Goal: Task Accomplishment & Management: Manage account settings

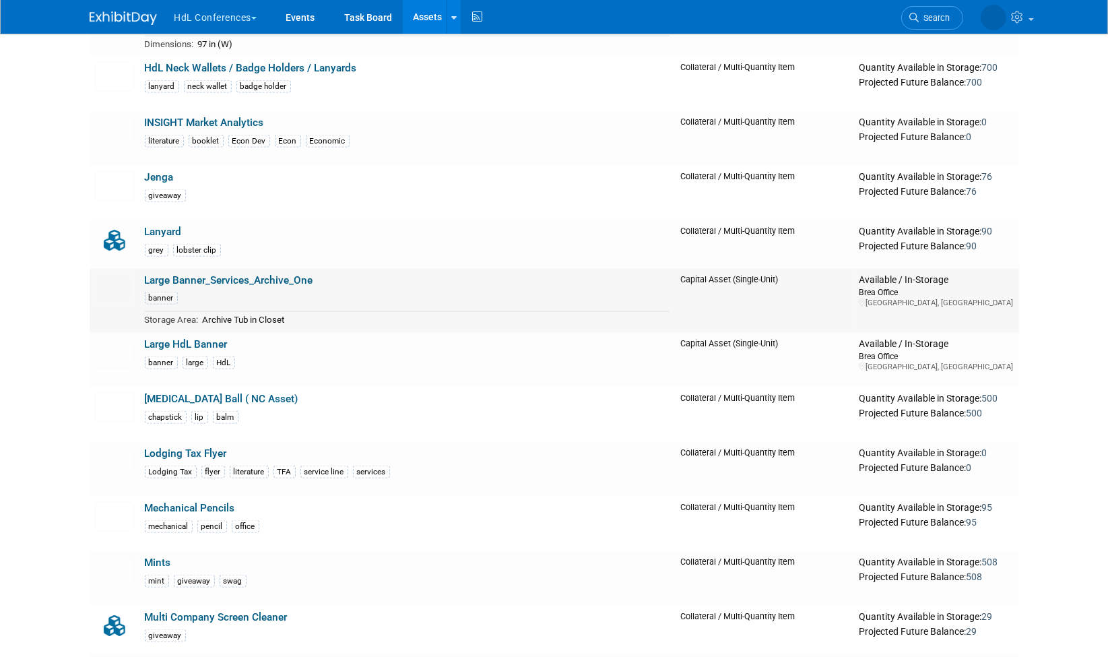
scroll to position [2197, 0]
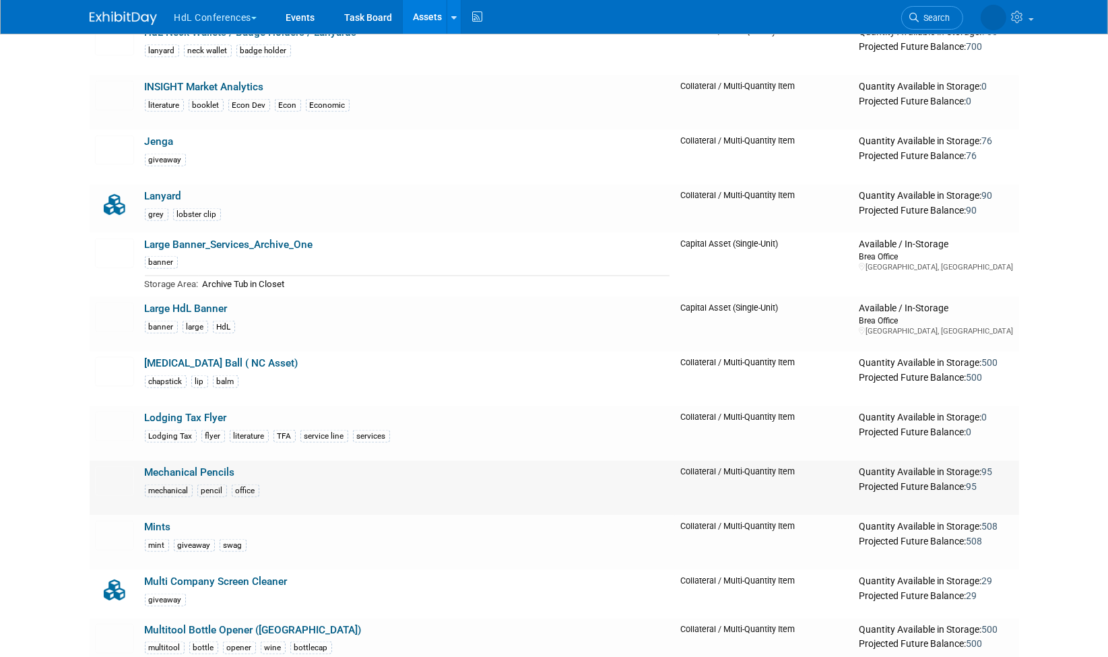
click at [159, 466] on link "Mechanical Pencils" at bounding box center [190, 472] width 90 height 12
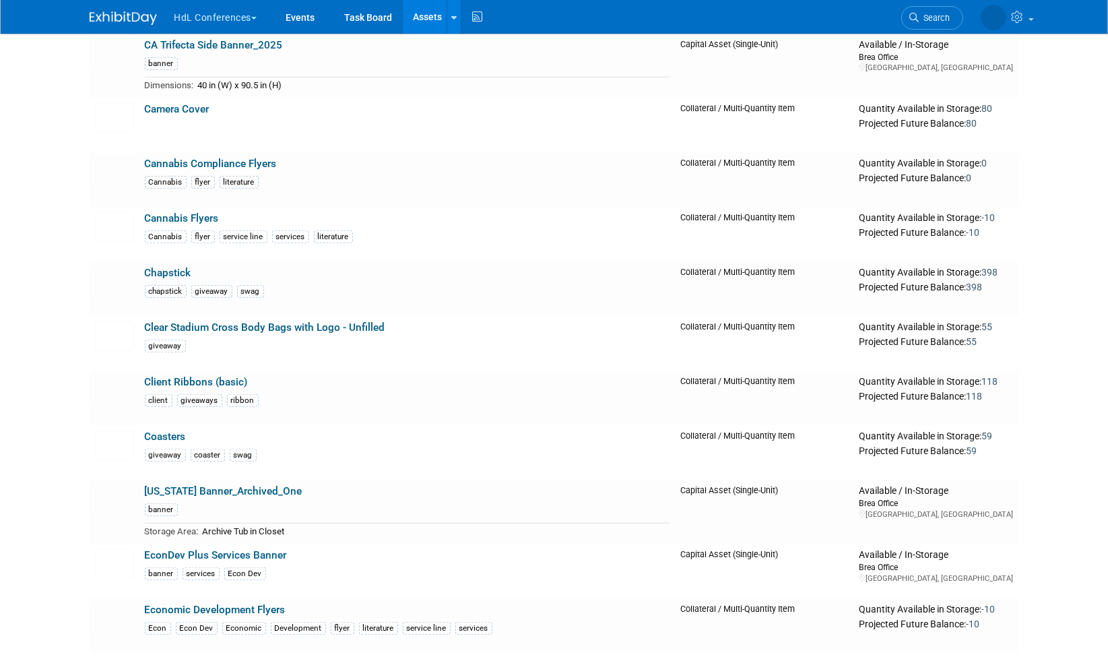
scroll to position [991, 0]
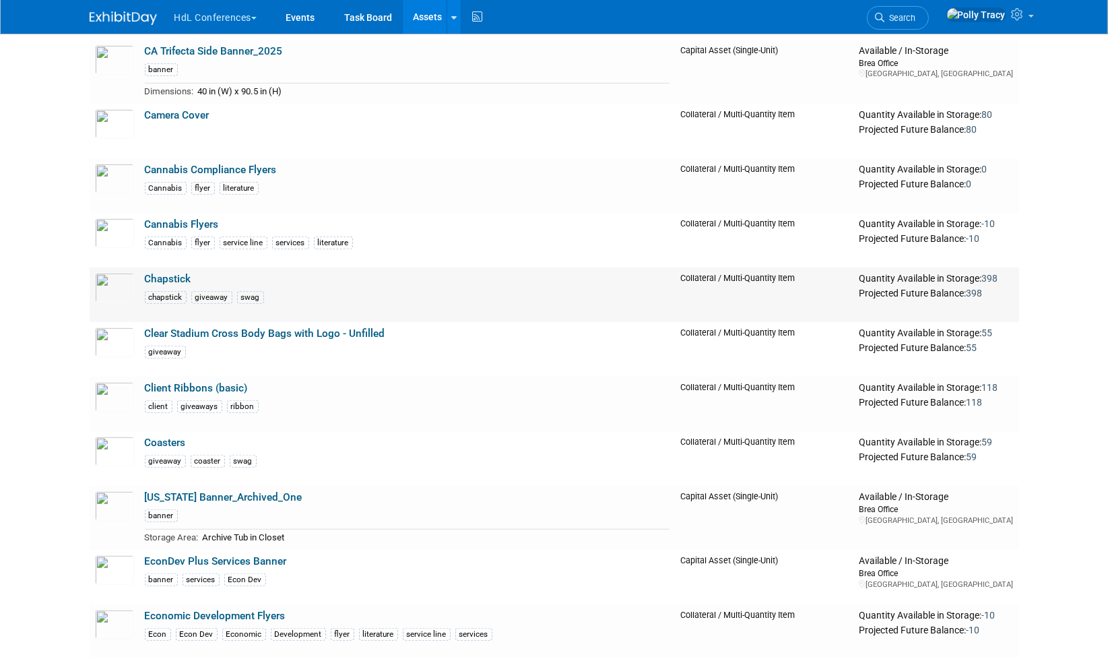
click at [178, 275] on link "Chapstick" at bounding box center [168, 279] width 46 height 12
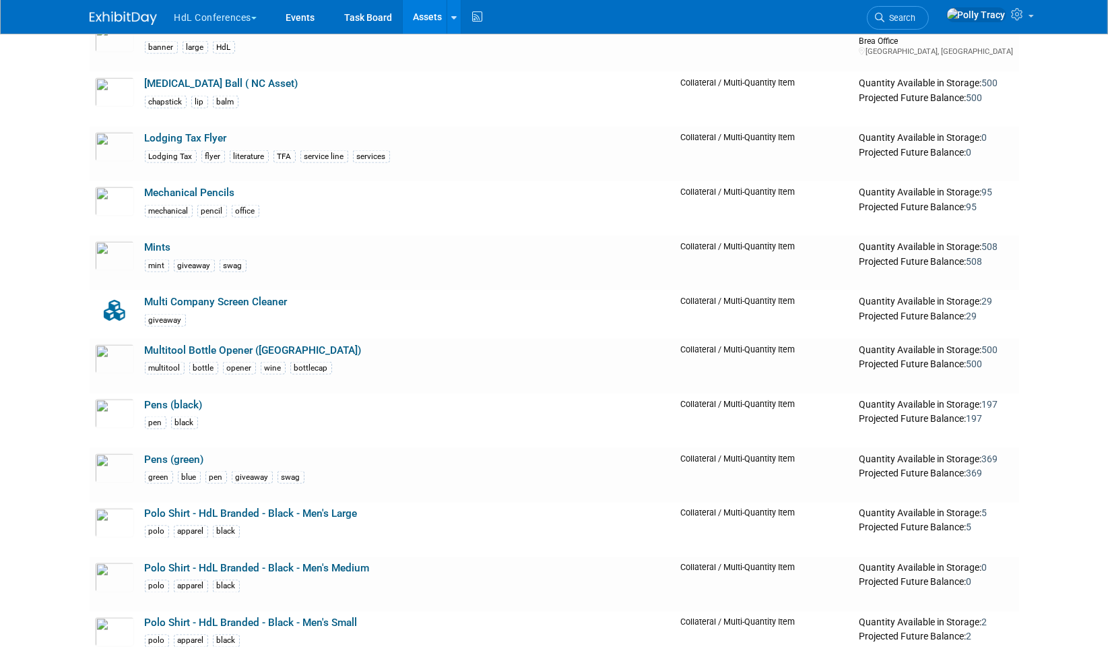
scroll to position [2493, 0]
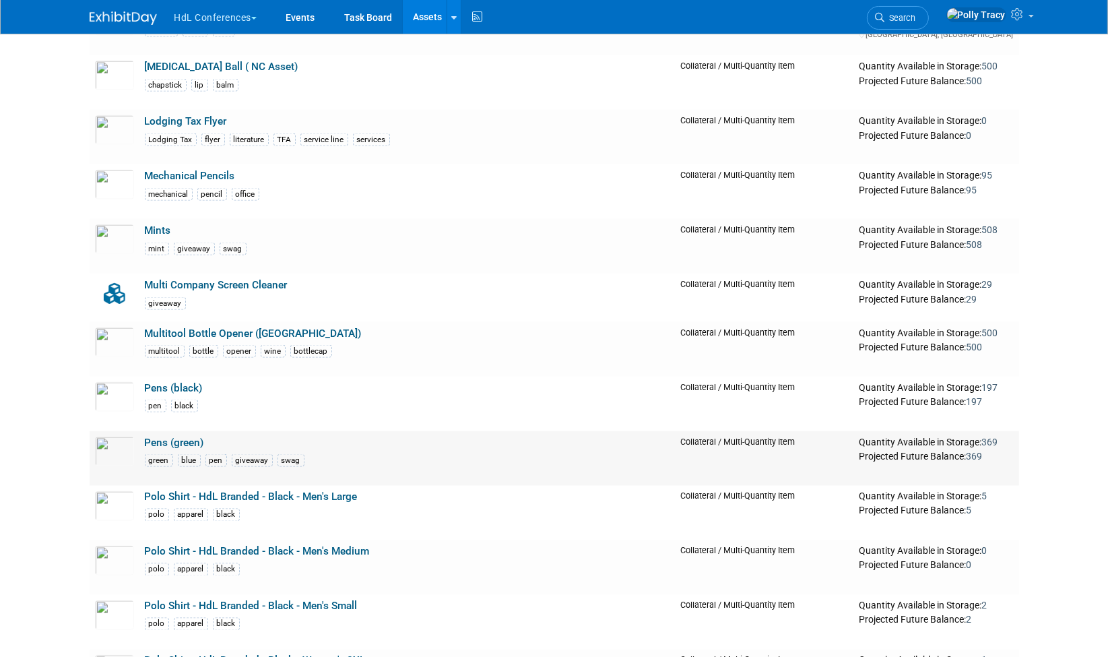
click at [185, 437] on link "Pens (green)" at bounding box center [174, 443] width 59 height 12
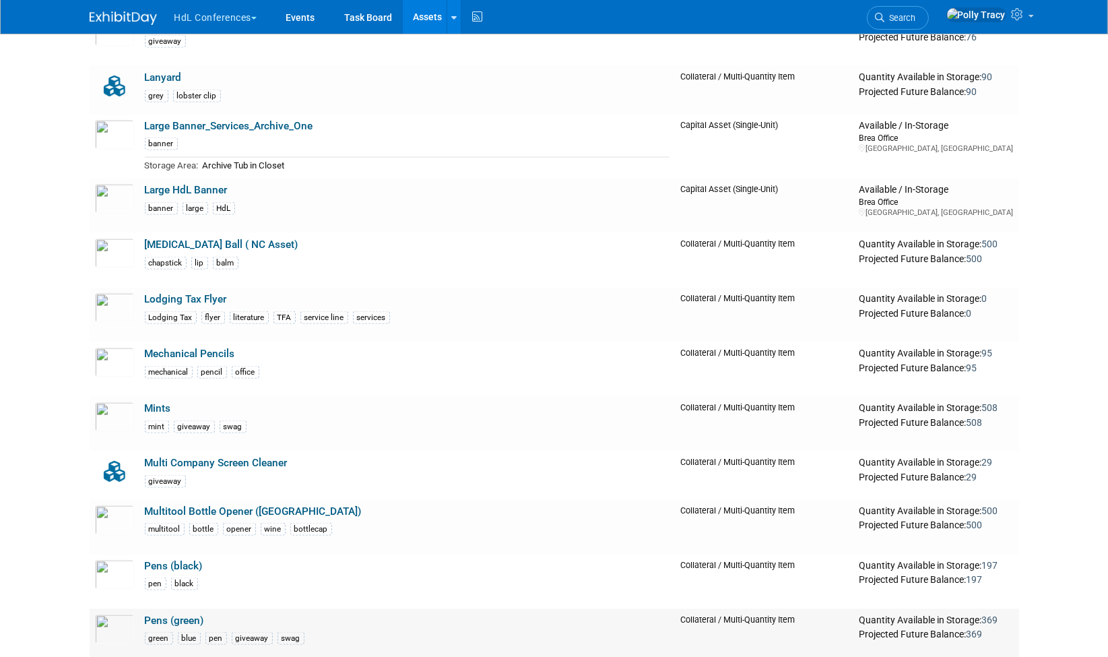
scroll to position [2315, 0]
click at [214, 348] on link "Mechanical Pencils" at bounding box center [190, 354] width 90 height 12
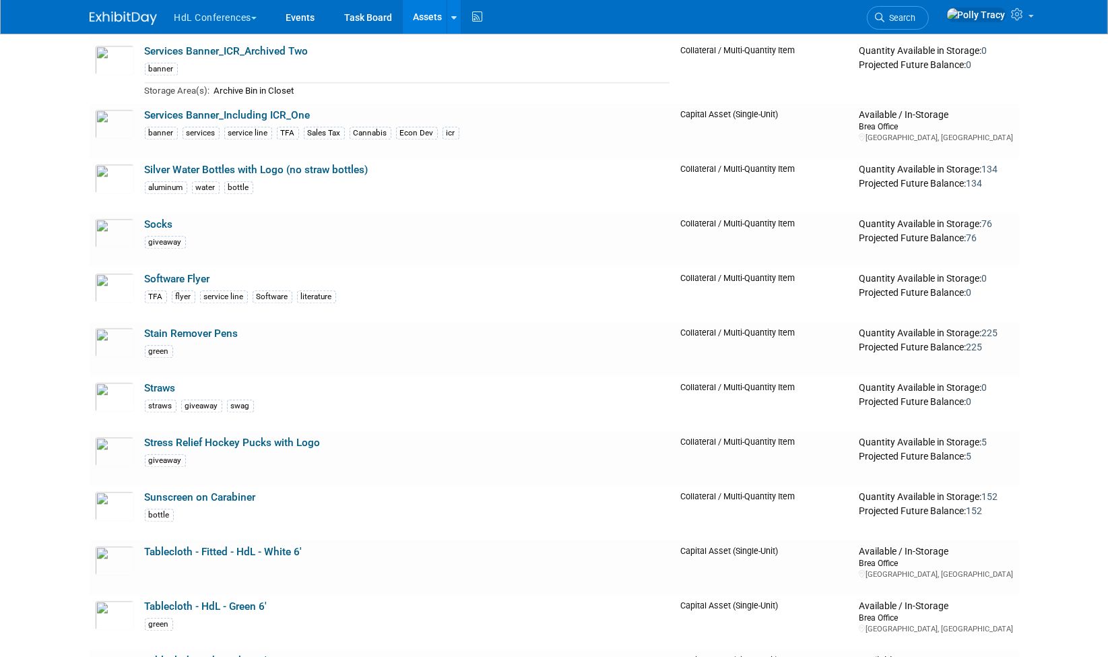
scroll to position [3813, 0]
click at [232, 327] on link "Stain Remover Pens" at bounding box center [192, 333] width 94 height 12
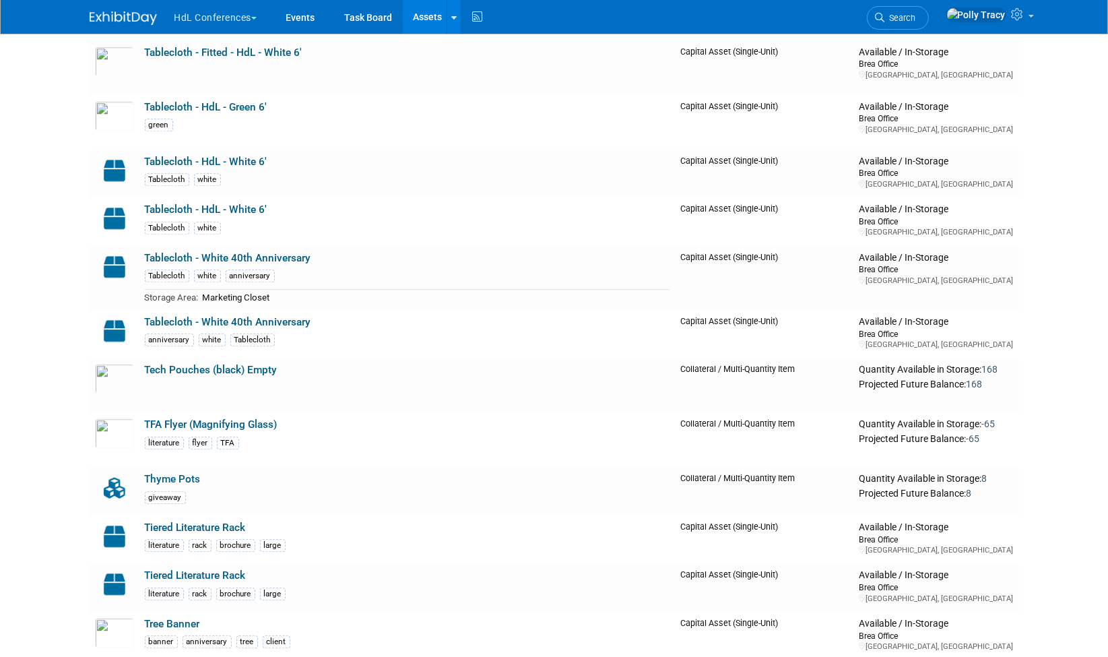
scroll to position [4329, 0]
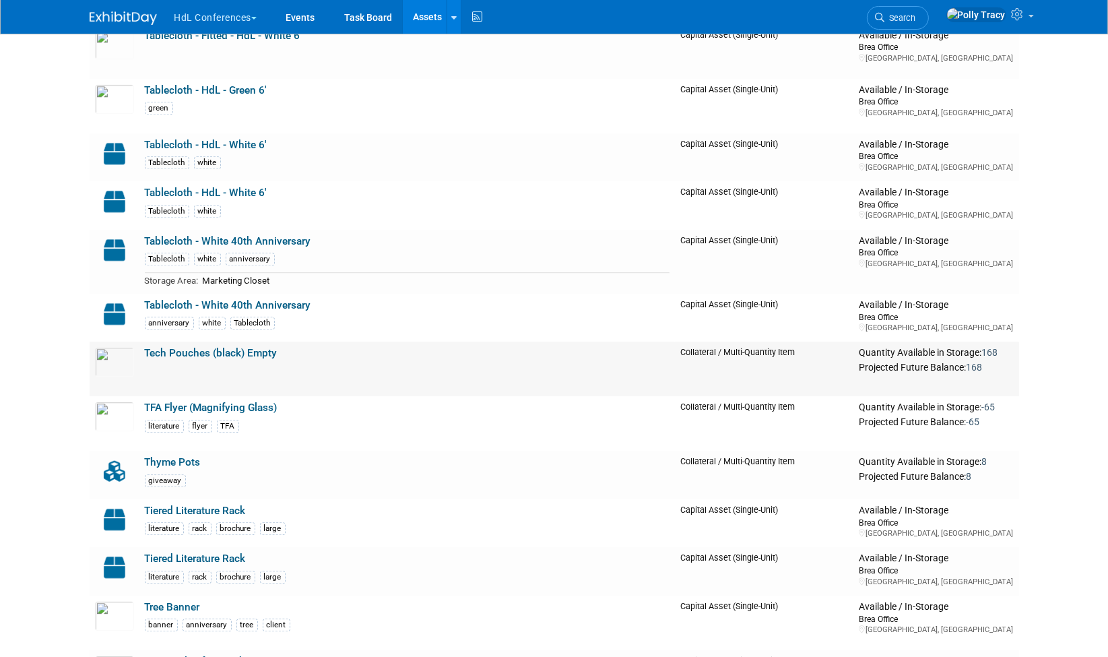
click at [247, 347] on link "Tech Pouches (black) Empty" at bounding box center [211, 353] width 133 height 12
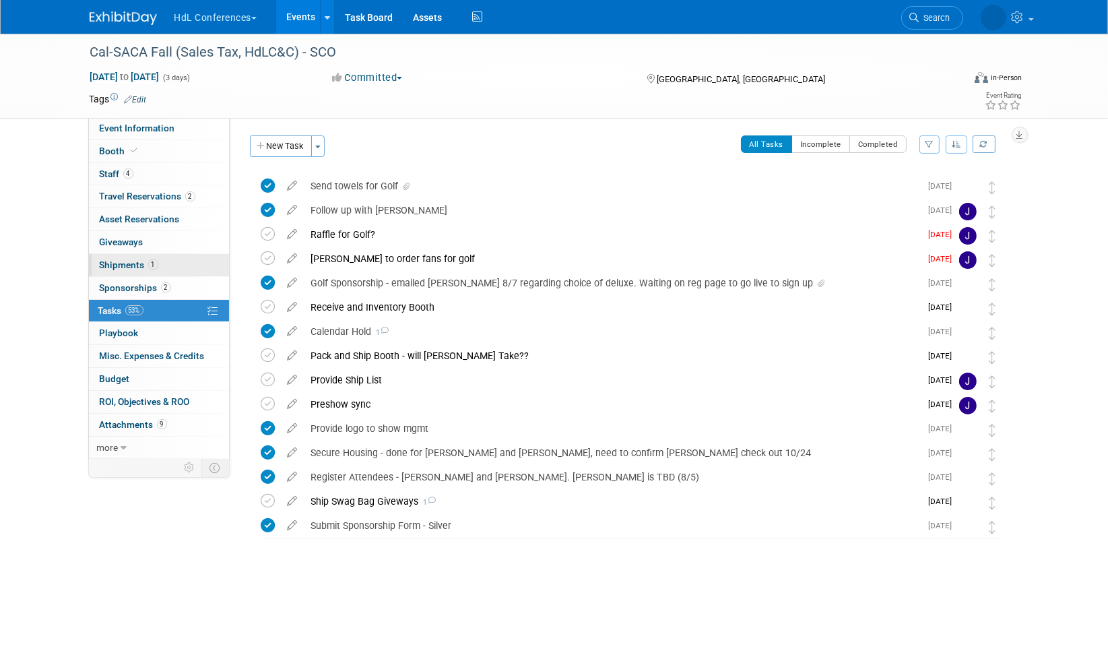
click at [115, 263] on span "Shipments 1" at bounding box center [129, 264] width 59 height 11
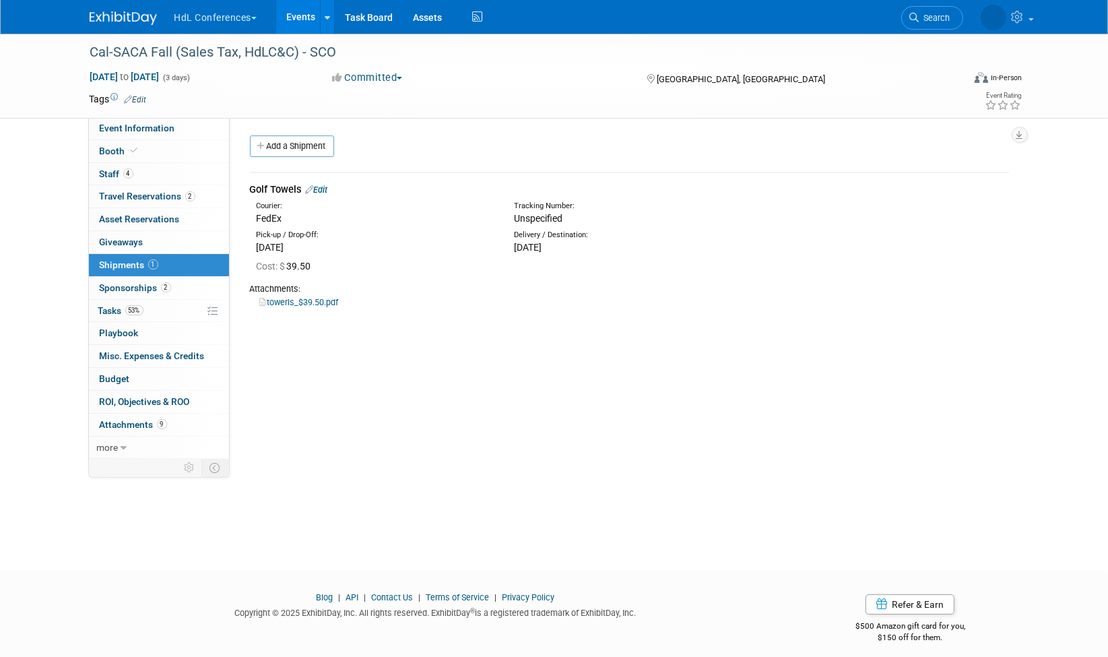
click at [322, 190] on link "Edit" at bounding box center [317, 190] width 22 height 10
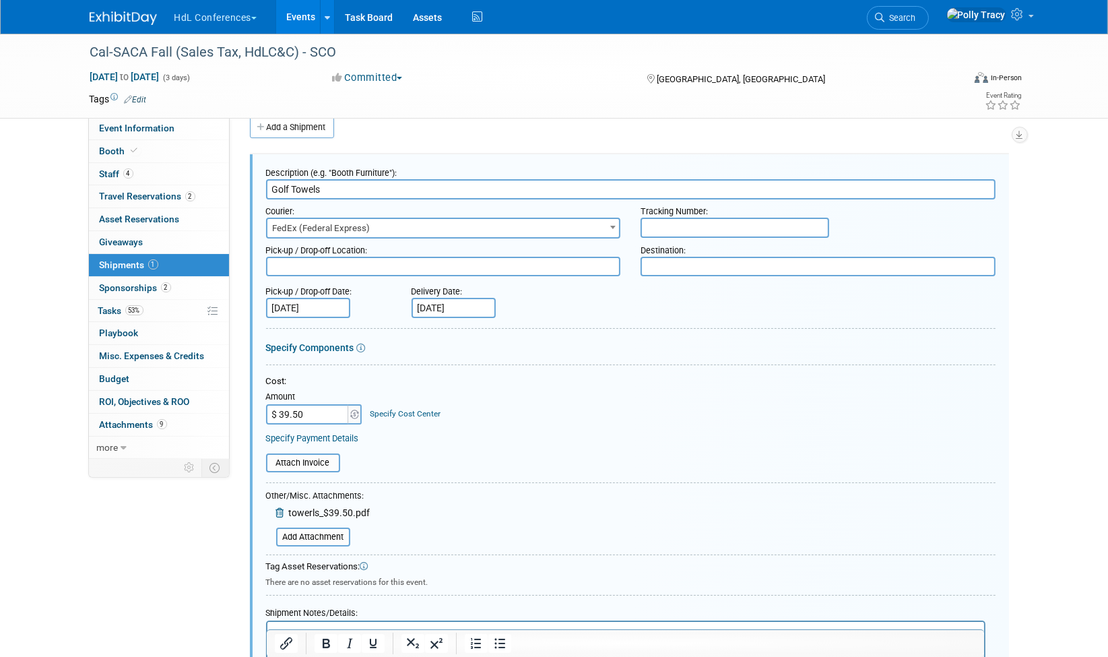
click at [668, 220] on input "text" at bounding box center [735, 228] width 189 height 20
paste input "884388232480"
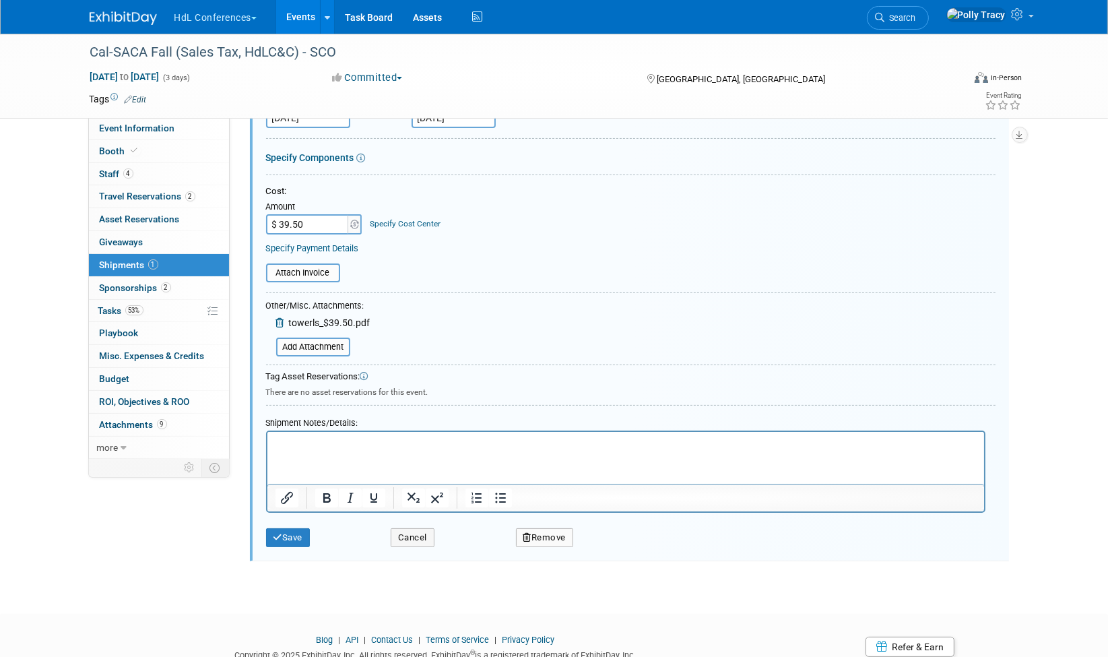
scroll to position [245, 0]
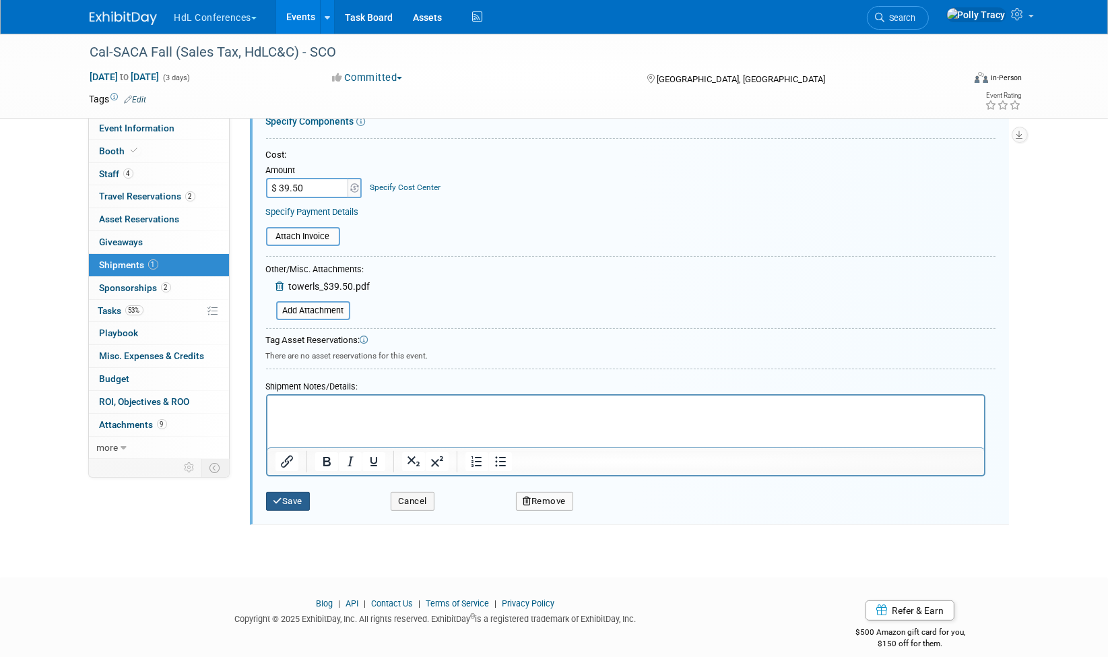
type input "884388232480"
click at [279, 497] on icon "submit" at bounding box center [278, 501] width 9 height 9
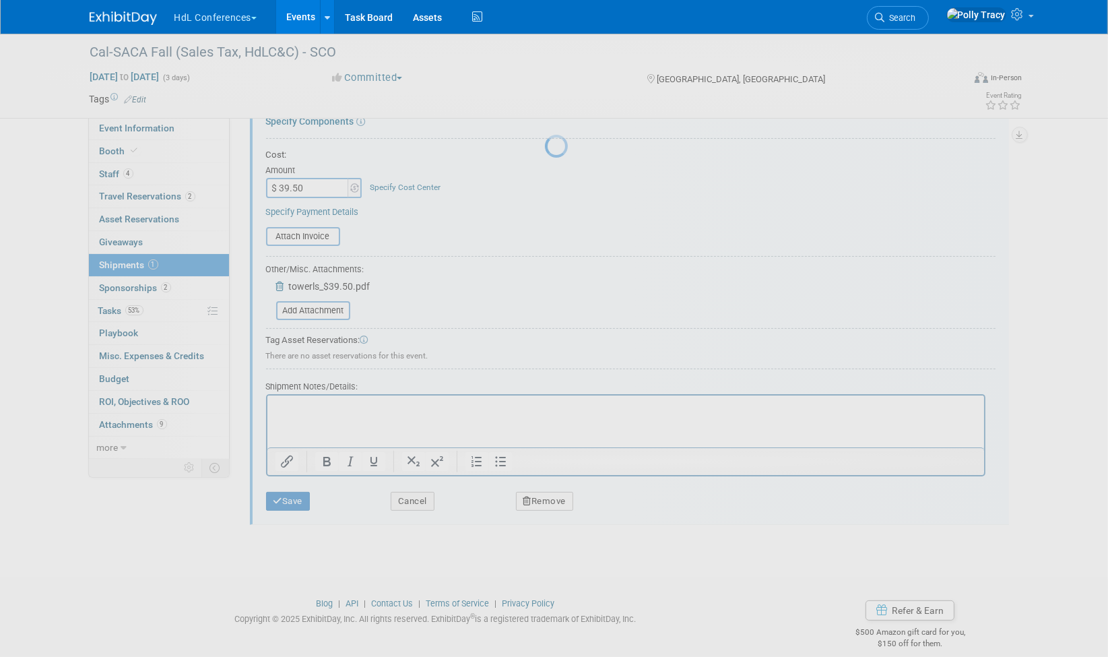
scroll to position [9, 0]
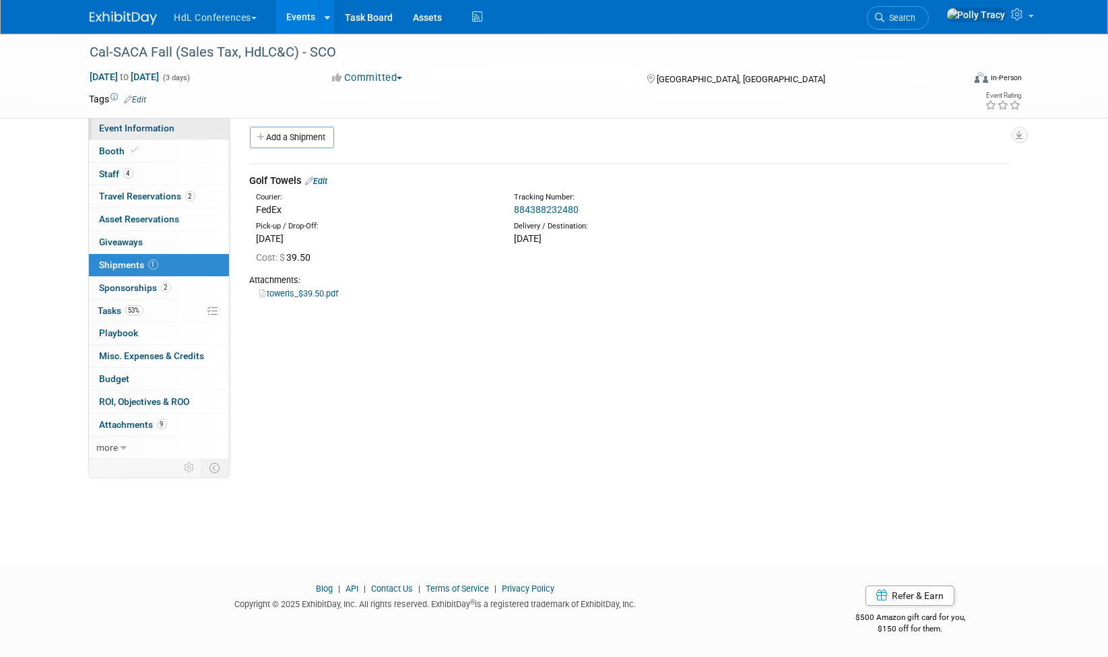
click at [129, 123] on span "Event Information" at bounding box center [137, 128] width 75 height 11
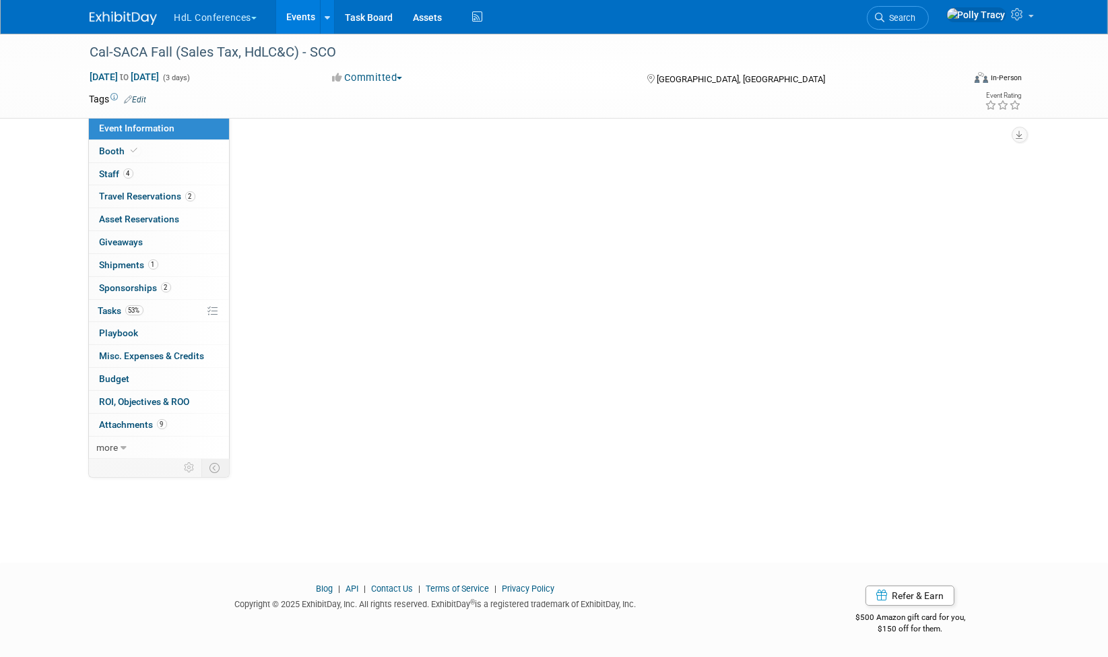
scroll to position [0, 0]
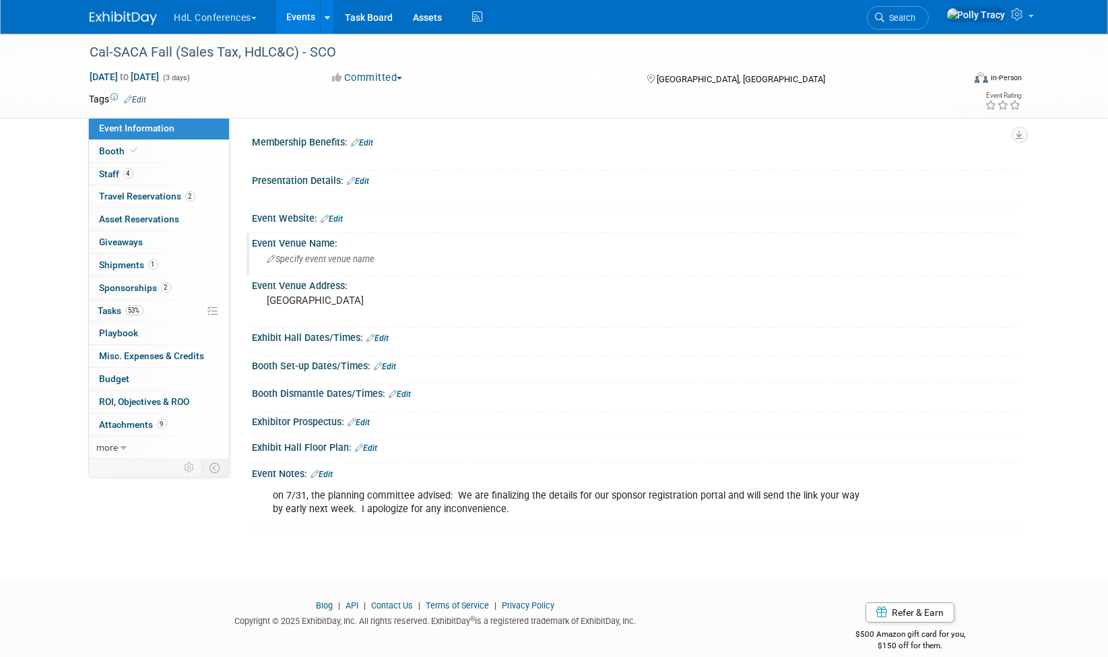
click at [362, 255] on span "Specify event venue name" at bounding box center [321, 259] width 108 height 10
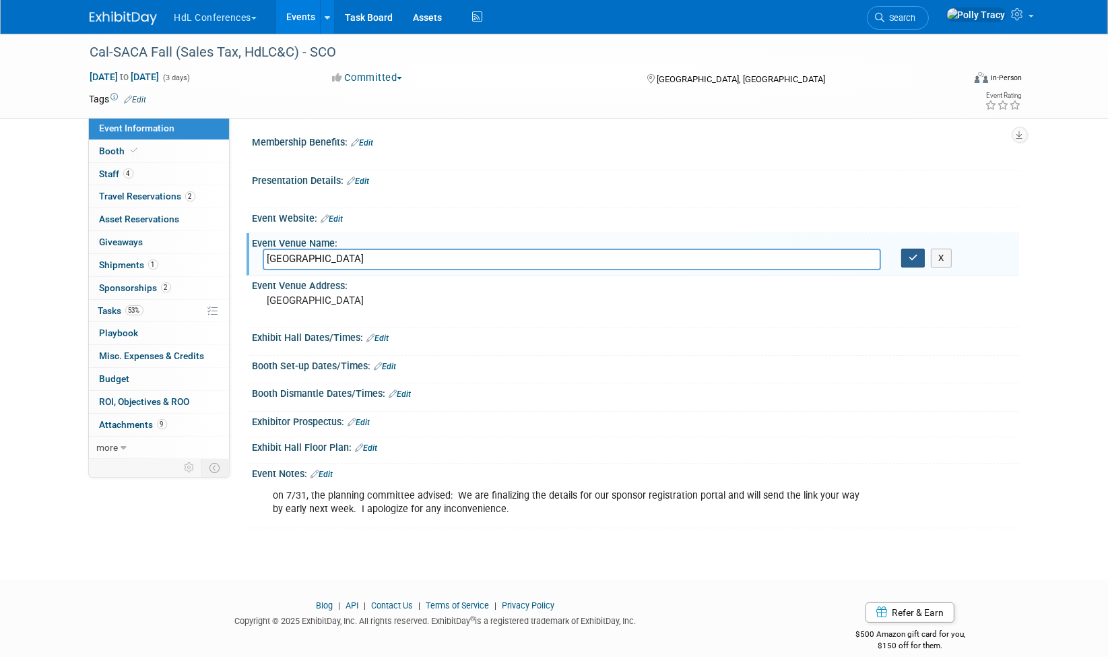
type input "Lake Arrowhead Resort"
click at [920, 261] on button "button" at bounding box center [913, 258] width 24 height 19
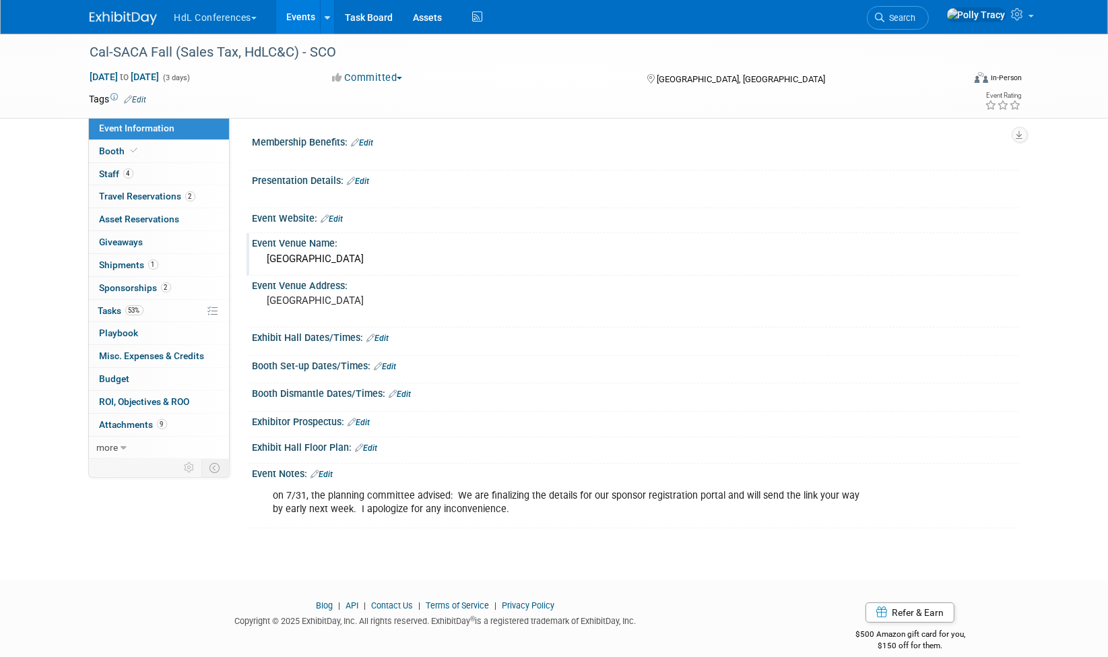
click at [377, 144] on div "Membership Benefits: Edit" at bounding box center [636, 141] width 767 height 18
click at [367, 142] on link "Edit" at bounding box center [363, 142] width 22 height 9
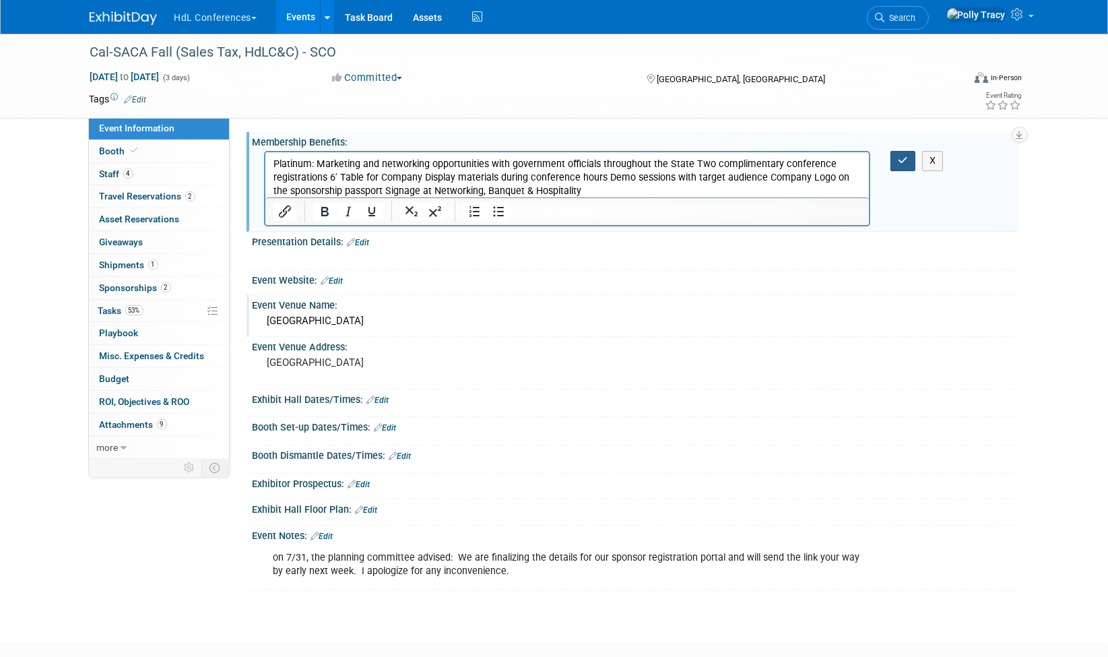
click at [900, 158] on icon "button" at bounding box center [903, 160] width 10 height 9
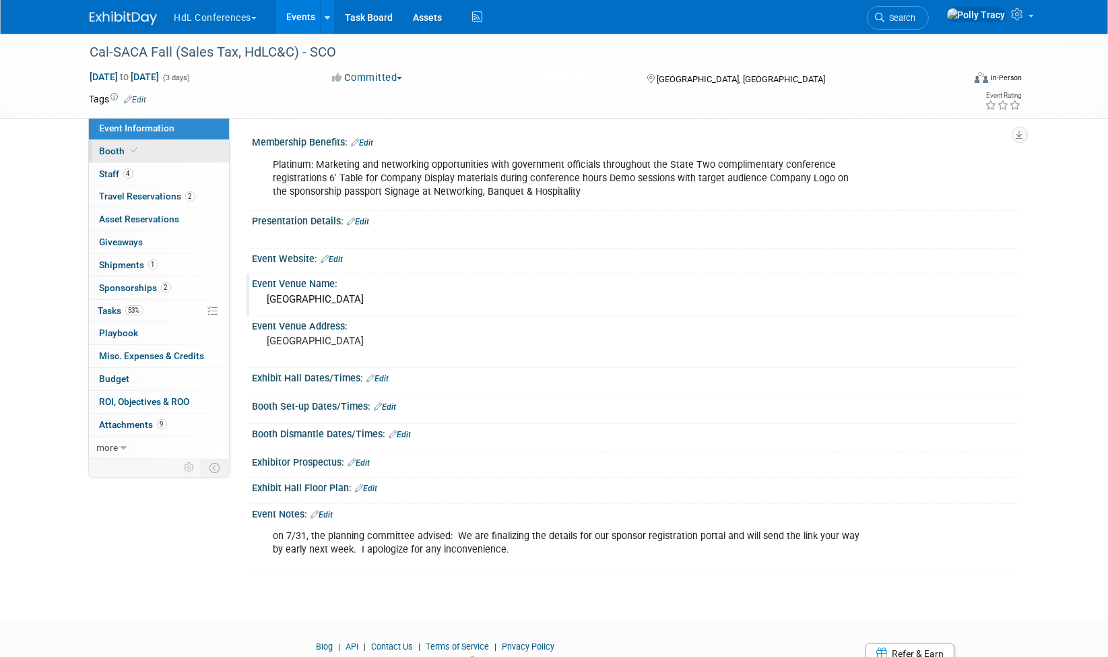
click at [117, 147] on span "Booth" at bounding box center [120, 151] width 41 height 11
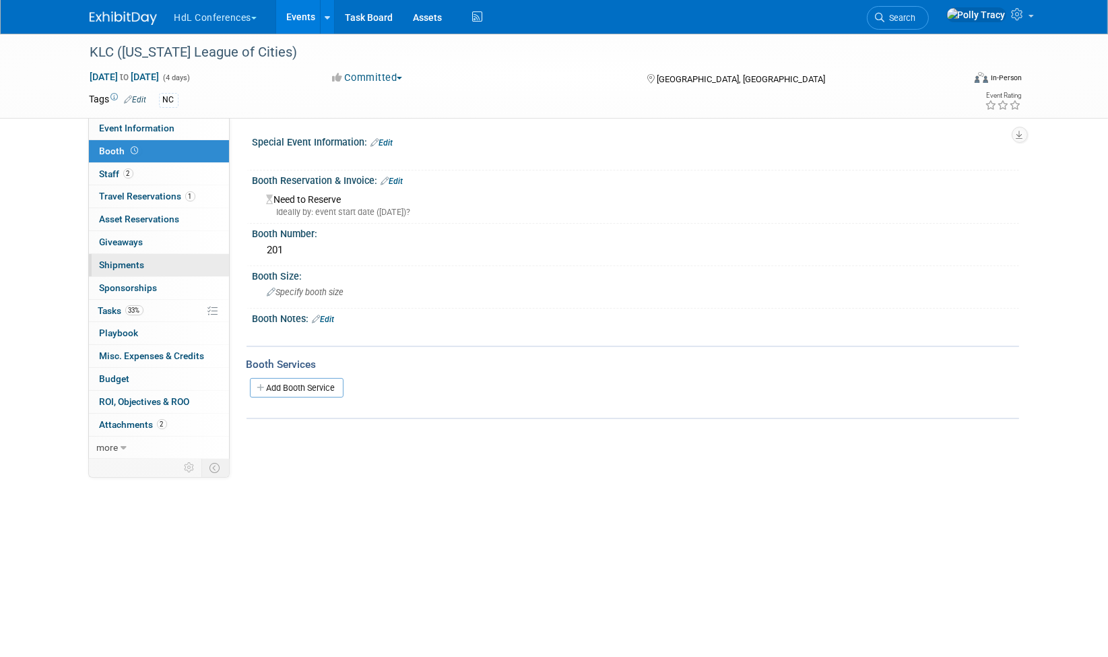
click at [123, 259] on span "Shipments 0" at bounding box center [122, 264] width 45 height 11
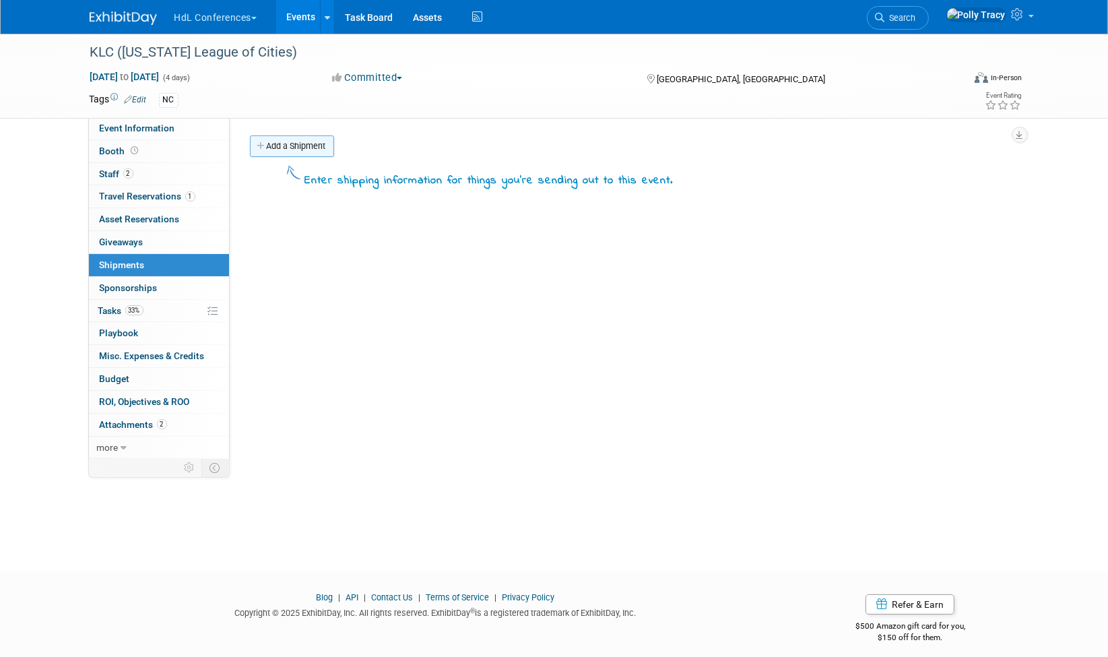
click at [290, 149] on link "Add a Shipment" at bounding box center [292, 146] width 84 height 22
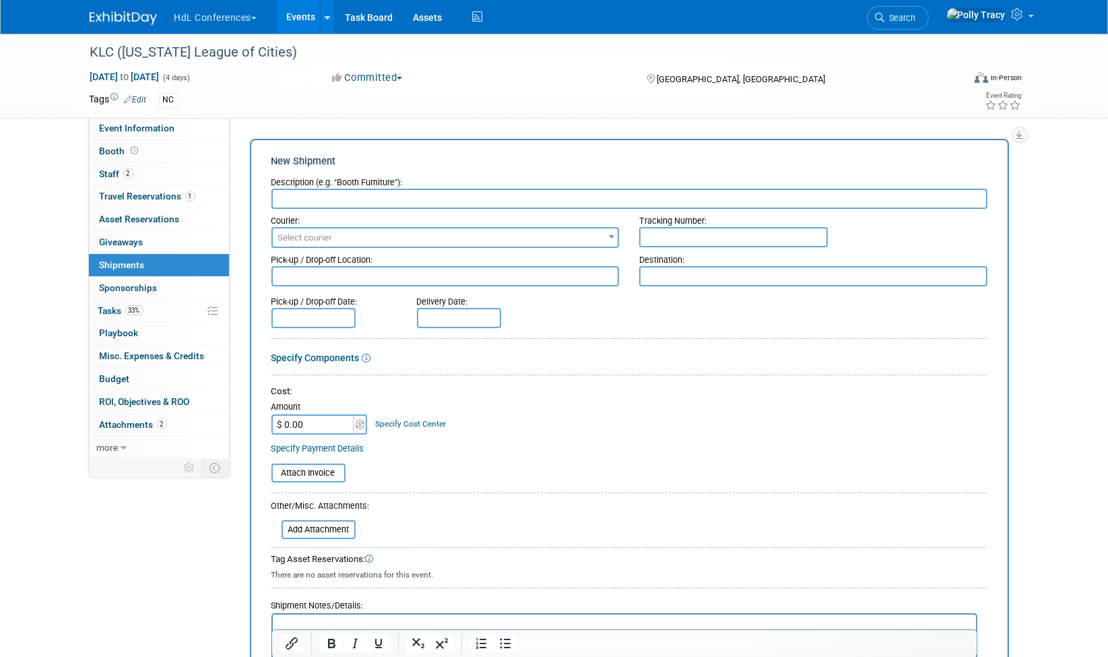
click at [288, 191] on input "text" at bounding box center [630, 199] width 716 height 20
type input "Inbound to Advanced"
click at [375, 238] on span "Select courier" at bounding box center [446, 237] width 346 height 19
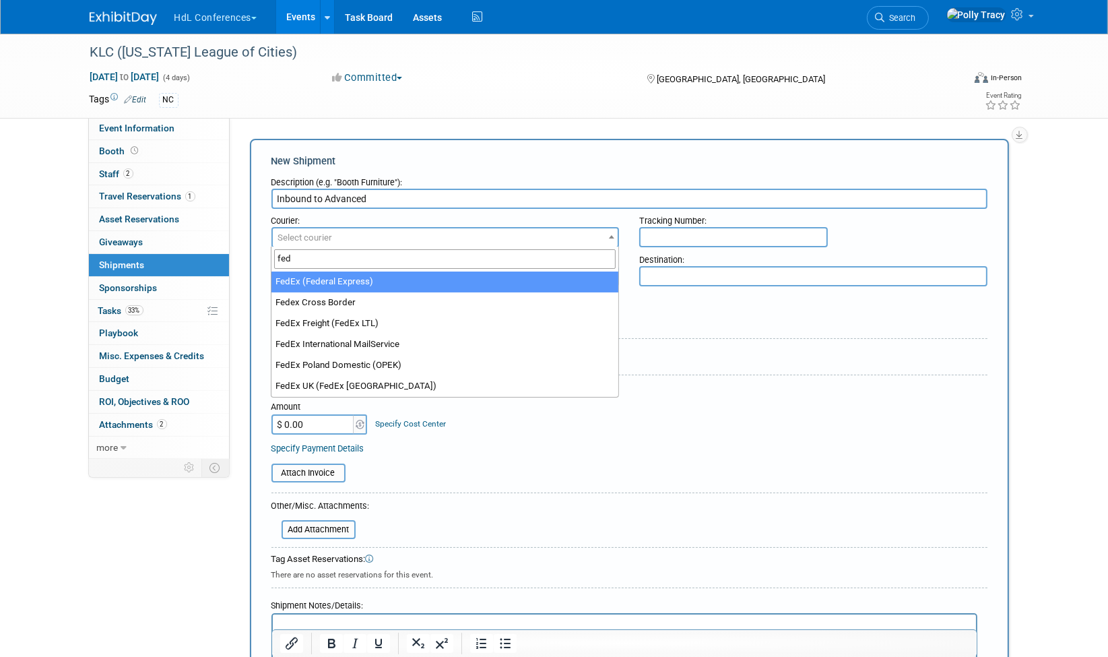
type input "fed"
select select "206"
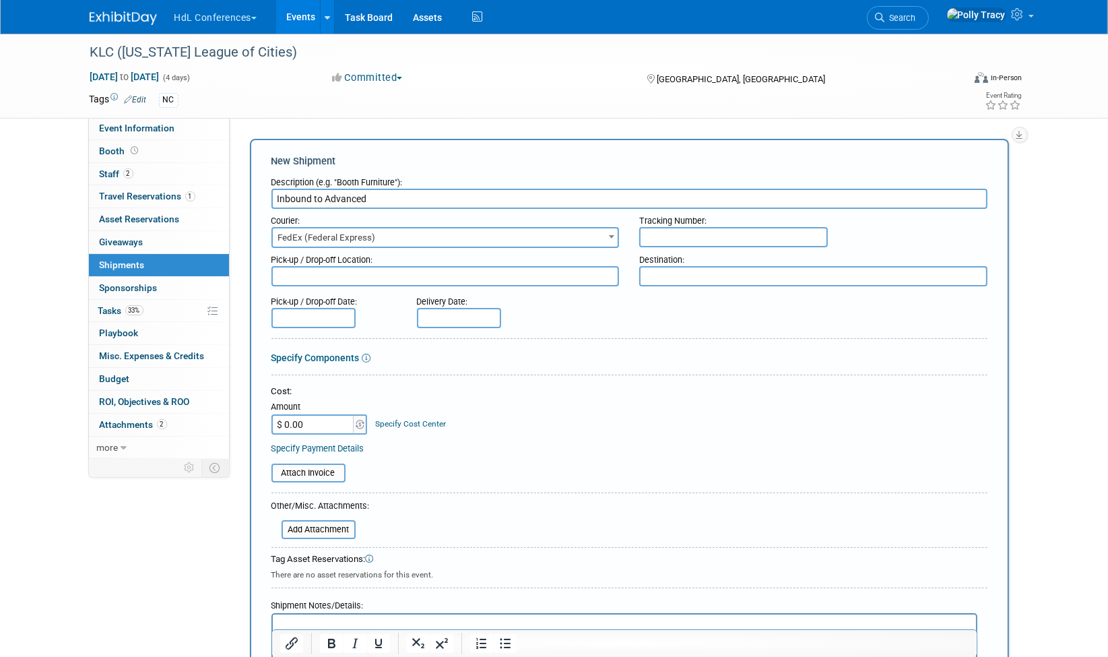
click at [662, 236] on input "text" at bounding box center [733, 237] width 189 height 20
type input "884383319679"
type textarea "Brea"
click at [701, 267] on textarea at bounding box center [813, 276] width 348 height 20
type textarea "Advanced"
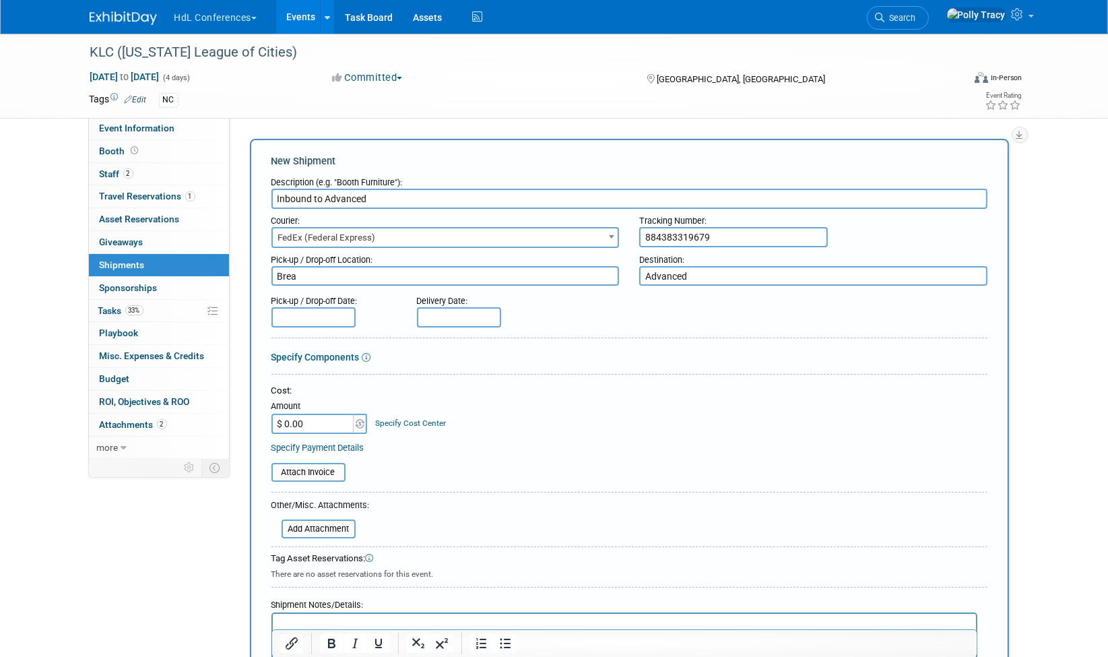
click at [315, 315] on input "text" at bounding box center [314, 317] width 84 height 20
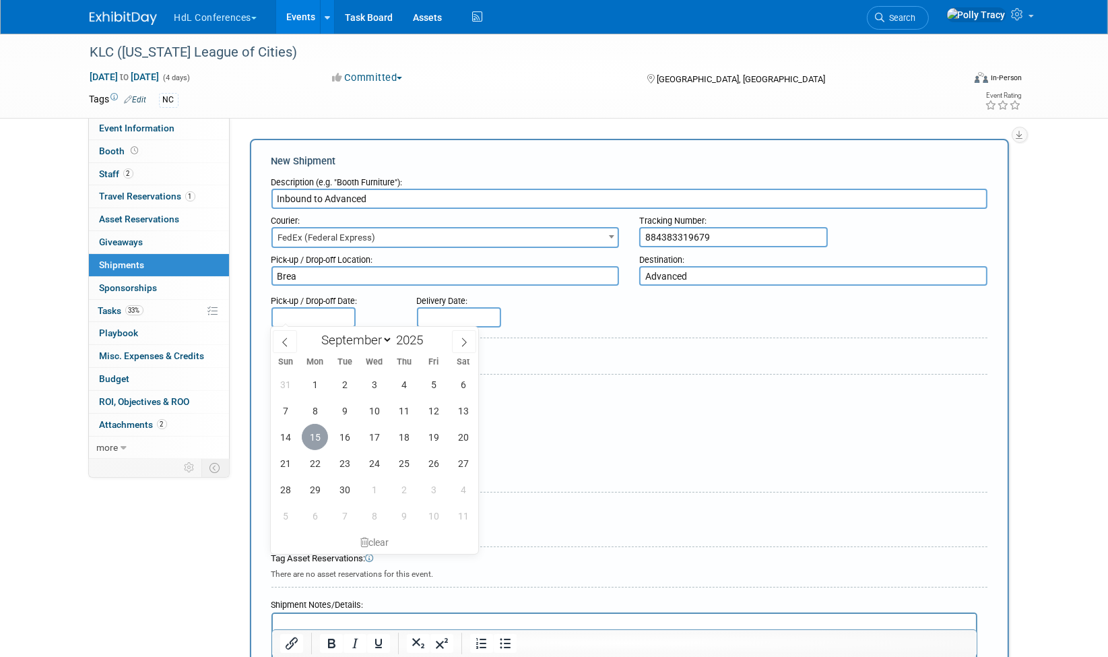
click at [319, 439] on span "15" at bounding box center [315, 437] width 26 height 26
type input "Sep 15, 2025"
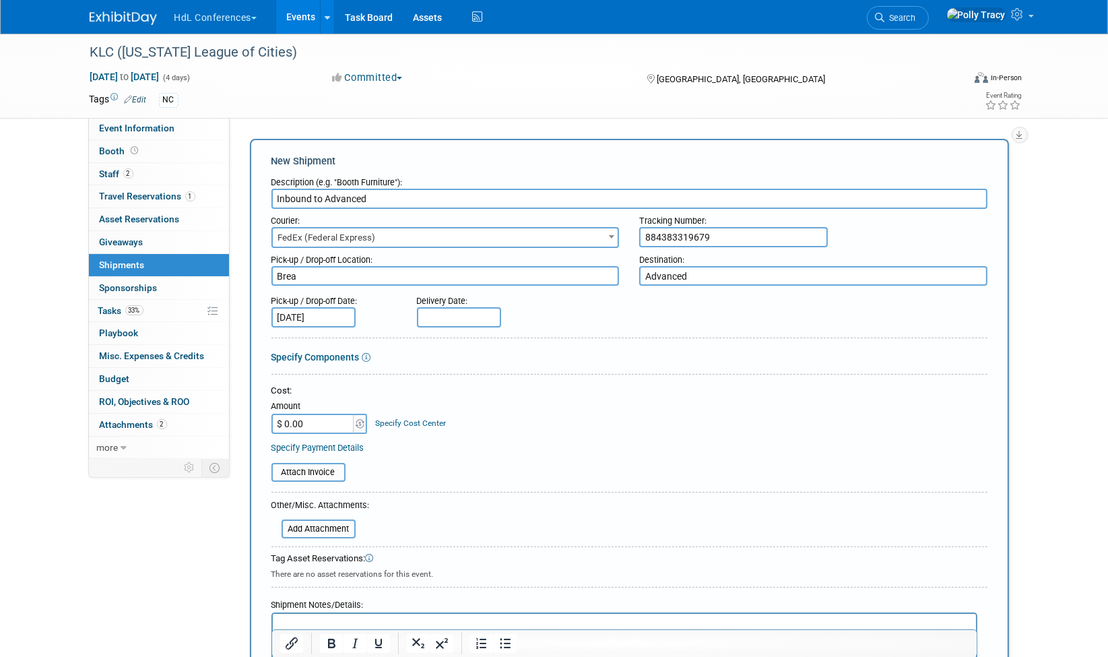
click at [451, 315] on input "text" at bounding box center [459, 317] width 84 height 20
click at [523, 433] on span "17" at bounding box center [520, 437] width 26 height 26
type input "[DATE]"
click at [336, 423] on input "$ 0.00" at bounding box center [314, 424] width 84 height 20
type input "$ 368"
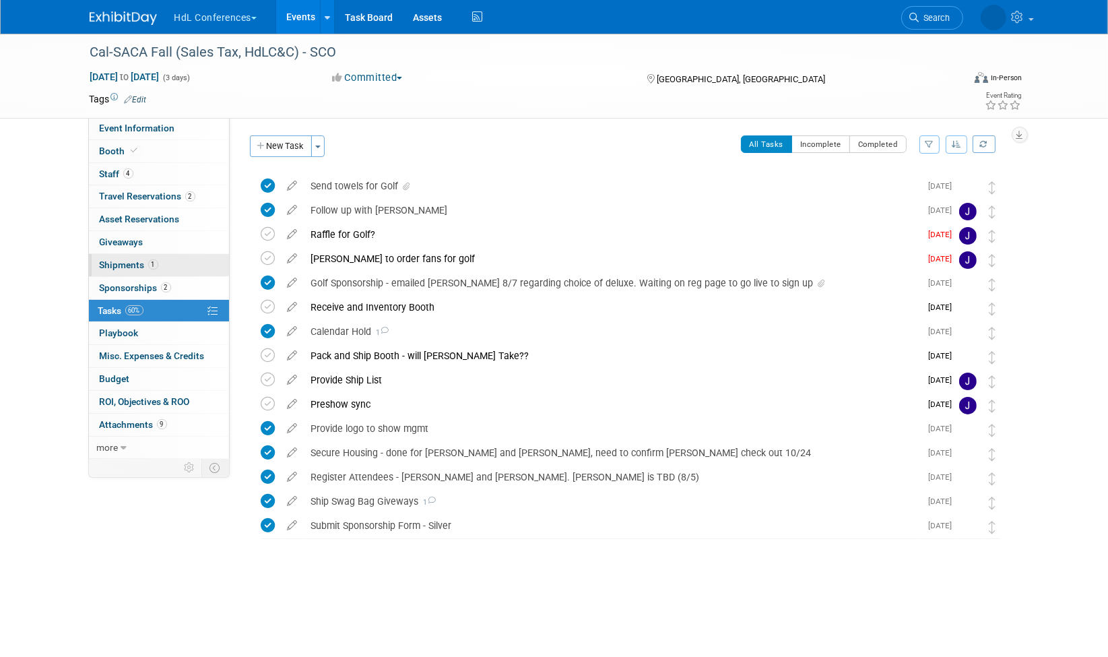
click at [122, 259] on span "Shipments 1" at bounding box center [129, 264] width 59 height 11
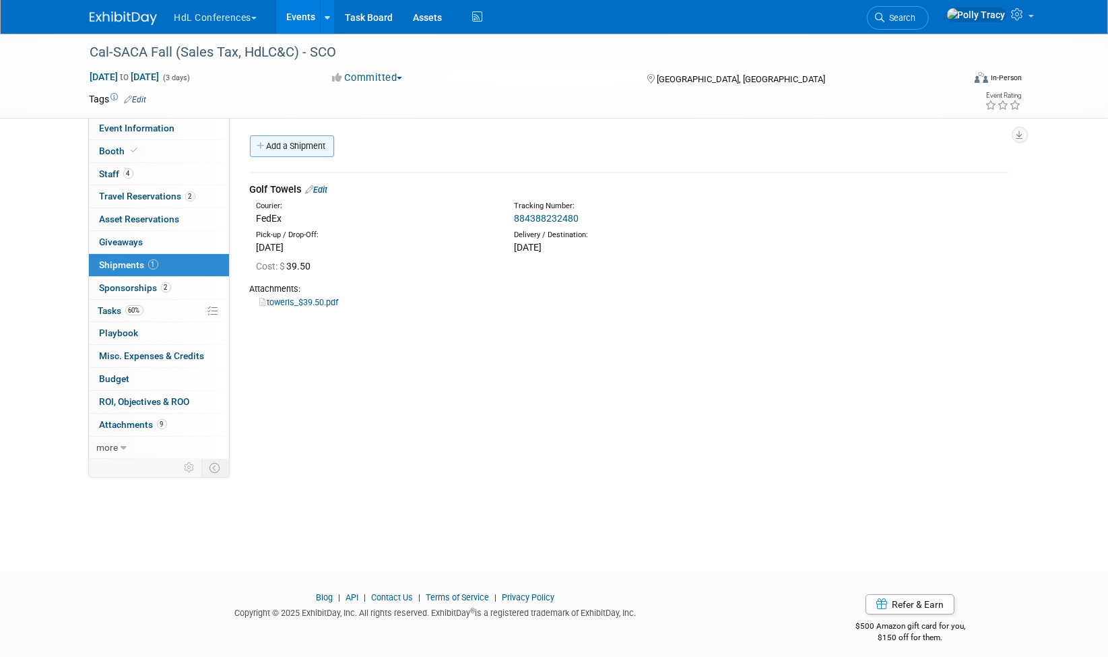
click at [286, 142] on link "Add a Shipment" at bounding box center [292, 146] width 84 height 22
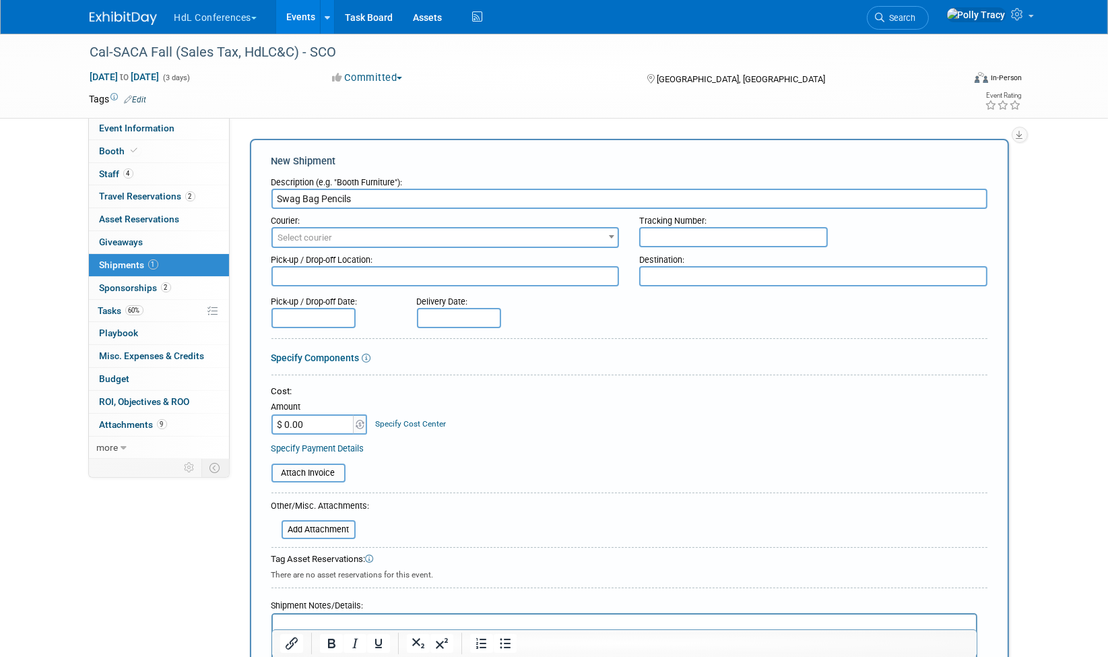
type input "Swag Bag Pencils"
click at [299, 234] on span "Select courier" at bounding box center [305, 237] width 55 height 10
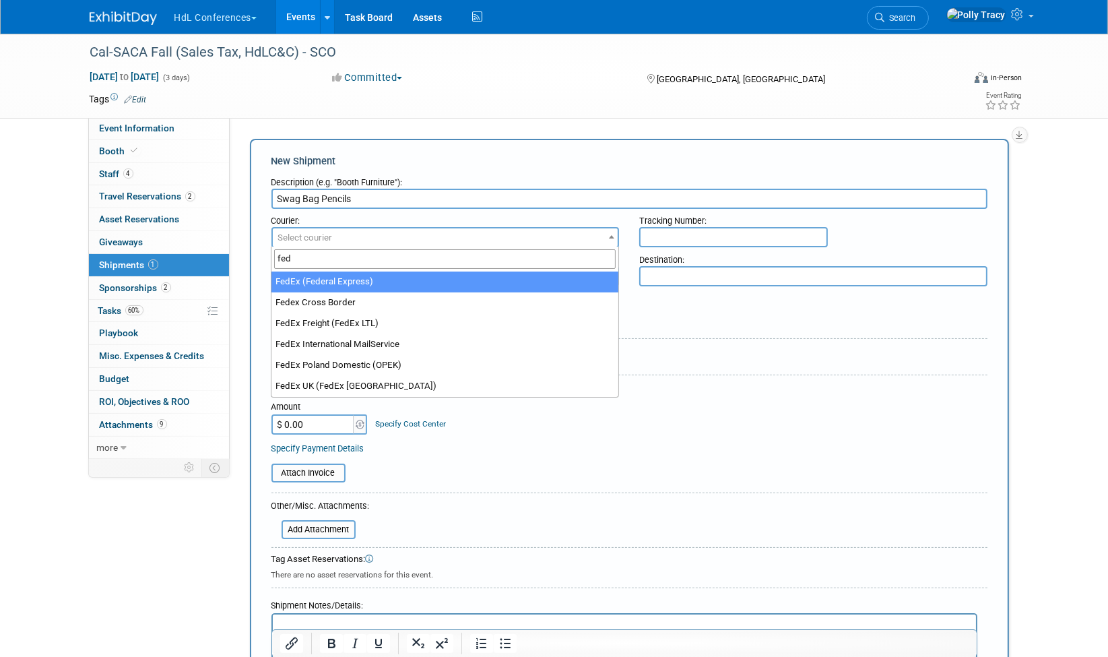
type input "fed"
select select "206"
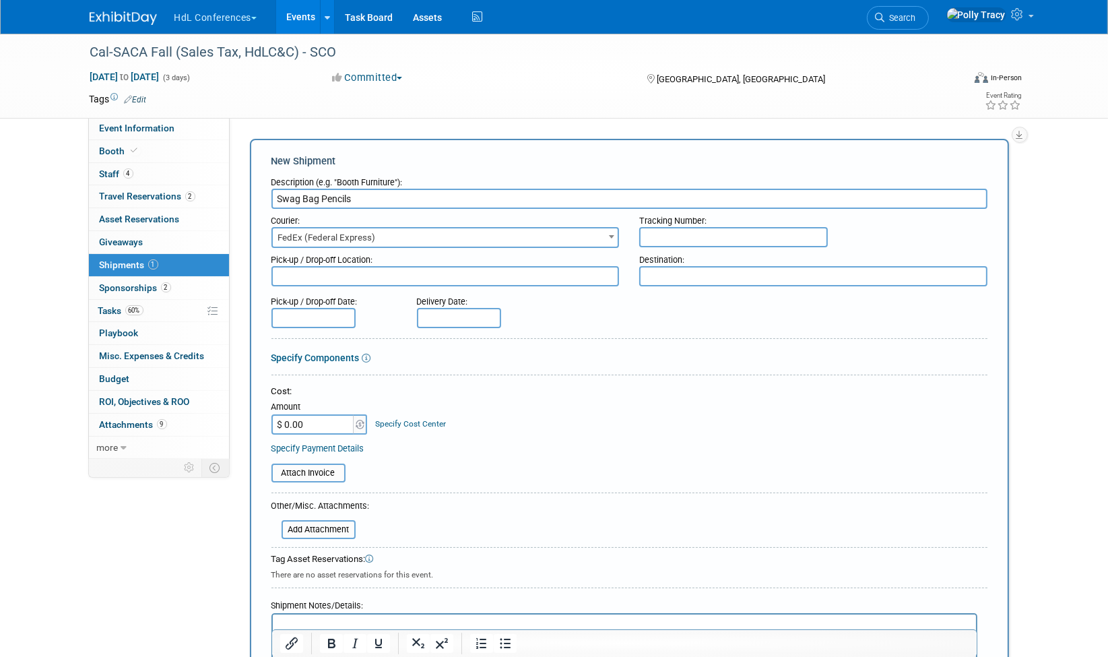
click at [809, 233] on input "text" at bounding box center [733, 237] width 189 height 20
type input "884389136230"
click at [315, 271] on textarea at bounding box center [446, 276] width 348 height 20
click at [327, 272] on textarea at bounding box center [446, 276] width 348 height 20
type textarea "Brea"
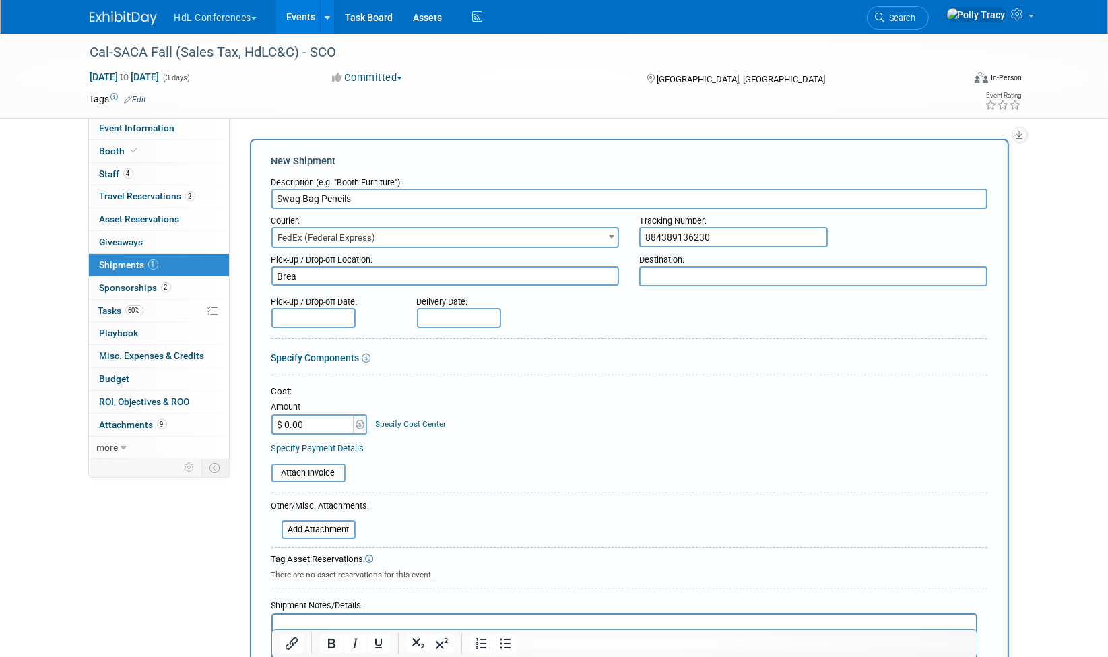
click at [691, 271] on textarea at bounding box center [813, 276] width 348 height 20
type textarea "San Berdo"
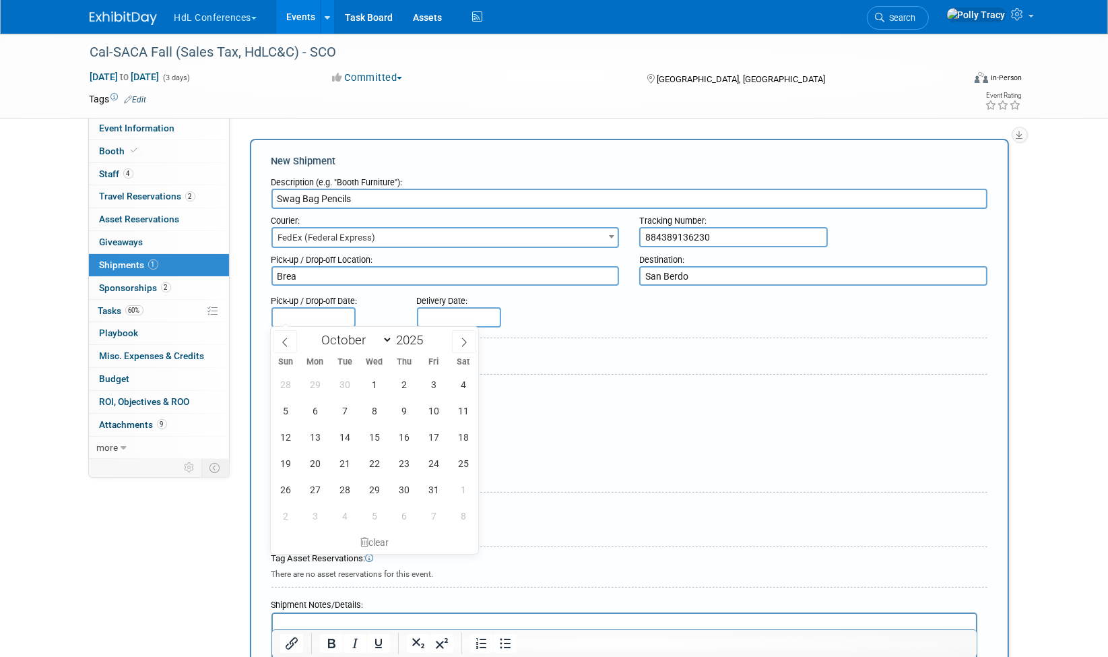
click at [275, 317] on input "text" at bounding box center [314, 317] width 84 height 20
click at [281, 346] on icon at bounding box center [284, 342] width 9 height 9
select select "8"
click at [315, 433] on span "15" at bounding box center [315, 437] width 26 height 26
type input "[DATE]"
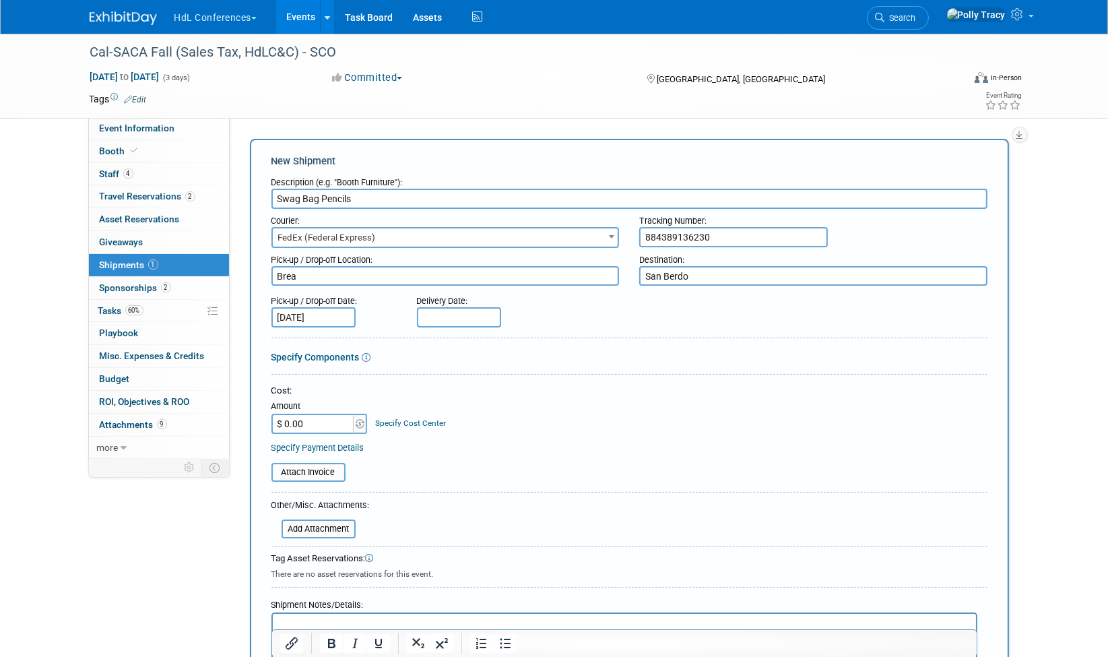
click at [326, 420] on input "$ 0.00" at bounding box center [314, 424] width 84 height 20
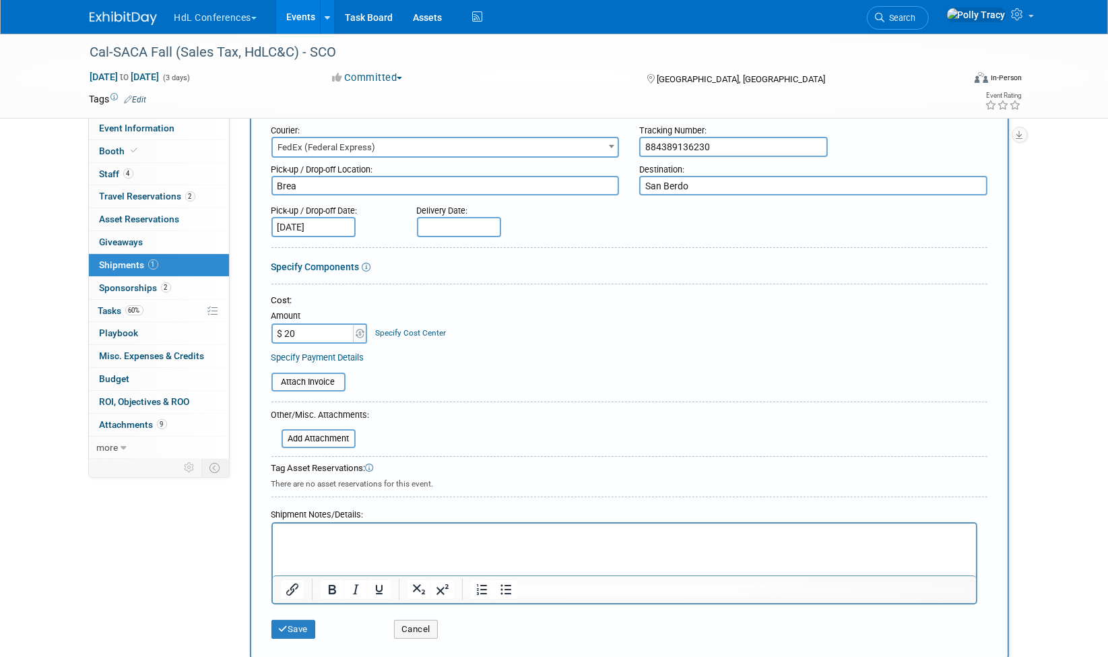
scroll to position [94, 0]
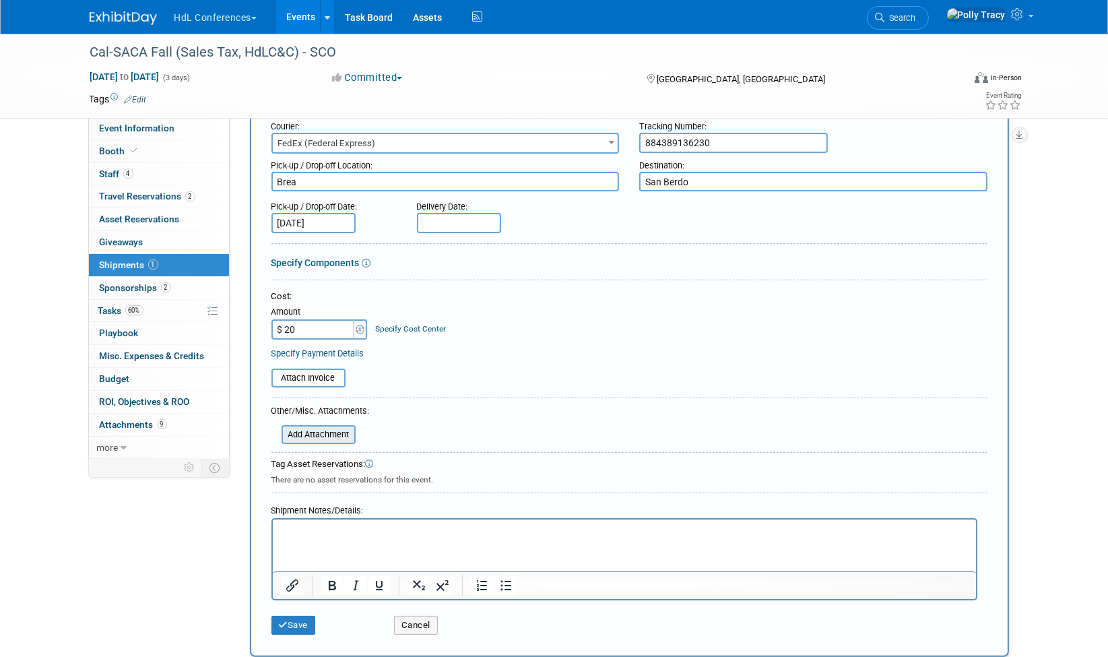
type input "$ 20.00"
click at [317, 427] on input "file" at bounding box center [274, 434] width 160 height 16
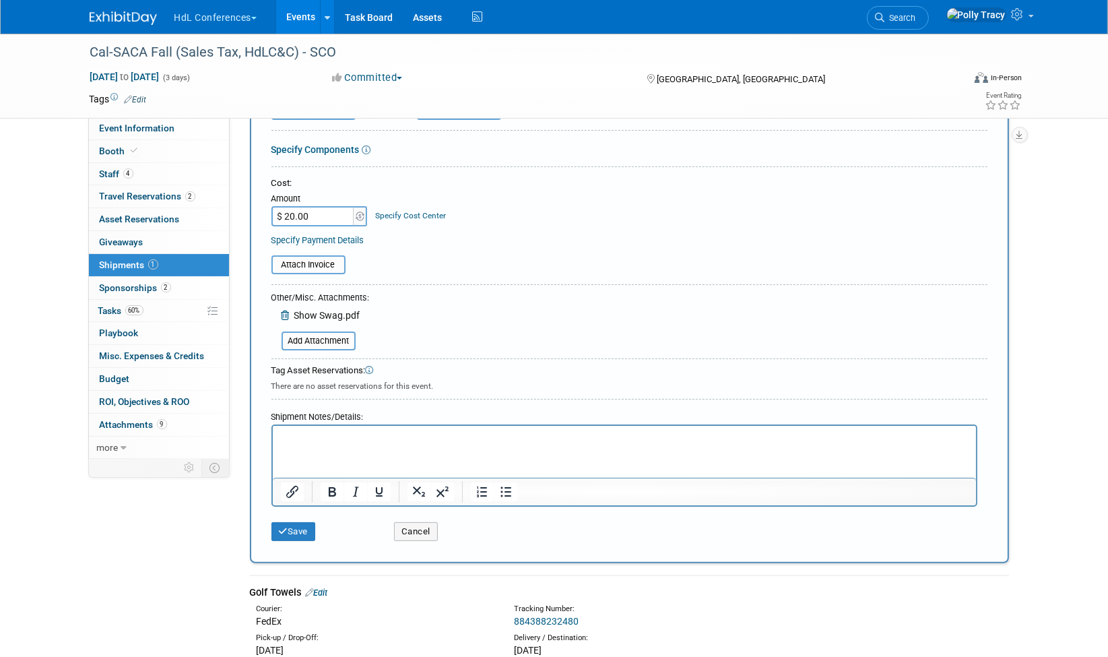
scroll to position [275, 0]
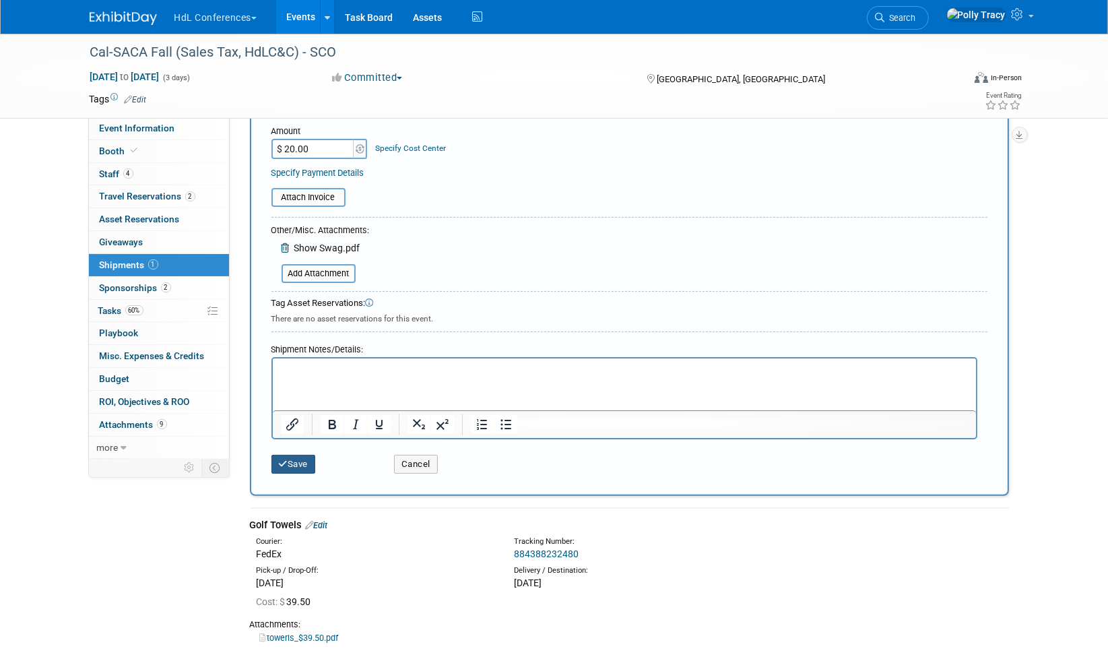
click at [293, 466] on button "Save" at bounding box center [294, 464] width 44 height 19
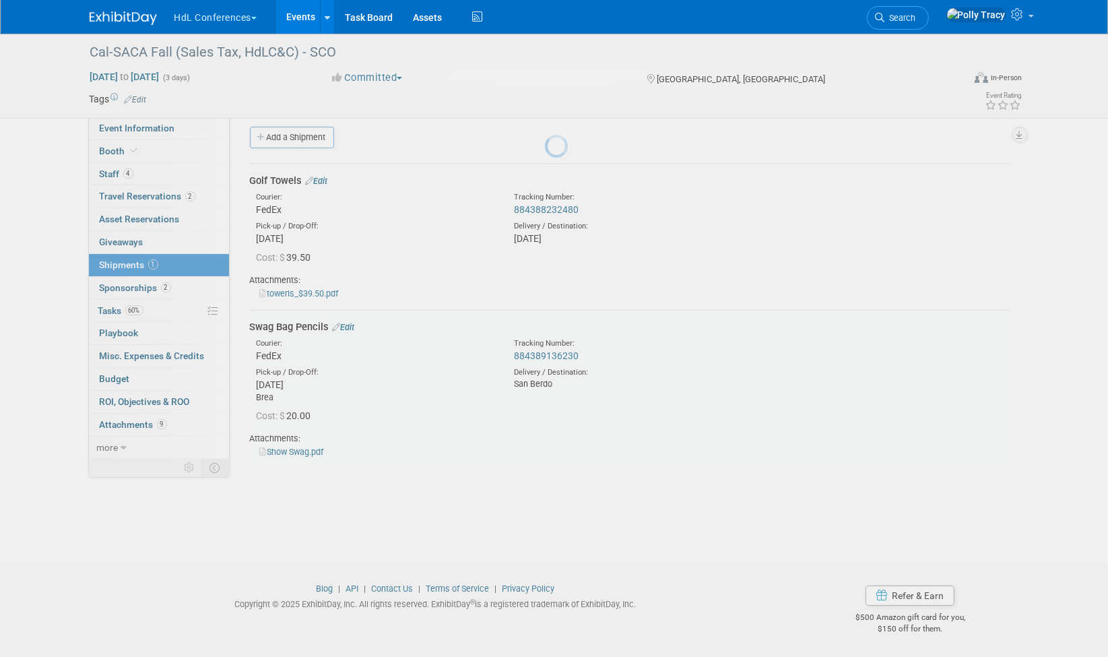
scroll to position [9, 0]
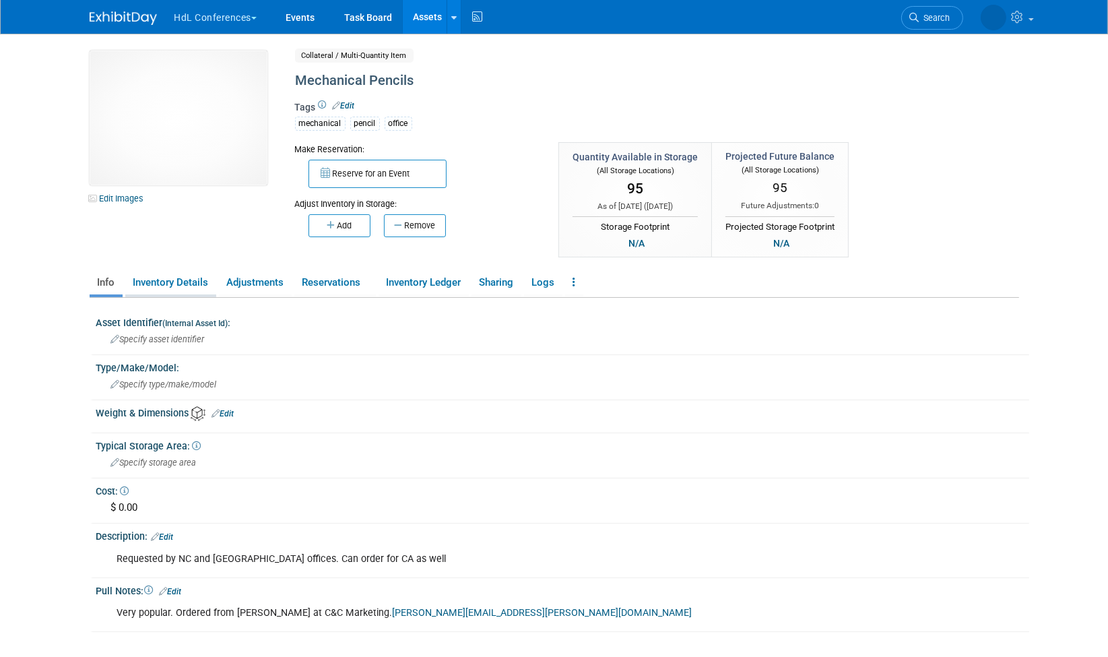
click at [172, 286] on link "Inventory Details" at bounding box center [170, 283] width 91 height 24
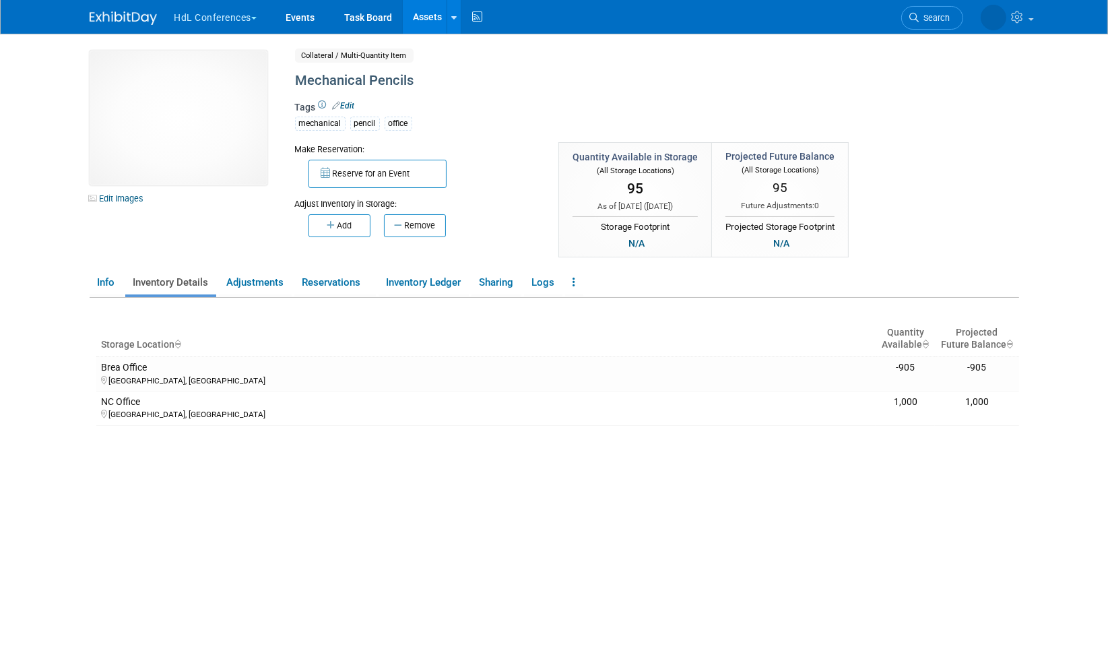
click at [419, 235] on div "Make Reservation: Reserve for an Event Adjust Inventory in Storage:" at bounding box center [601, 201] width 633 height 118
click at [423, 229] on button "Remove" at bounding box center [415, 225] width 62 height 23
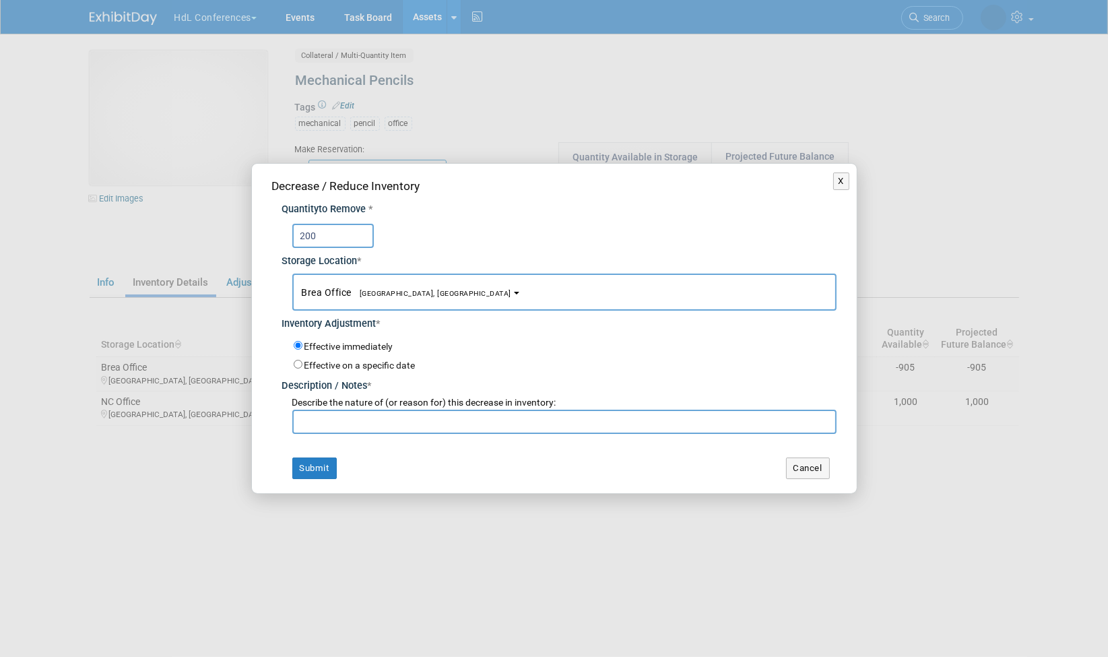
type input "200"
click at [394, 416] on input "text" at bounding box center [564, 422] width 544 height 24
type input "[PERSON_NAME] Show Swag"
click at [323, 466] on button "Submit" at bounding box center [314, 468] width 44 height 22
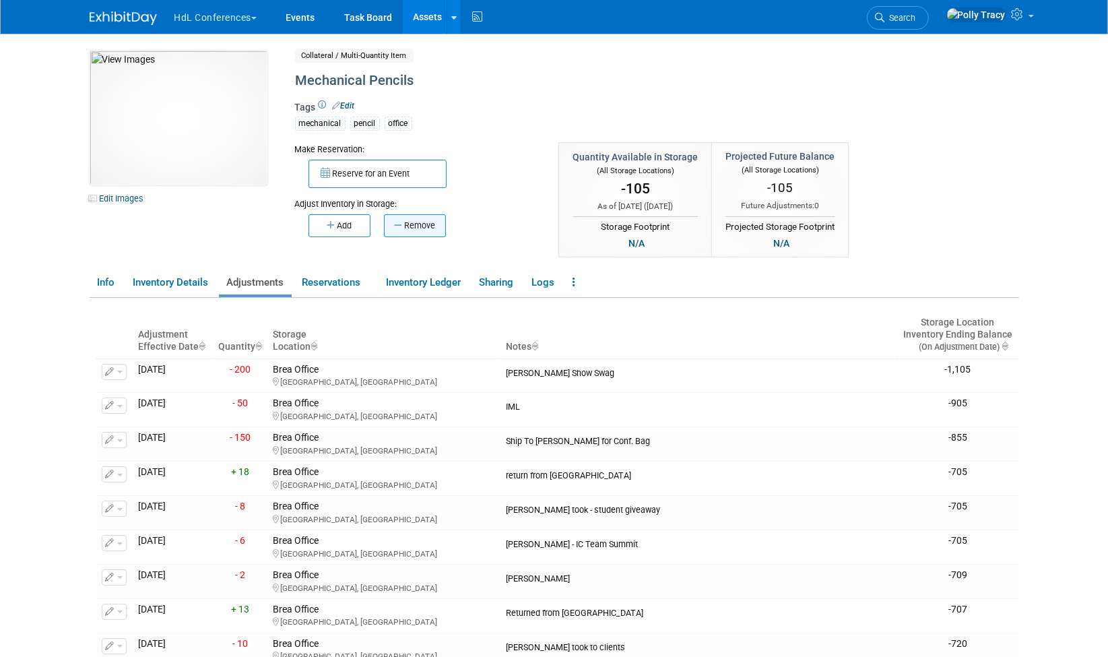
click at [416, 224] on button "Remove" at bounding box center [415, 225] width 62 height 23
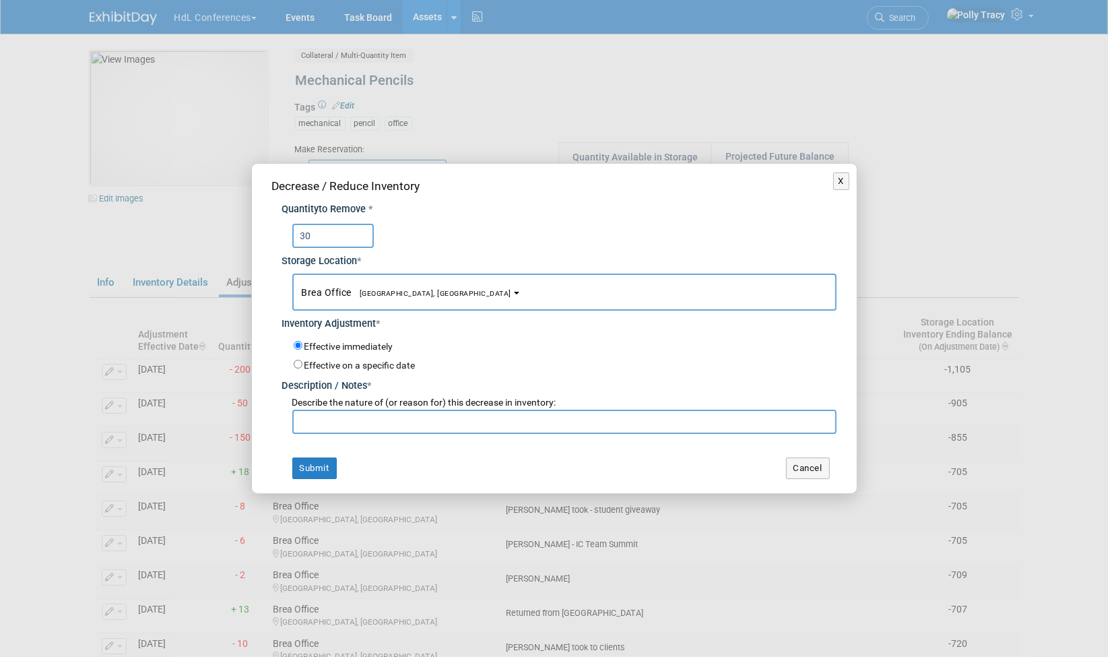
type input "30"
click at [386, 420] on input "text" at bounding box center [564, 422] width 544 height 24
type input "KLC"
click at [311, 468] on button "Submit" at bounding box center [314, 468] width 44 height 22
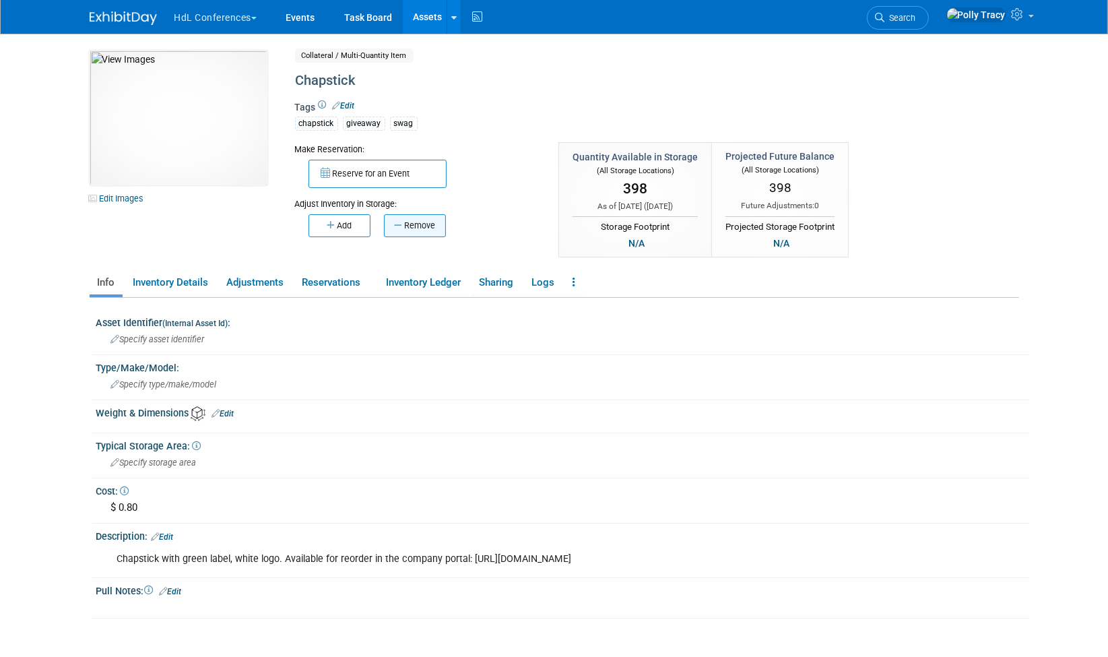
click at [420, 232] on button "Remove" at bounding box center [415, 225] width 62 height 23
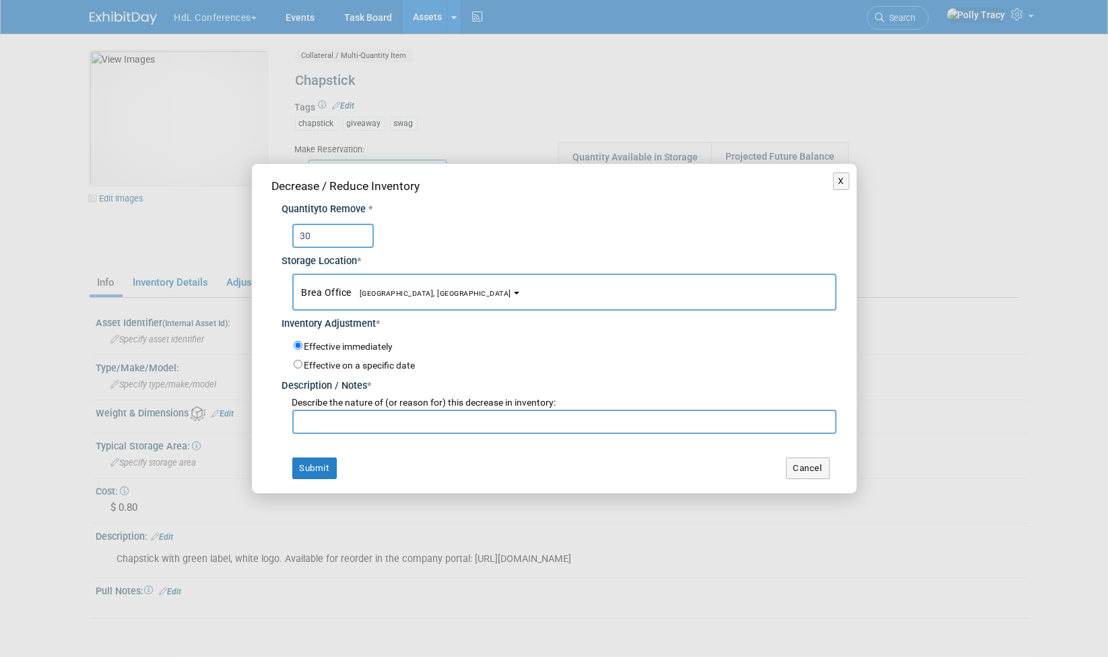
type input "30"
click at [356, 427] on input "text" at bounding box center [564, 422] width 544 height 24
type input "KLC"
click at [314, 468] on button "Submit" at bounding box center [314, 468] width 44 height 22
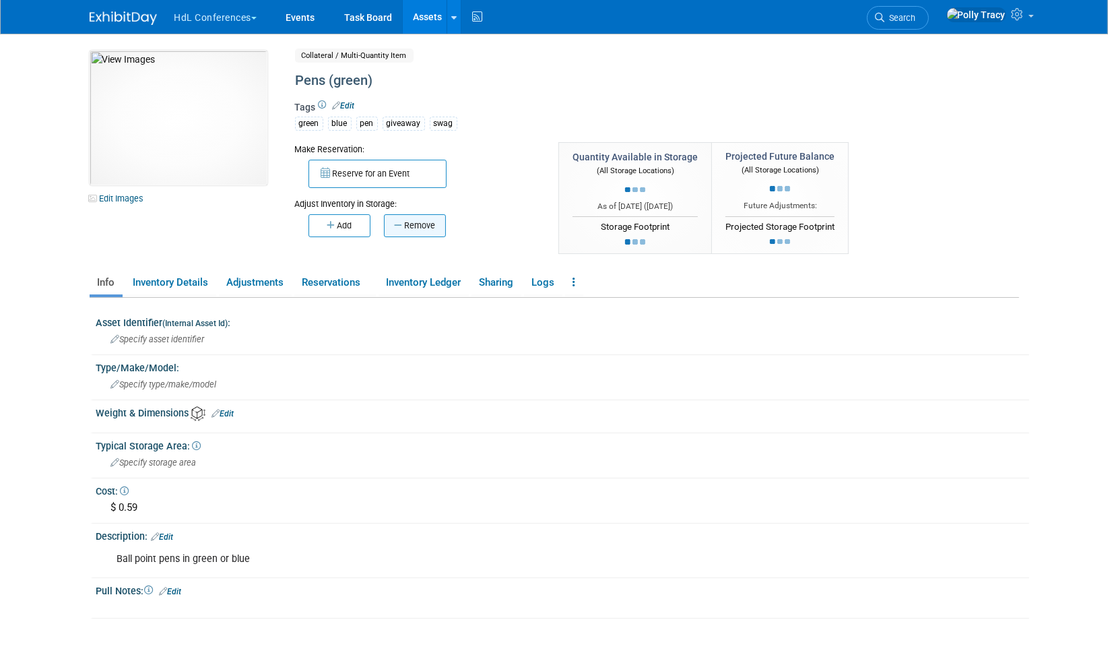
click at [419, 232] on button "Remove" at bounding box center [415, 225] width 62 height 23
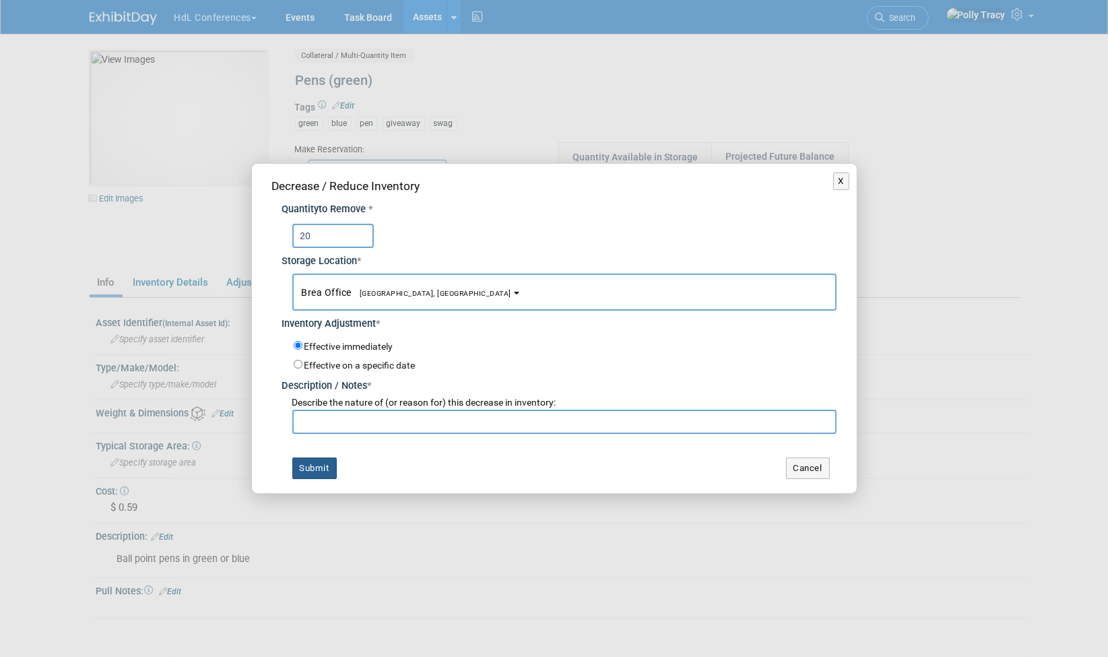
type input "20"
click at [326, 466] on button "Submit" at bounding box center [314, 468] width 44 height 22
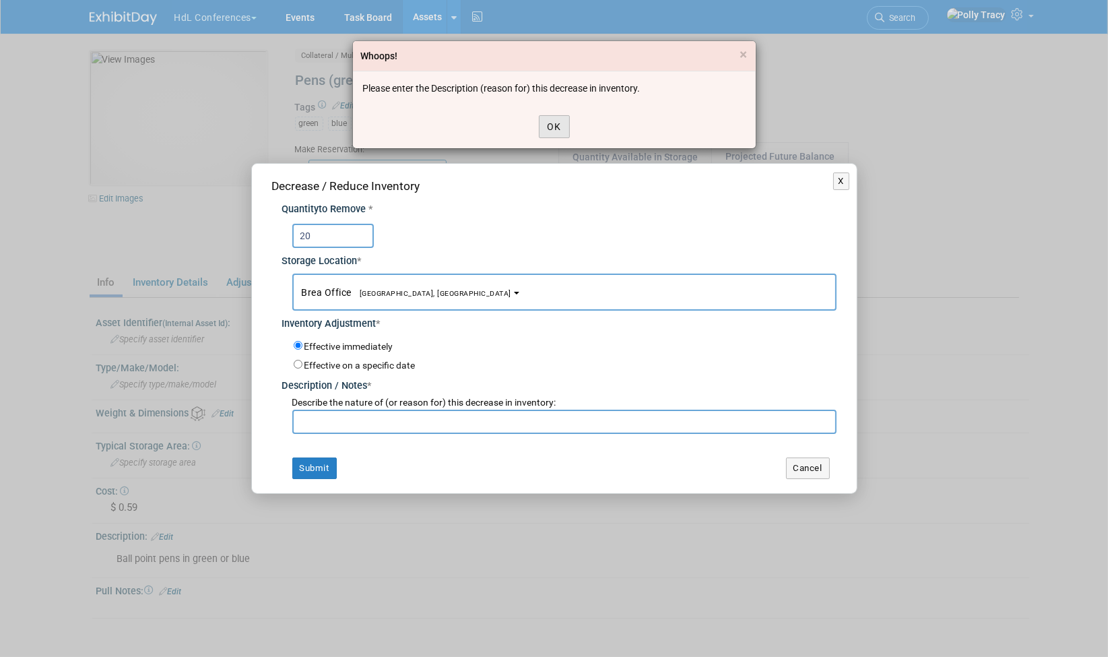
click at [567, 117] on button "OK" at bounding box center [554, 126] width 31 height 23
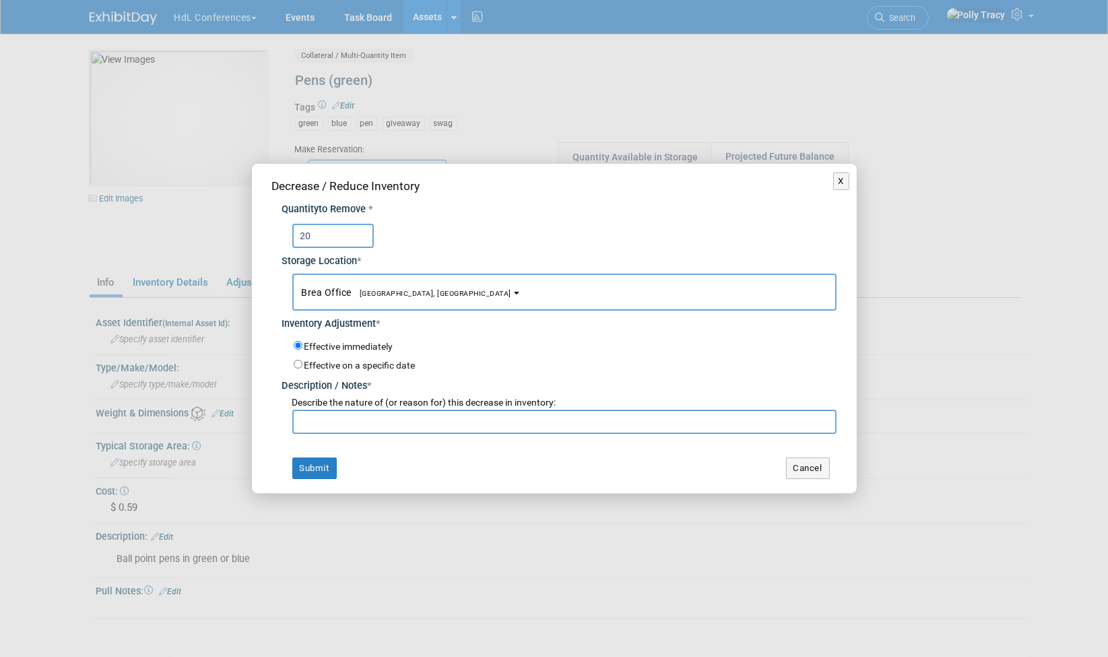
click at [319, 427] on input "text" at bounding box center [564, 422] width 544 height 24
type input "KLC"
click at [317, 463] on button "Submit" at bounding box center [314, 468] width 44 height 22
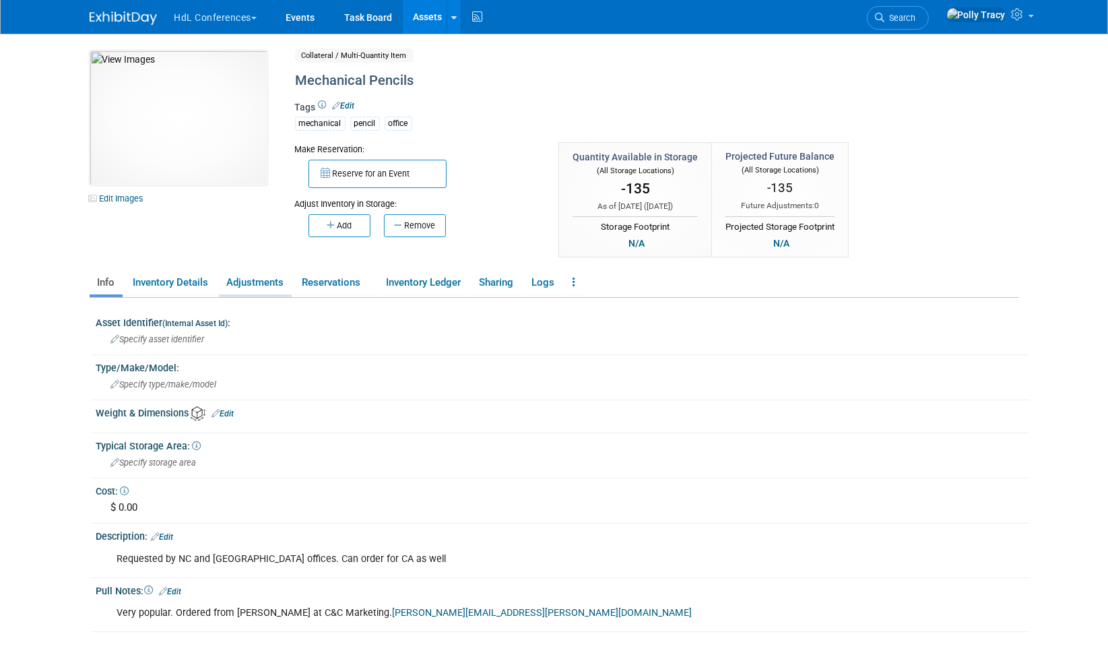
click at [252, 276] on link "Adjustments" at bounding box center [255, 283] width 73 height 24
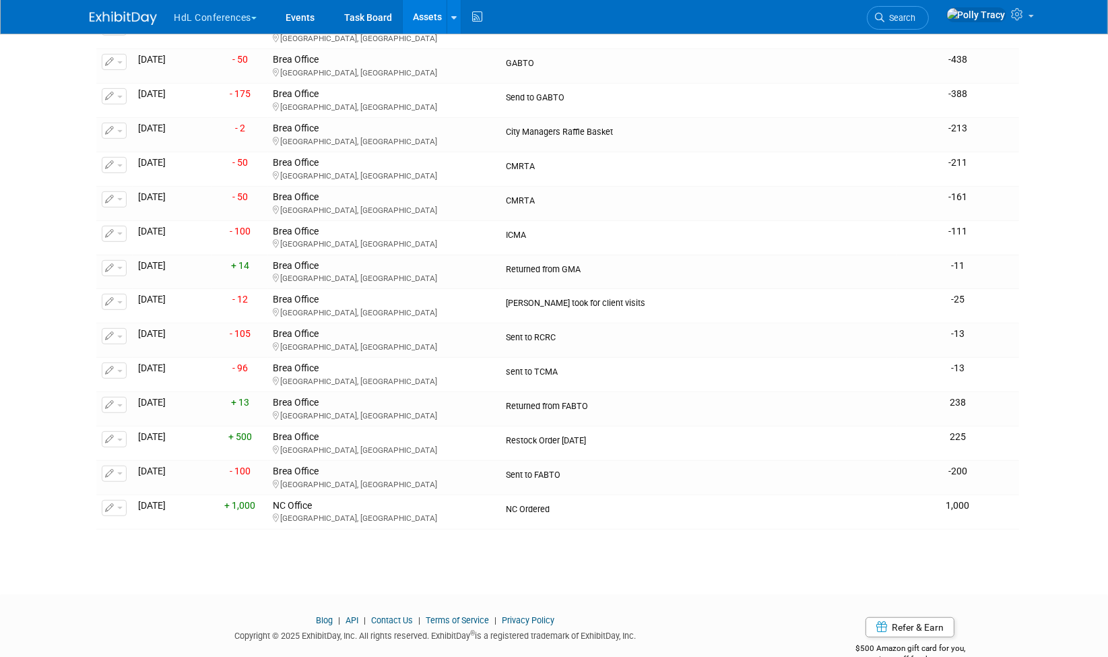
scroll to position [928, 0]
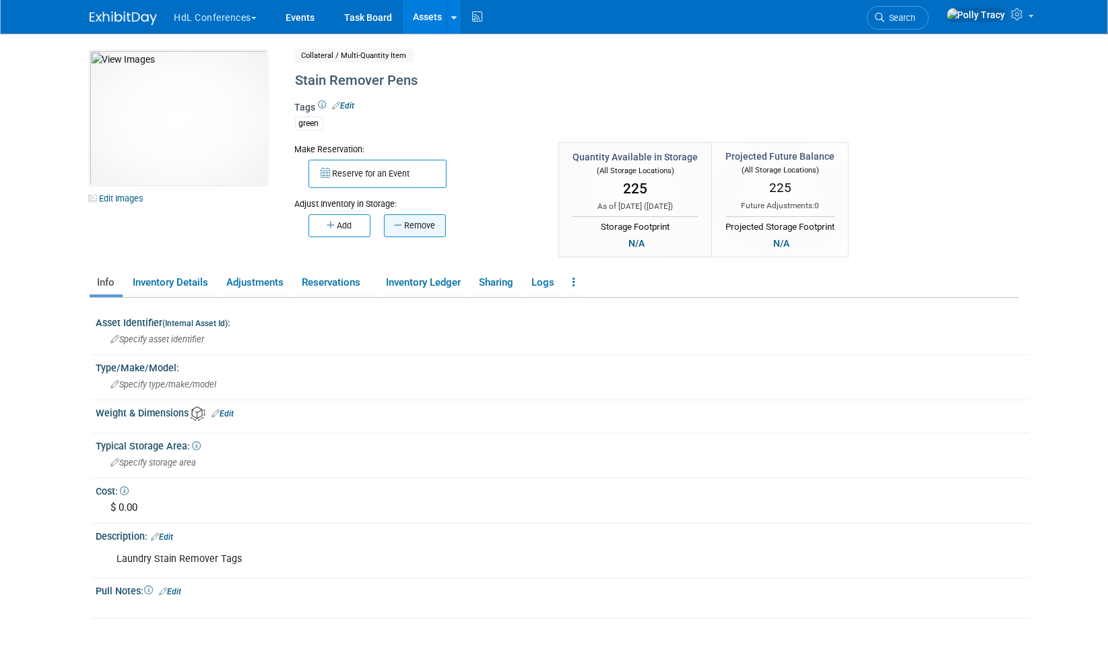
click at [404, 222] on button "Remove" at bounding box center [415, 225] width 62 height 23
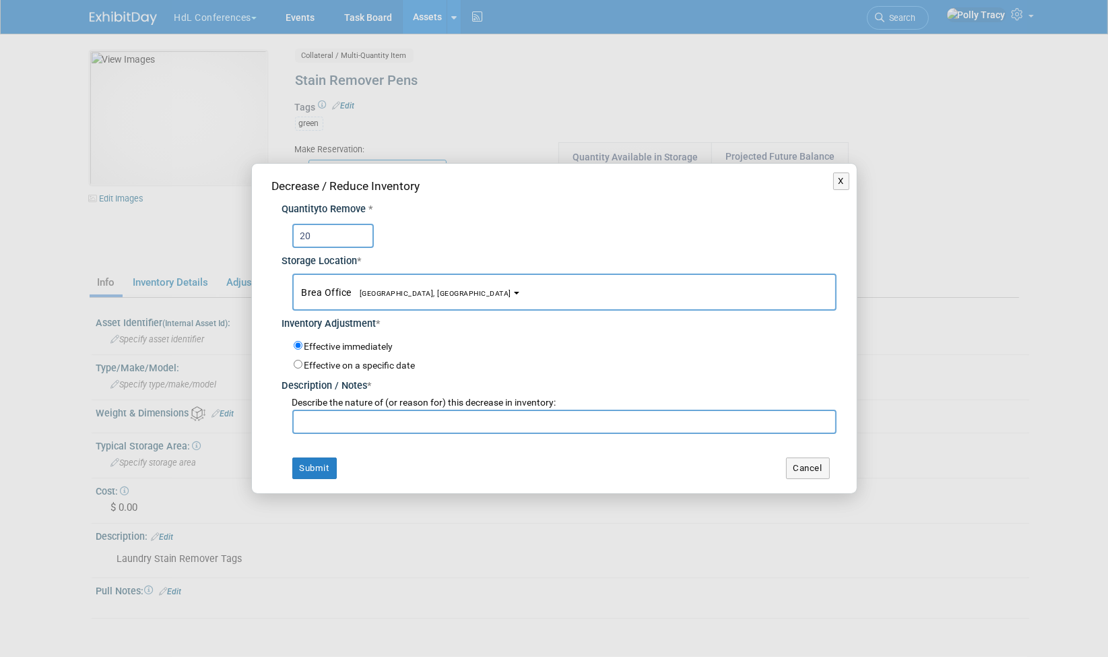
type input "20"
click at [344, 422] on input "text" at bounding box center [564, 422] width 544 height 24
type input "KLC"
click at [325, 462] on button "Submit" at bounding box center [314, 468] width 44 height 22
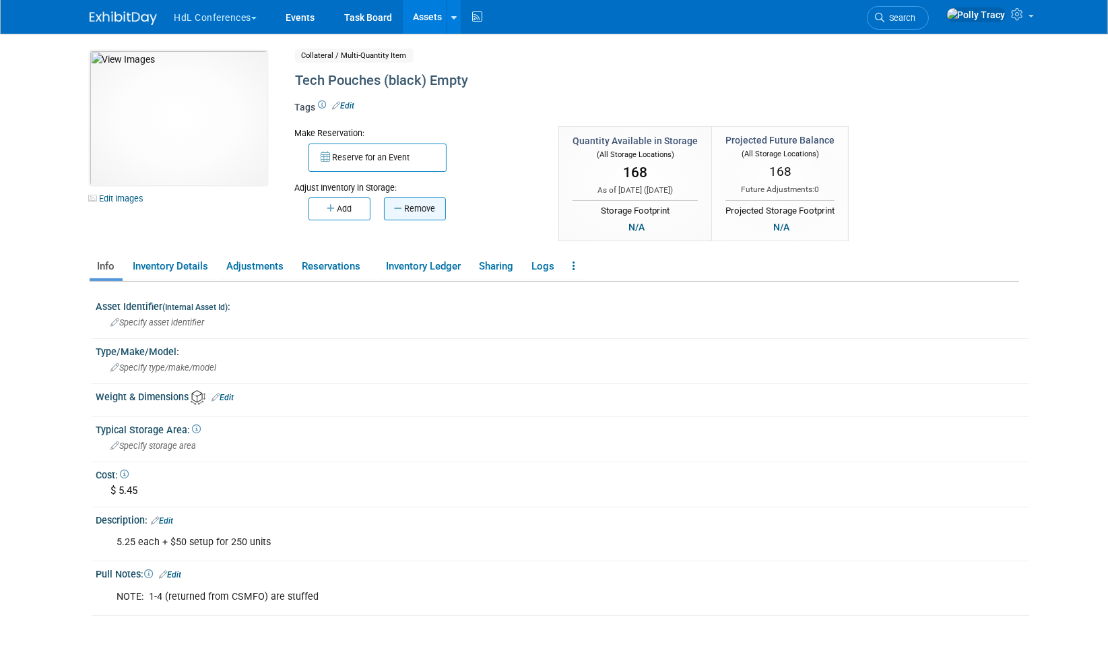
click at [402, 210] on icon "button" at bounding box center [399, 208] width 10 height 9
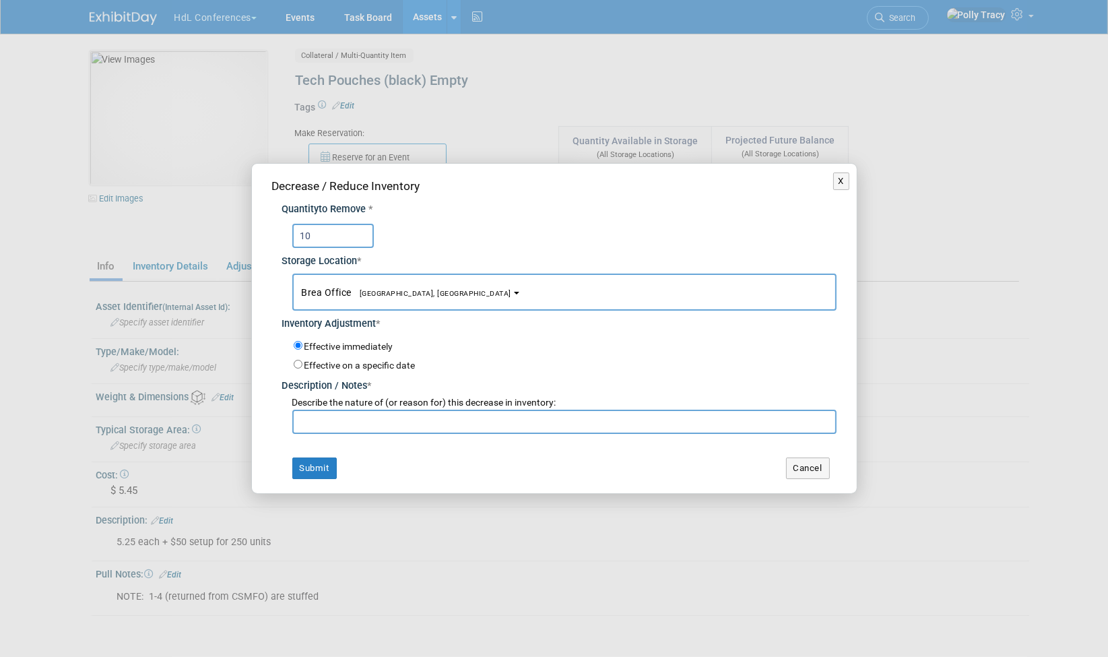
type input "10"
click at [337, 426] on input "text" at bounding box center [564, 422] width 544 height 24
type input "KLC"
click at [308, 470] on button "Submit" at bounding box center [314, 468] width 44 height 22
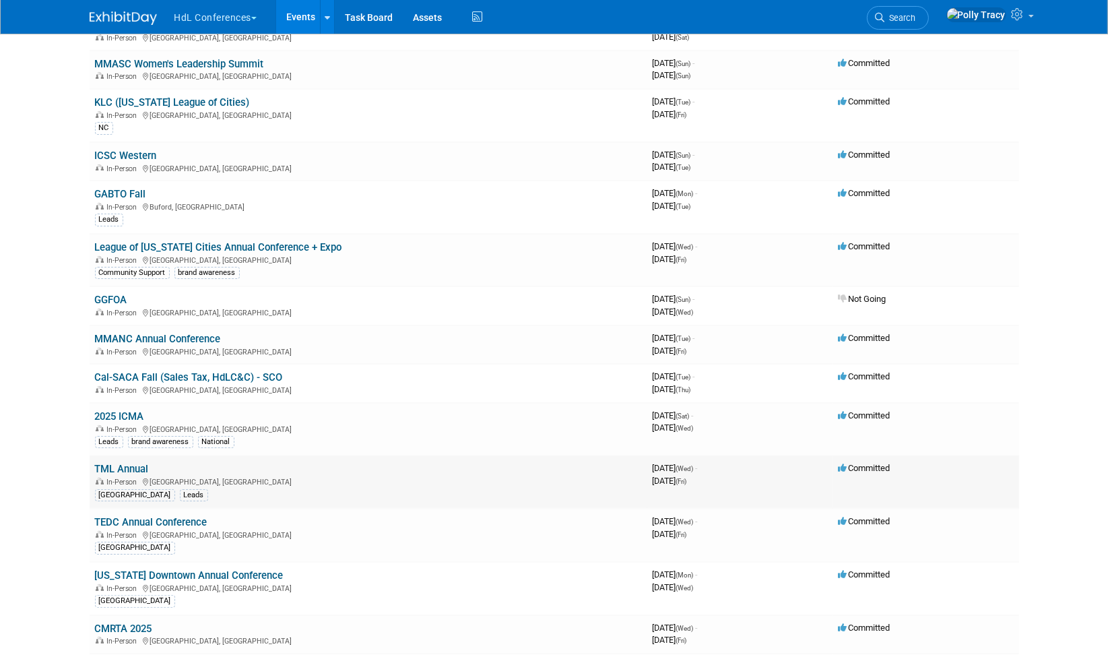
scroll to position [154, 0]
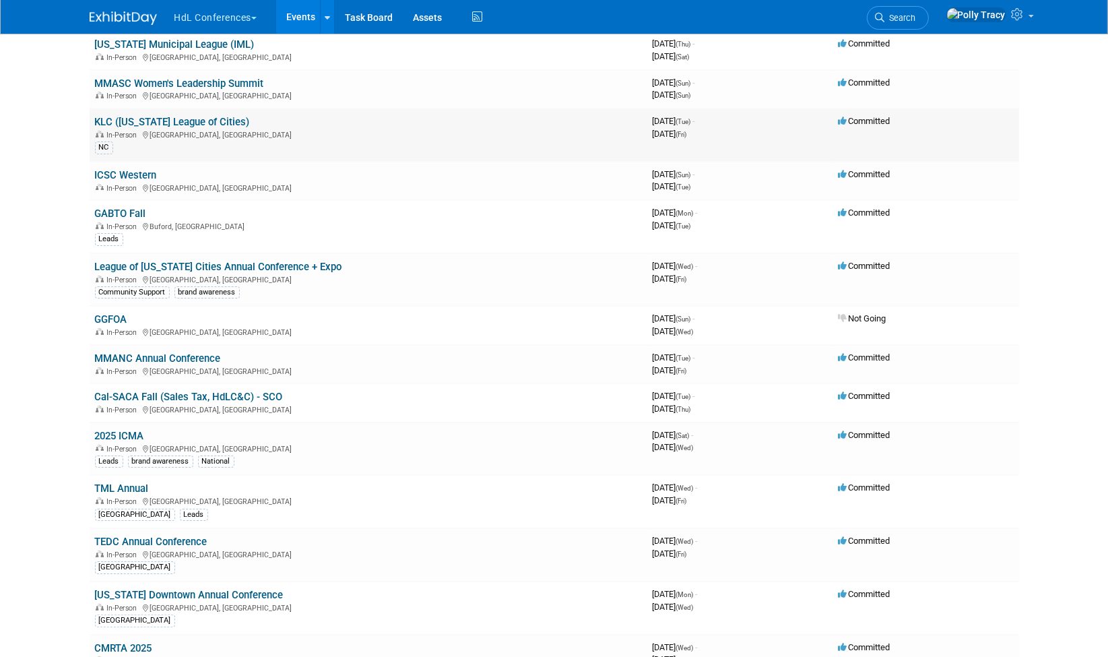
click at [141, 117] on link "KLC ([US_STATE] League of Cities)" at bounding box center [172, 122] width 155 height 12
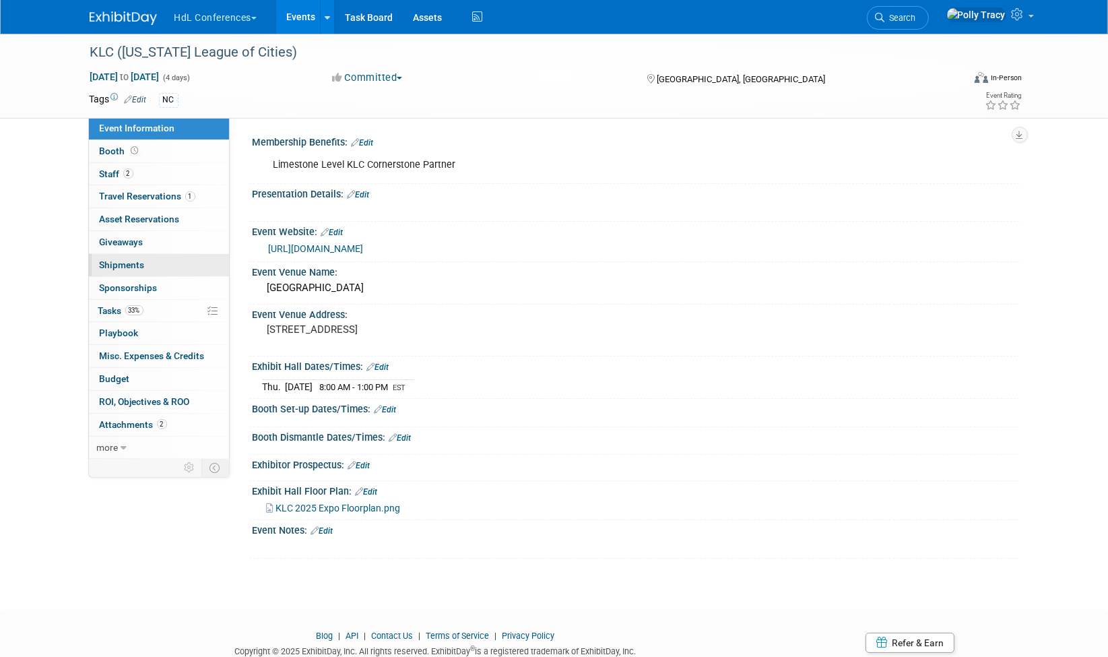
click at [106, 259] on span "Shipments 0" at bounding box center [122, 264] width 45 height 11
click at [139, 259] on span "Shipments 0" at bounding box center [122, 264] width 45 height 11
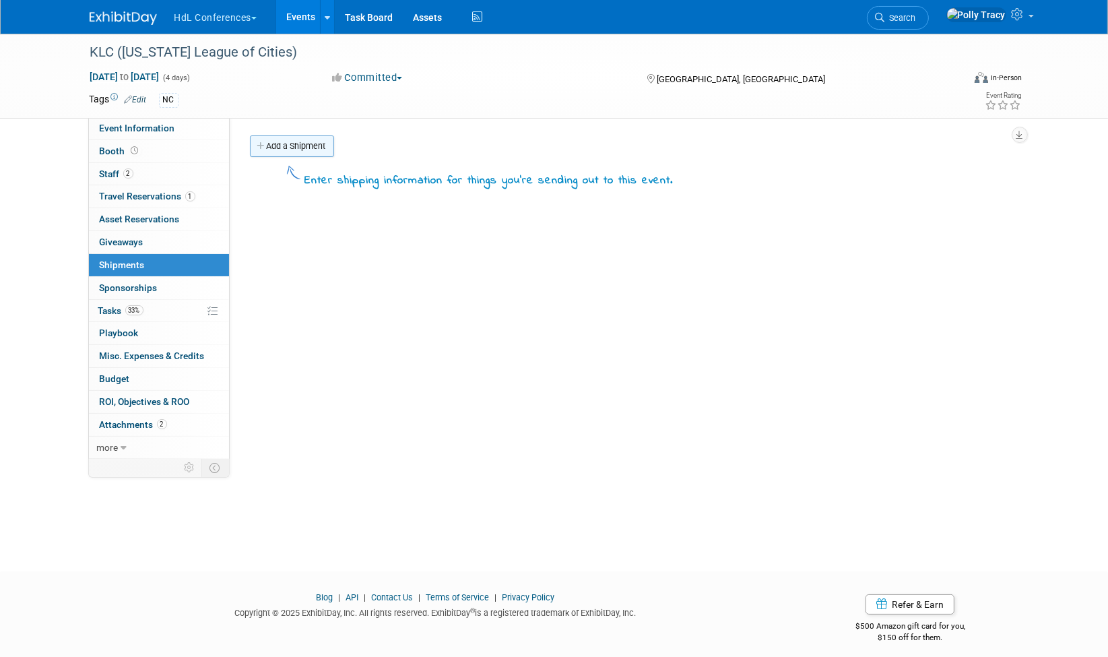
click at [319, 142] on link "Add a Shipment" at bounding box center [292, 146] width 84 height 22
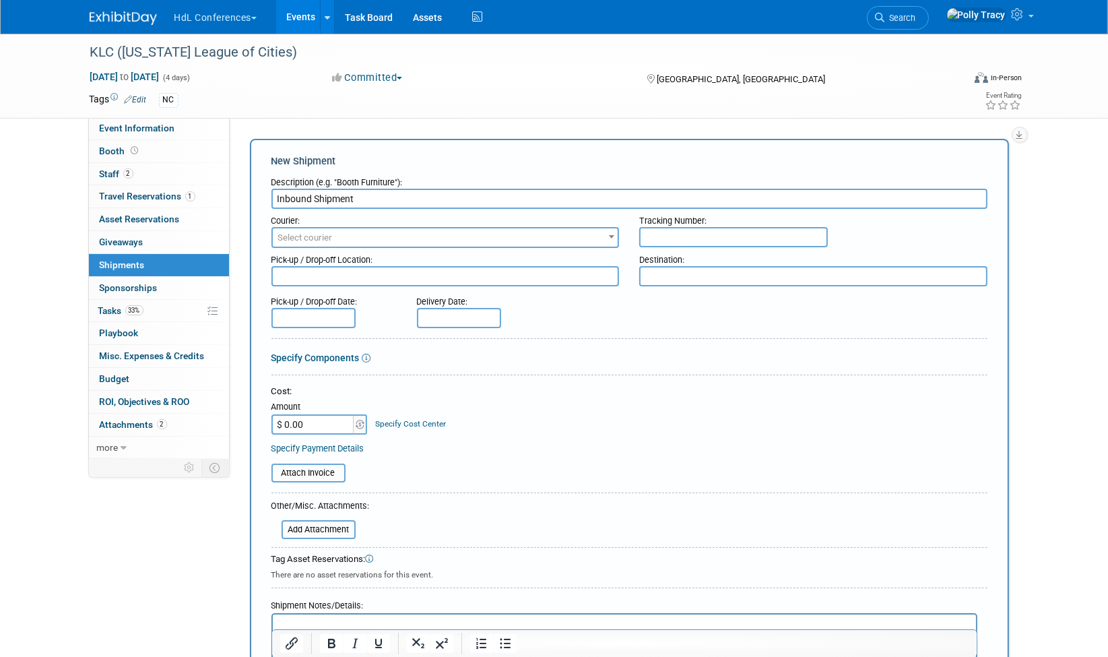
type input "Inbound Shipment"
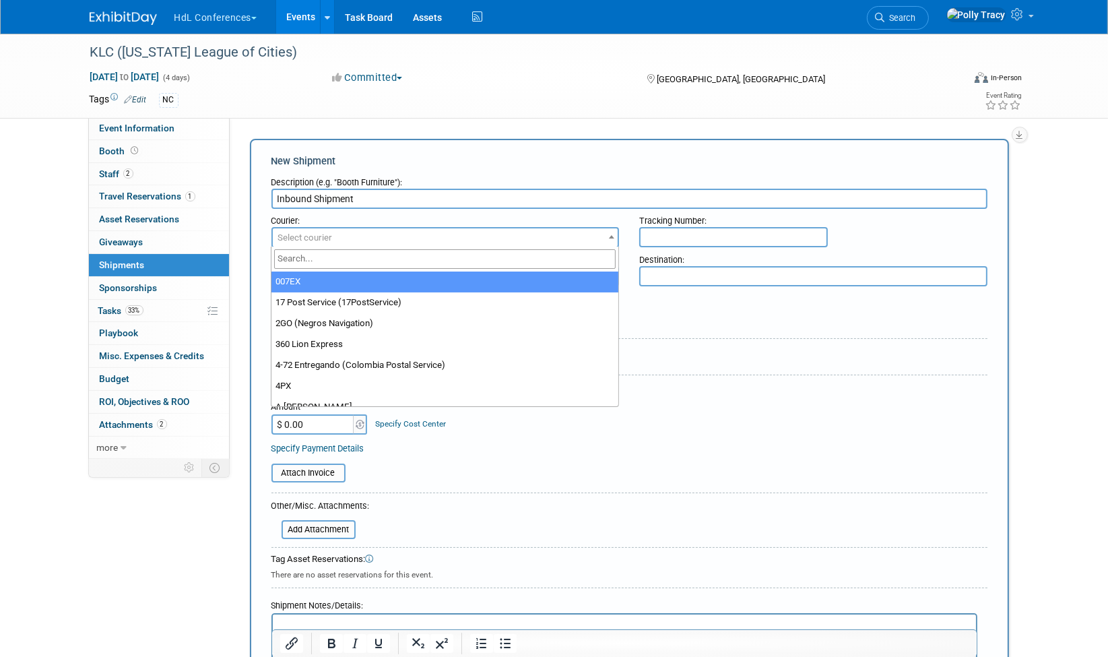
click at [341, 237] on span "Select courier" at bounding box center [446, 237] width 346 height 19
click at [365, 263] on input "search" at bounding box center [445, 259] width 342 height 20
type input "fed"
select select "206"
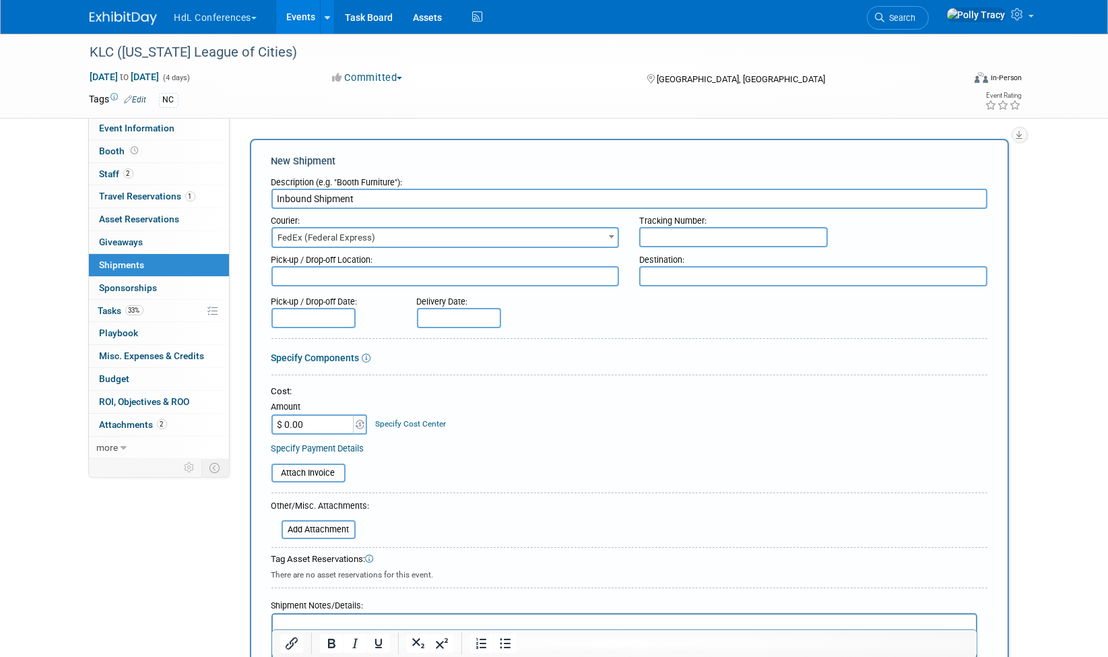
click at [660, 234] on input "text" at bounding box center [733, 237] width 189 height 20
type input "884383319679"
click at [398, 273] on textarea at bounding box center [446, 276] width 348 height 20
type textarea "Brea"
click at [676, 281] on textarea at bounding box center [813, 276] width 348 height 20
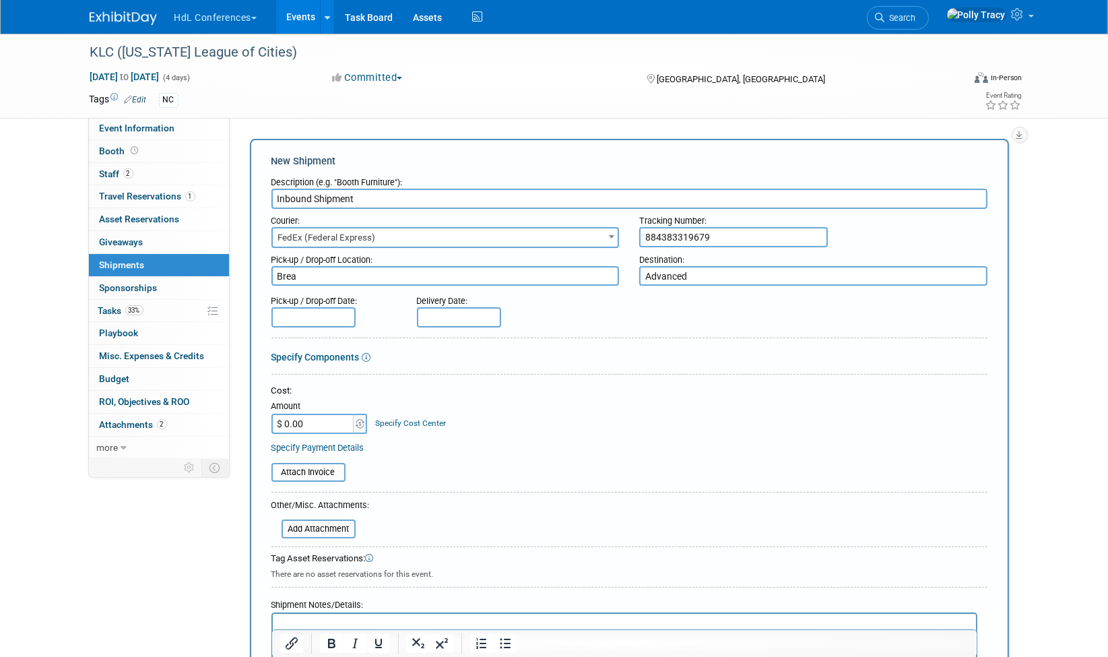
type textarea "Advanced"
click at [313, 315] on input "text" at bounding box center [314, 317] width 84 height 20
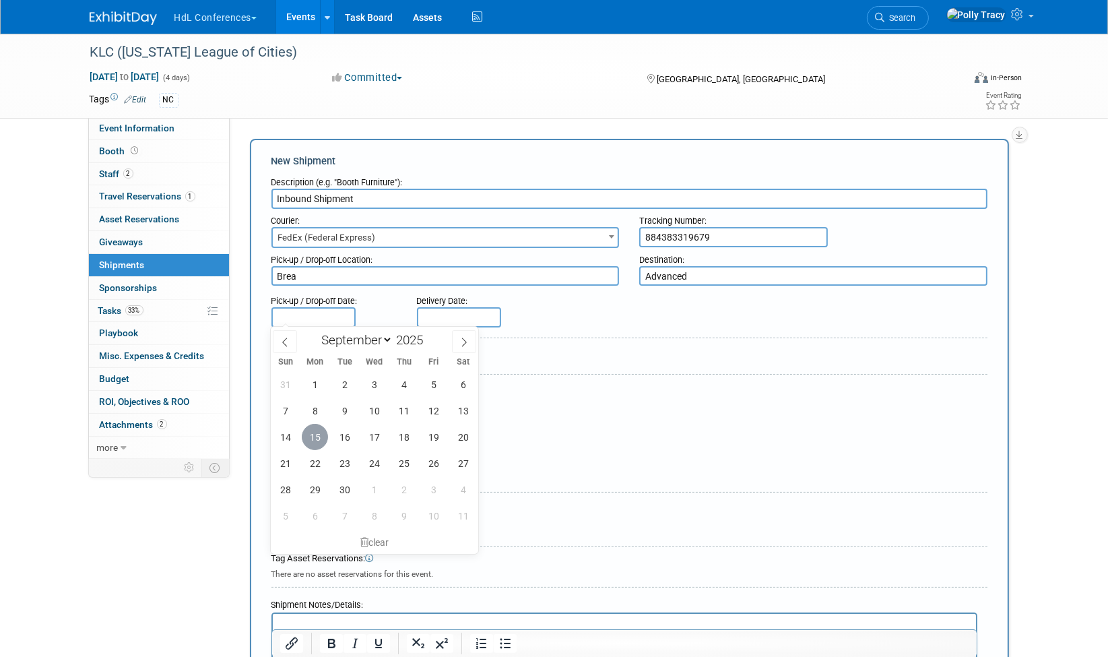
click at [325, 437] on span "15" at bounding box center [315, 437] width 26 height 26
type input "Sep 15, 2025"
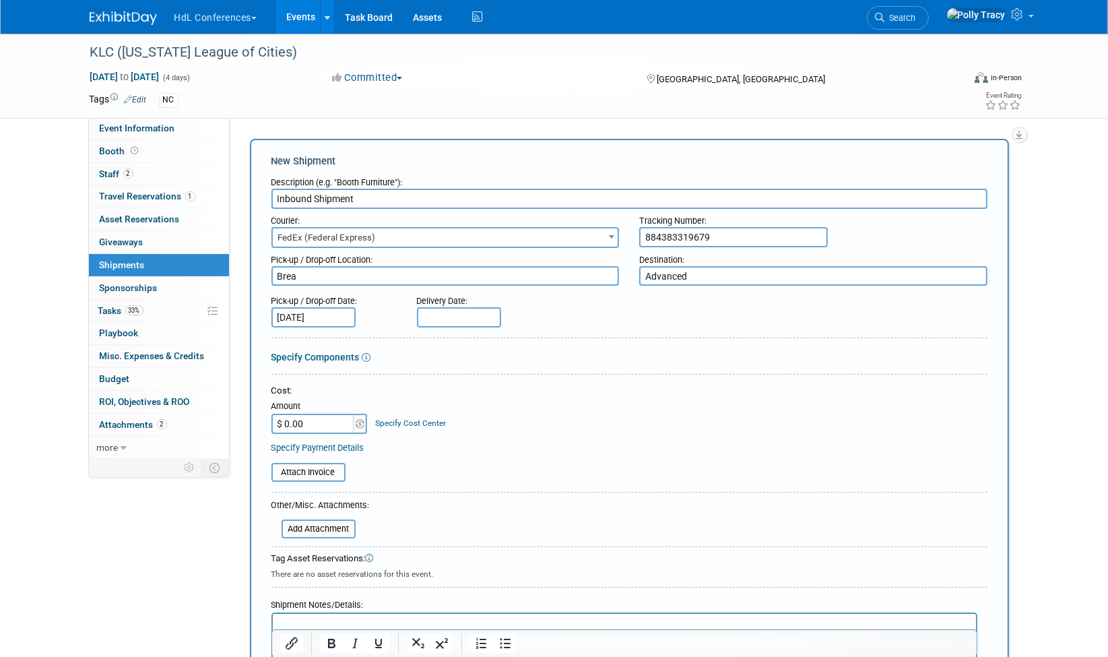
click at [315, 416] on input "$ 0.00" at bounding box center [314, 424] width 84 height 20
type input "$ 368.00"
click at [313, 533] on div "Add Attachment" at bounding box center [319, 528] width 74 height 19
click at [317, 526] on input "file" at bounding box center [274, 529] width 160 height 16
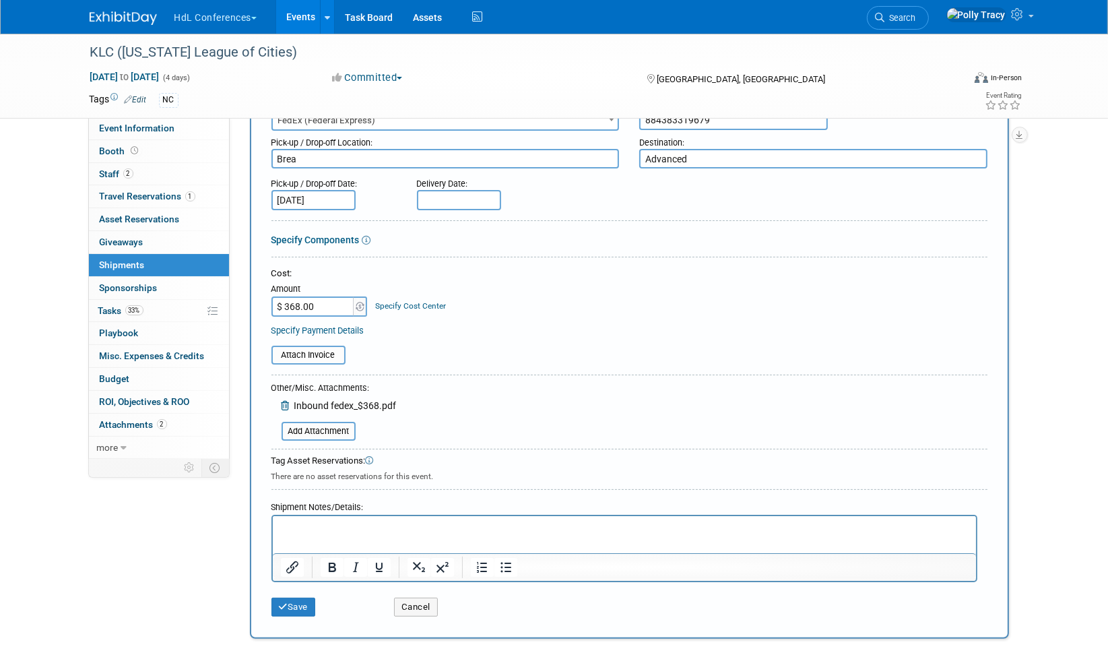
scroll to position [141, 0]
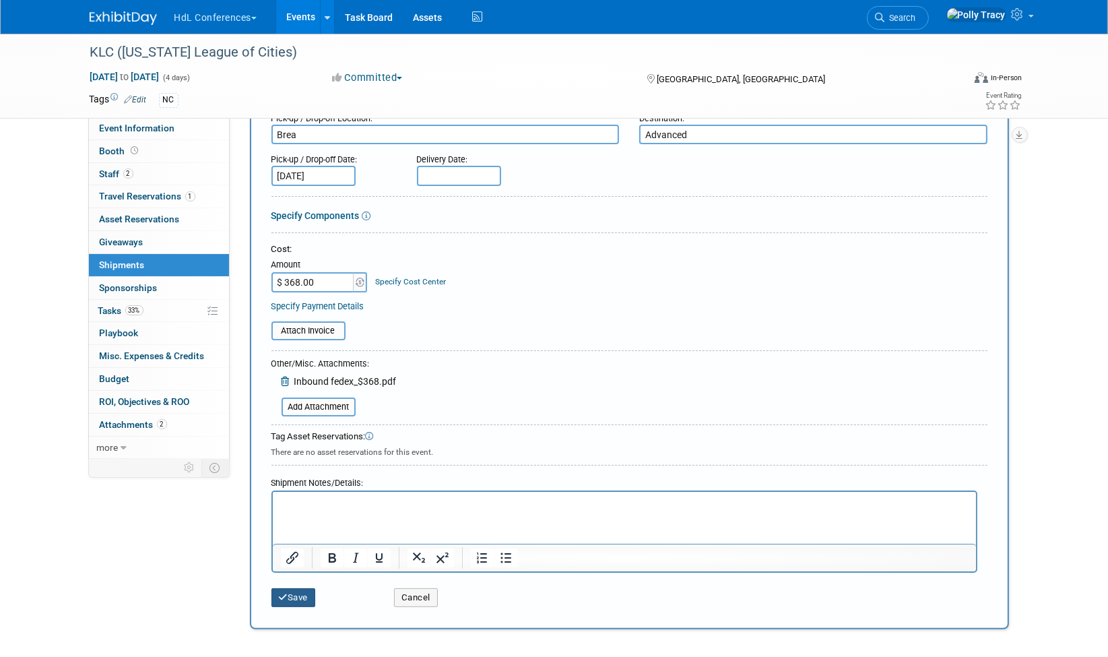
click at [291, 593] on button "Save" at bounding box center [294, 597] width 44 height 19
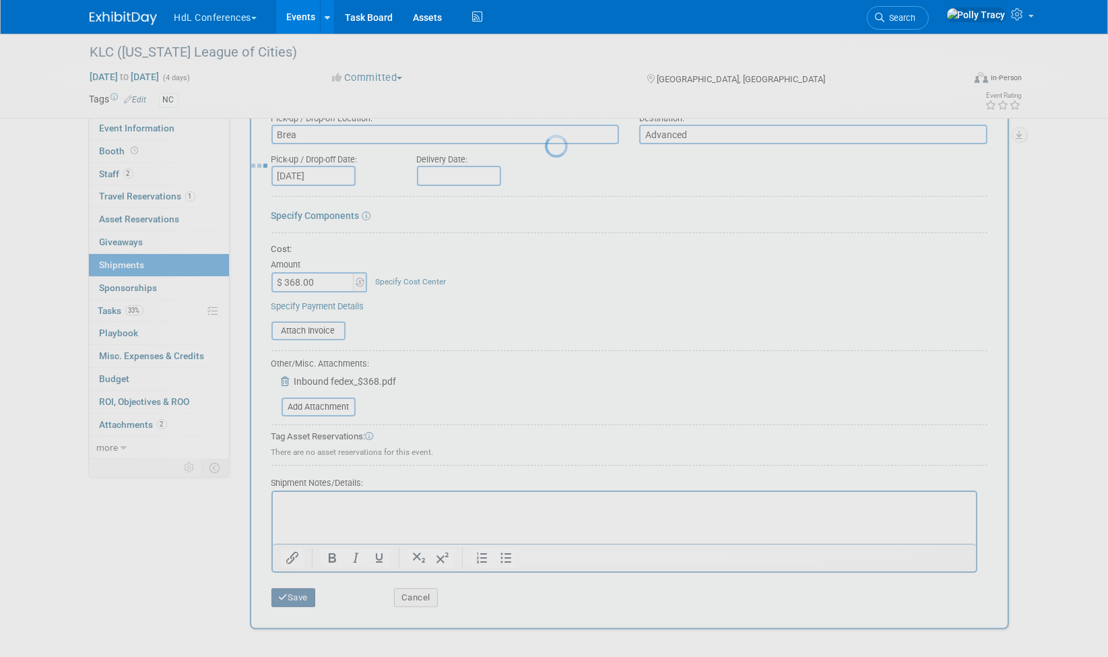
scroll to position [9, 0]
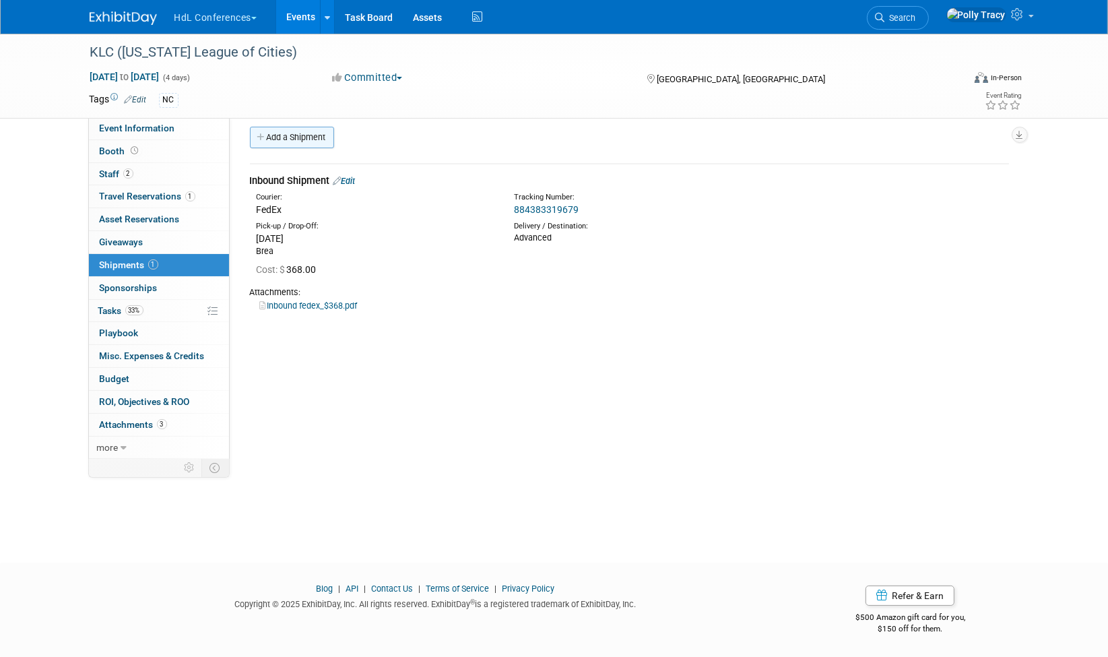
click at [303, 140] on link "Add a Shipment" at bounding box center [292, 138] width 84 height 22
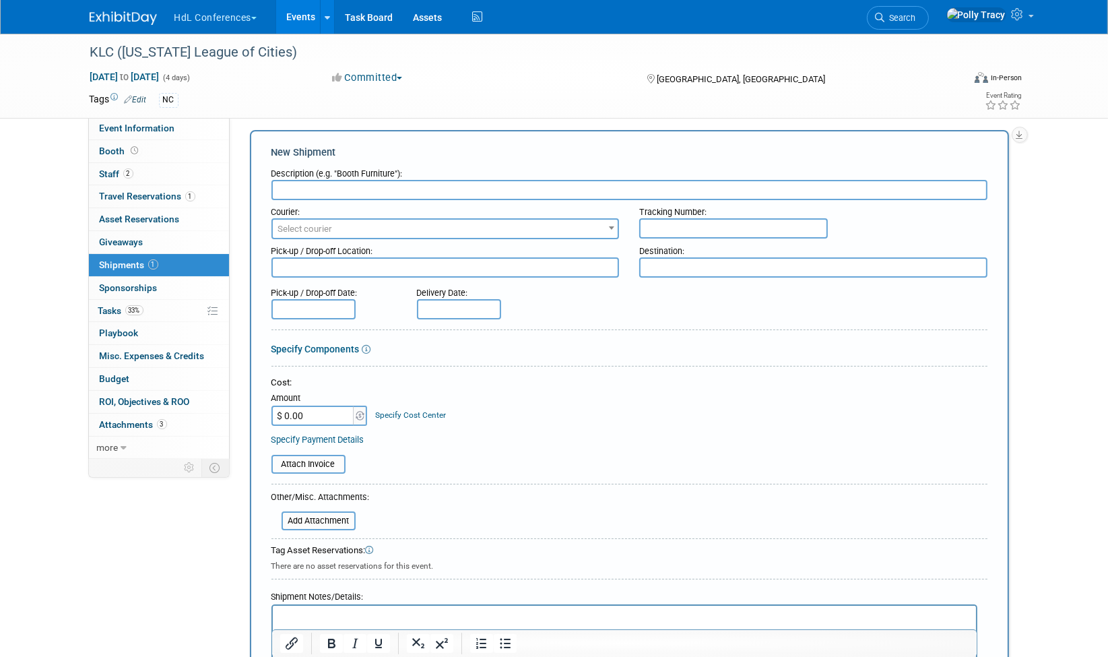
scroll to position [0, 0]
type input "Return Shipment"
click at [310, 224] on span "Select courier" at bounding box center [305, 229] width 55 height 10
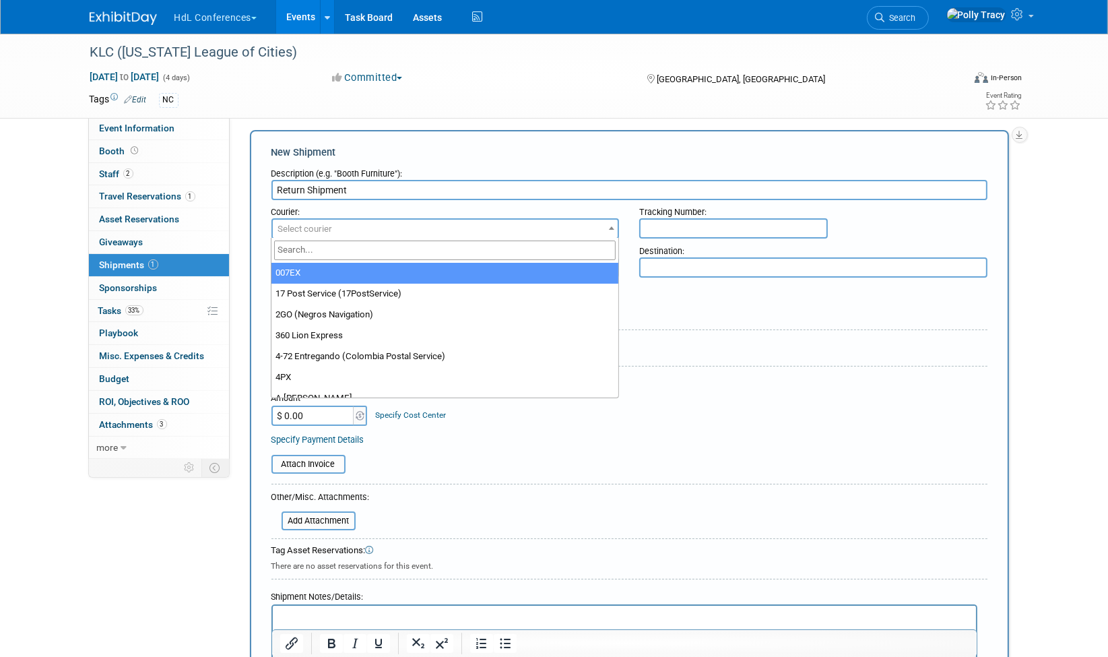
click at [321, 257] on input "search" at bounding box center [445, 251] width 342 height 20
type input "fed"
select select "206"
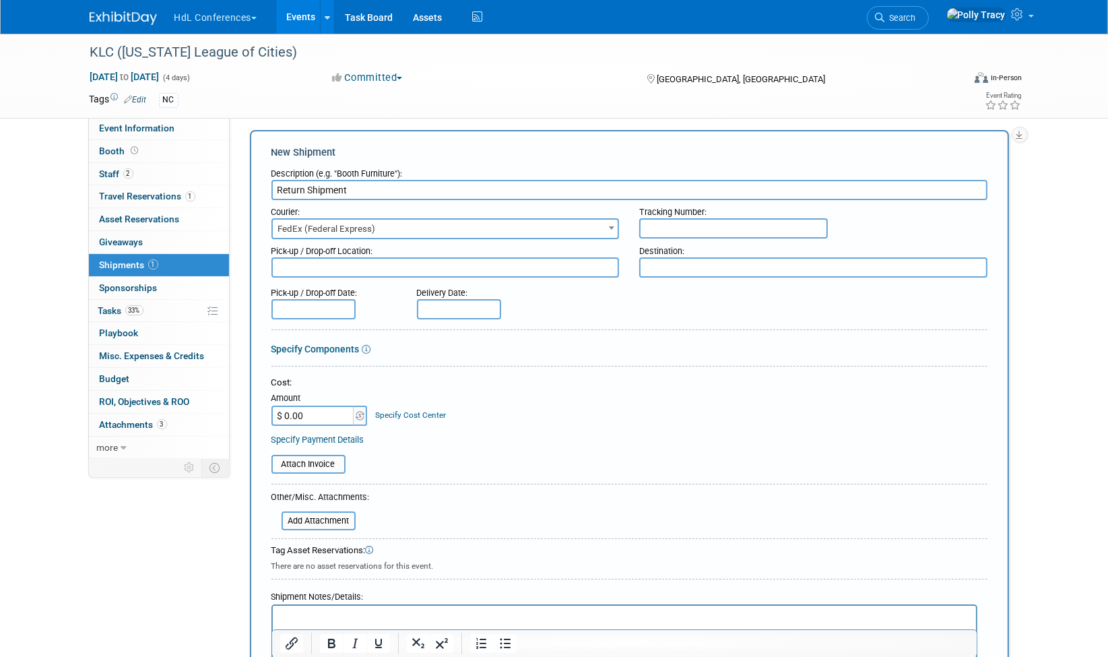
click at [696, 228] on input "text" at bounding box center [733, 228] width 189 height 20
type input "884383616862"
click at [373, 265] on textarea at bounding box center [446, 267] width 348 height 20
type textarea "R"
type textarea "Fedex in Owensburg"
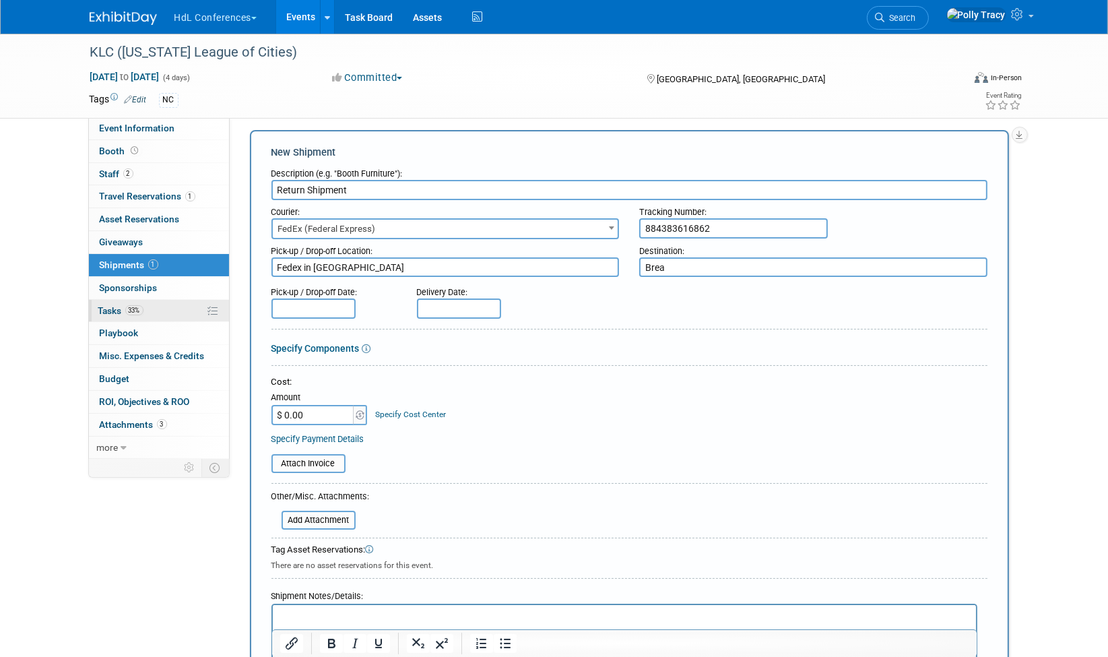
type textarea "Brea"
click at [323, 412] on input "$ 0.00" at bounding box center [314, 415] width 84 height 20
type input "$ 127.00"
click at [306, 519] on input "file" at bounding box center [274, 520] width 160 height 16
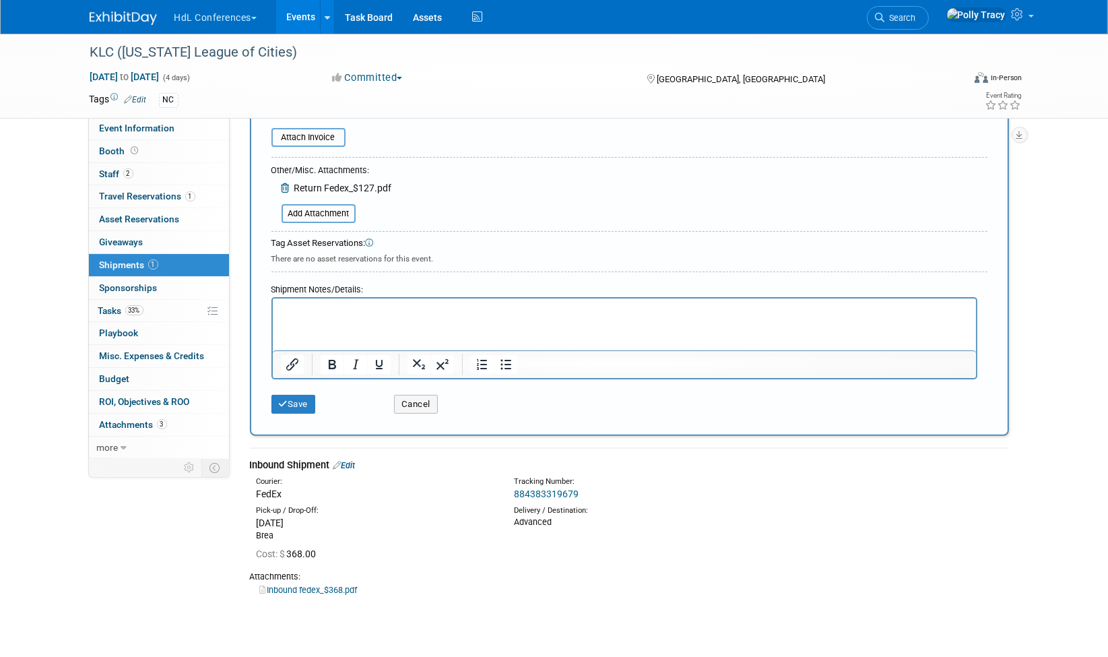
scroll to position [351, 0]
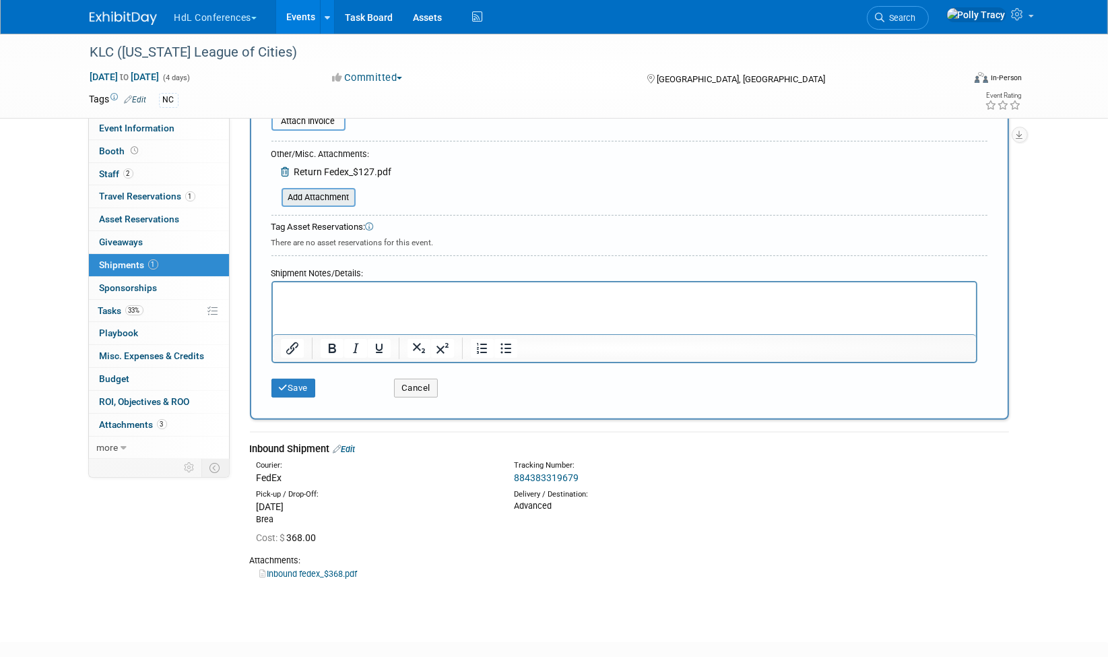
click at [333, 192] on input "file" at bounding box center [274, 197] width 160 height 16
click at [309, 383] on button "Save" at bounding box center [294, 388] width 44 height 19
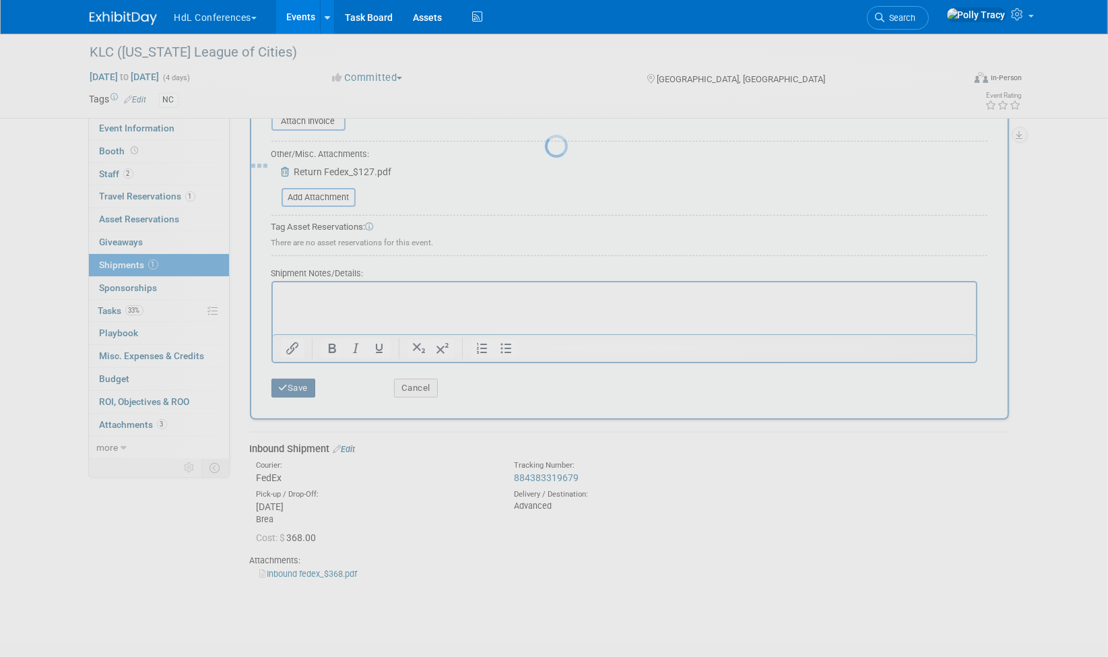
scroll to position [9, 0]
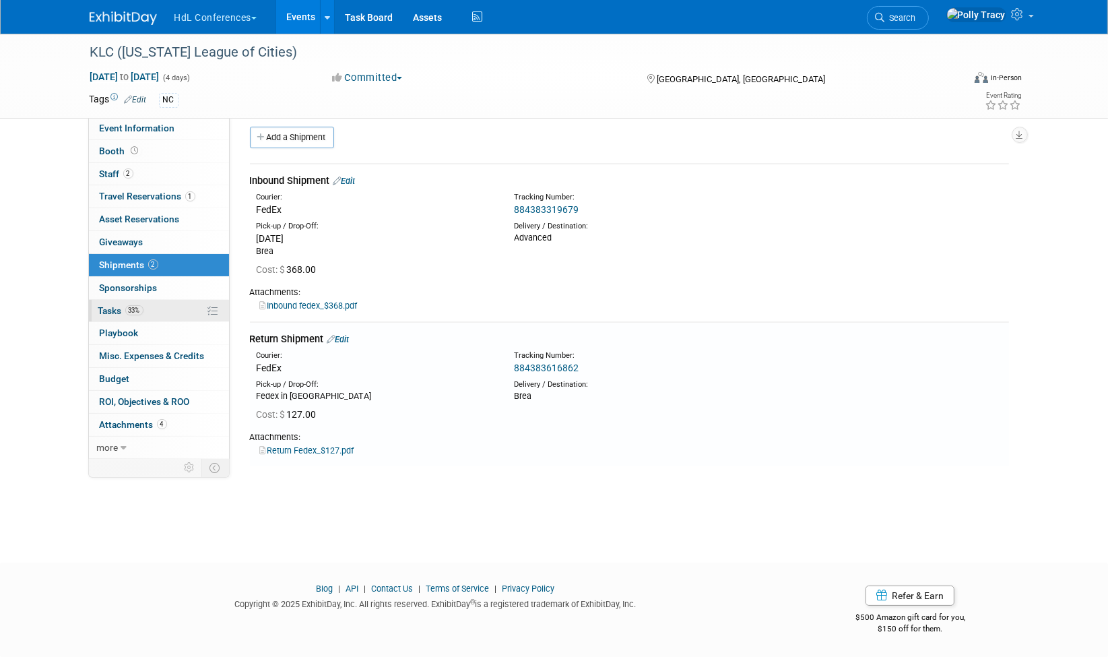
click at [115, 308] on span "Tasks 33%" at bounding box center [120, 310] width 45 height 11
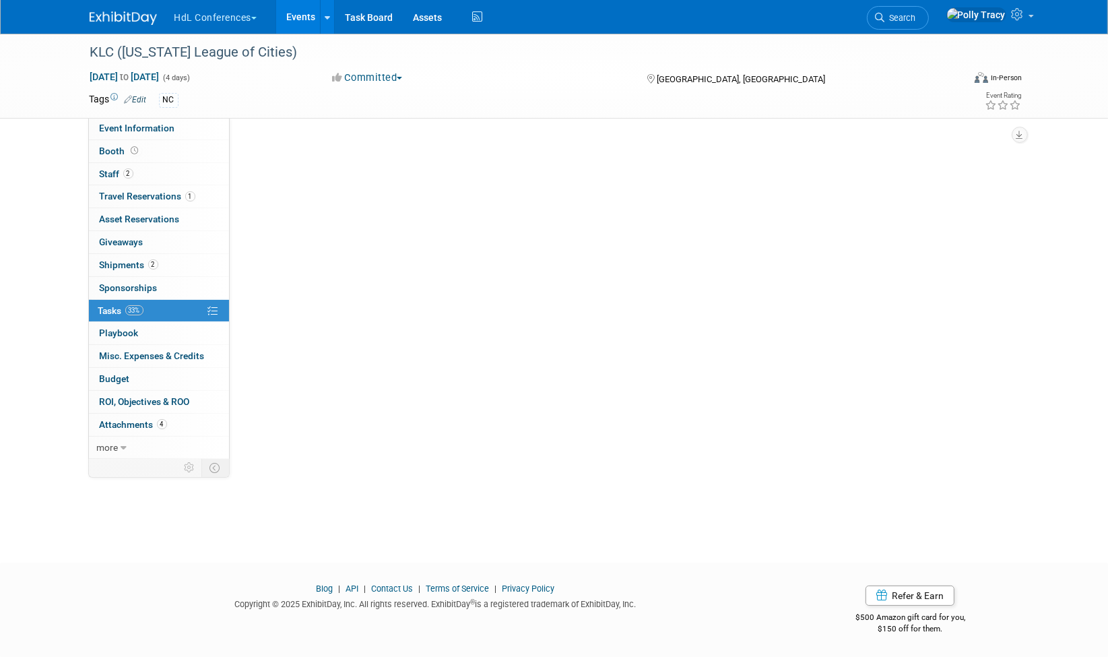
scroll to position [0, 0]
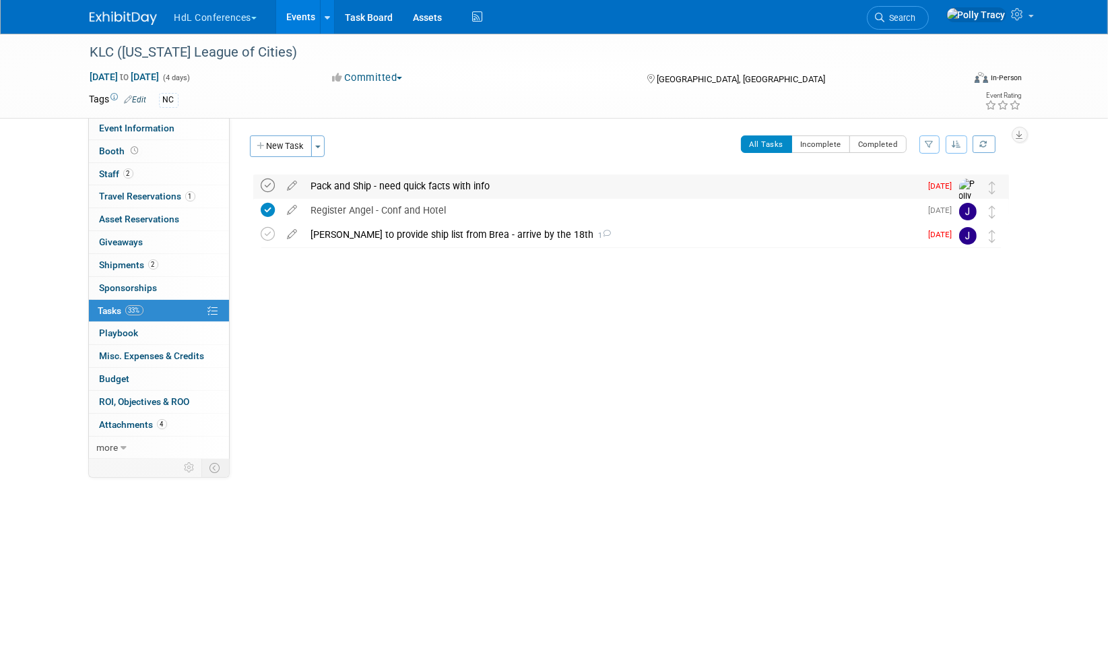
click at [272, 184] on icon at bounding box center [268, 186] width 14 height 14
click at [267, 236] on icon at bounding box center [268, 234] width 14 height 14
click at [379, 187] on div "Pack and Ship - need quick facts with info" at bounding box center [613, 185] width 616 height 23
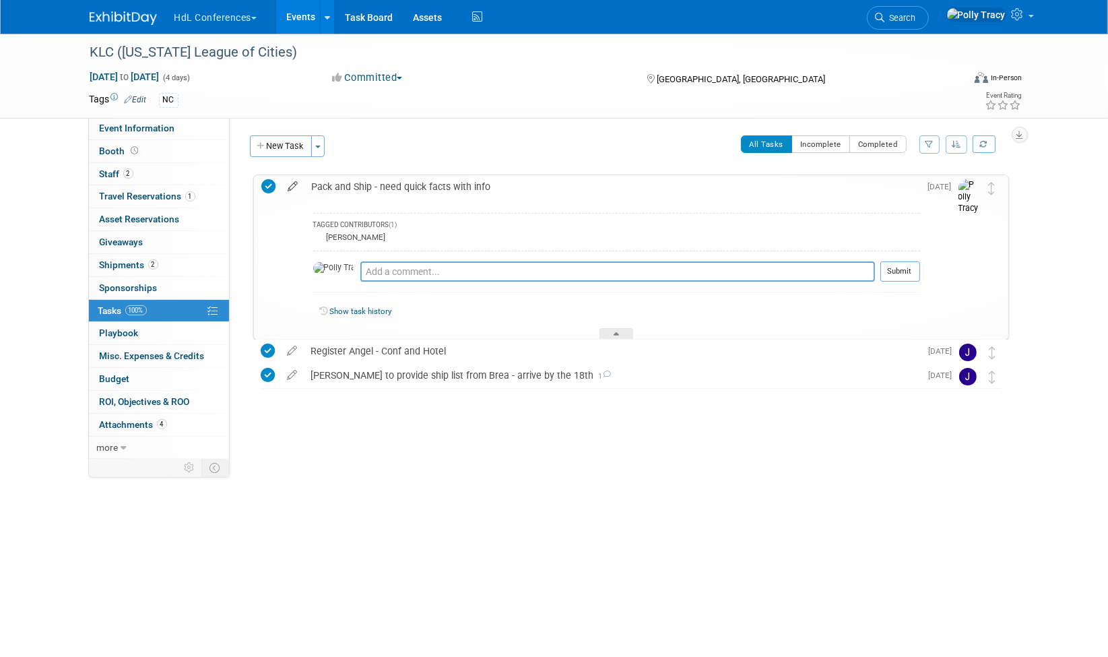
click at [290, 187] on icon at bounding box center [294, 183] width 24 height 17
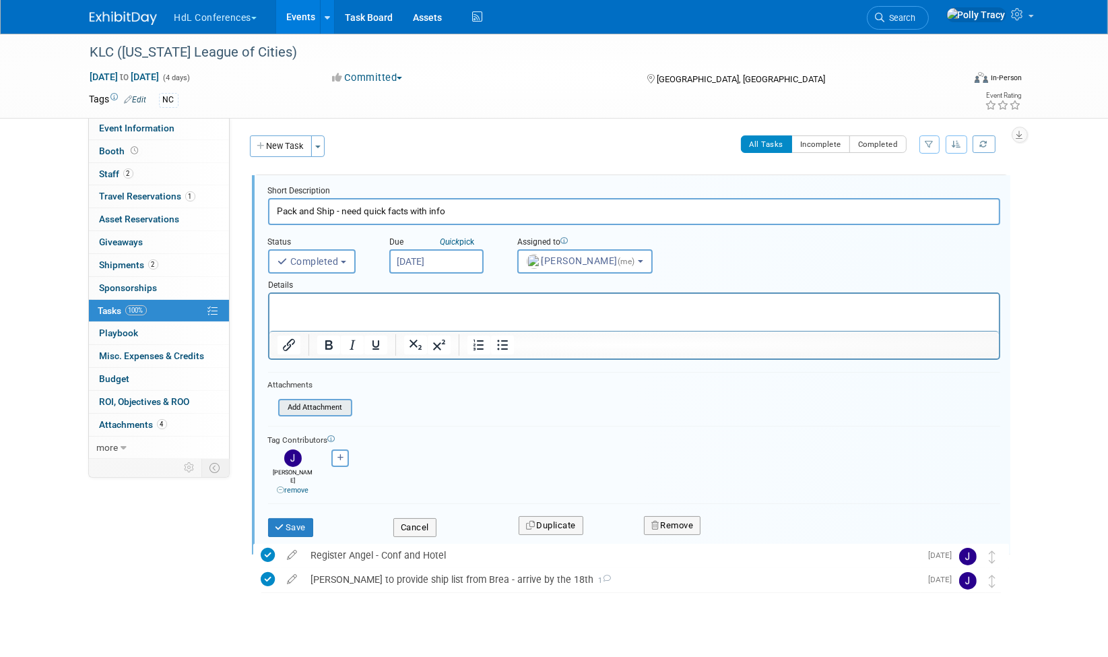
click at [317, 401] on input "file" at bounding box center [282, 407] width 137 height 15
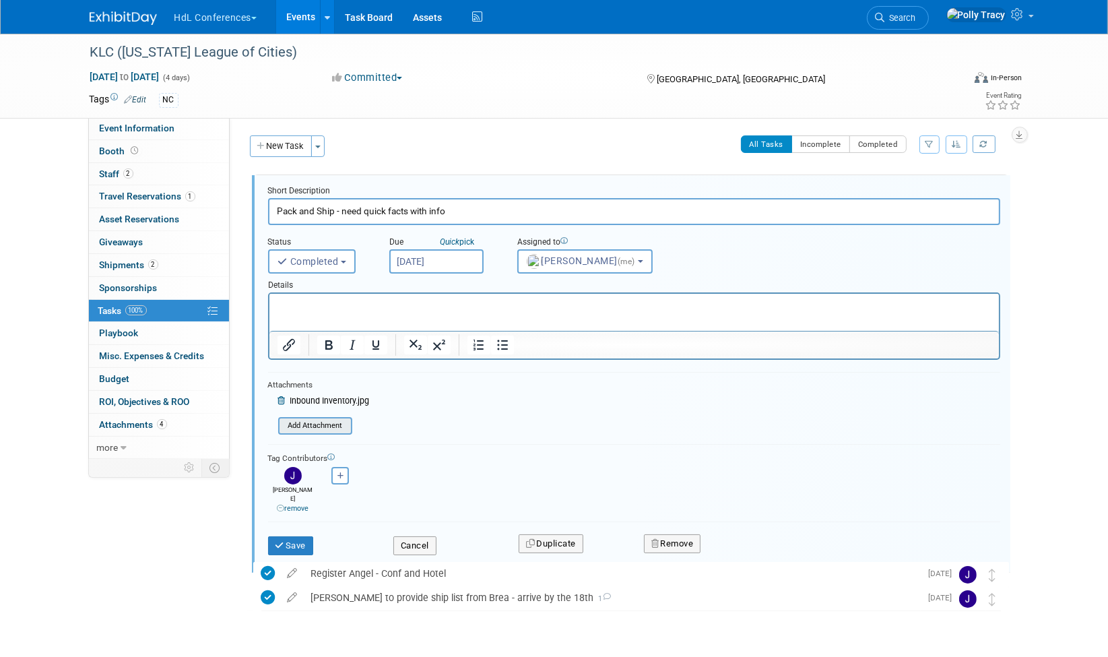
click at [337, 426] on input "file" at bounding box center [282, 425] width 137 height 15
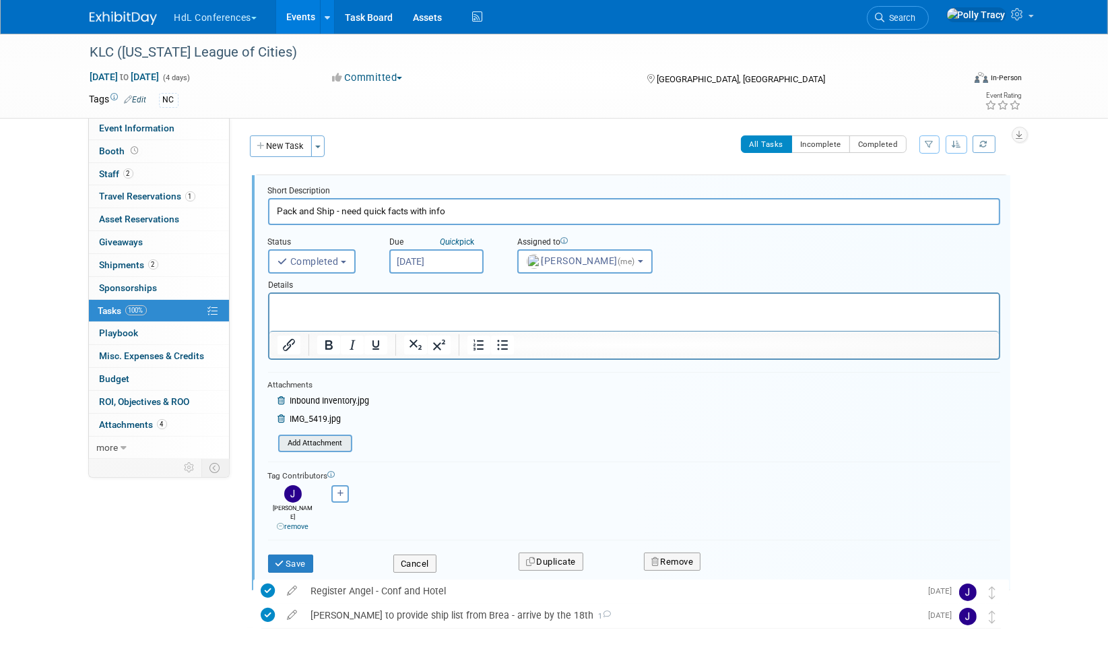
click at [318, 444] on input "file" at bounding box center [282, 443] width 137 height 15
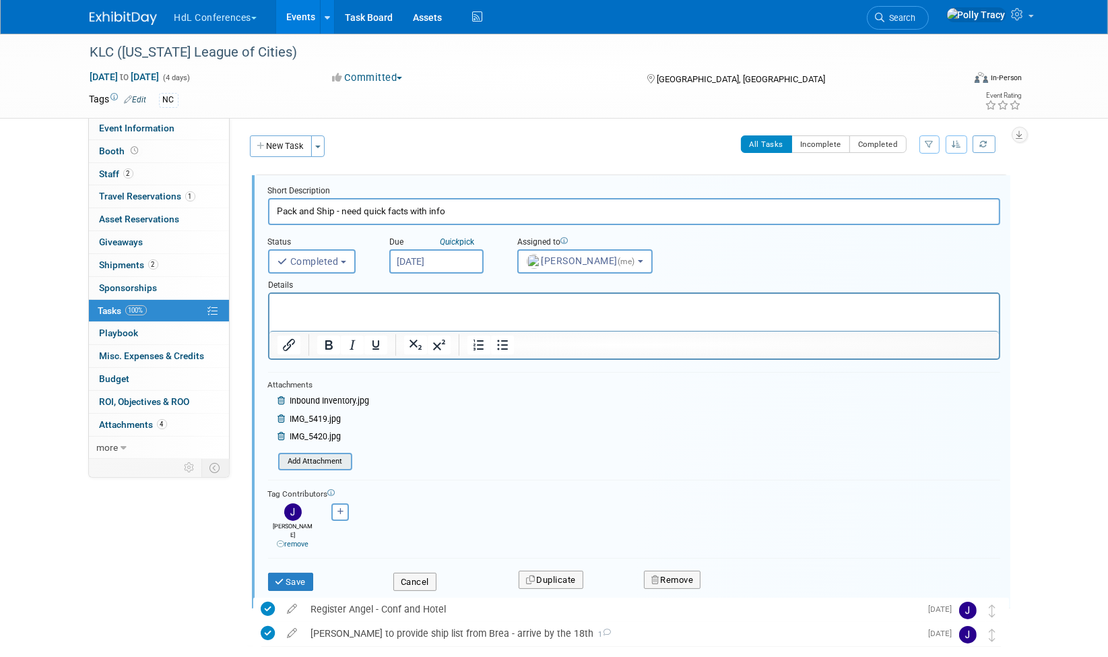
click at [329, 457] on input "file" at bounding box center [282, 461] width 137 height 15
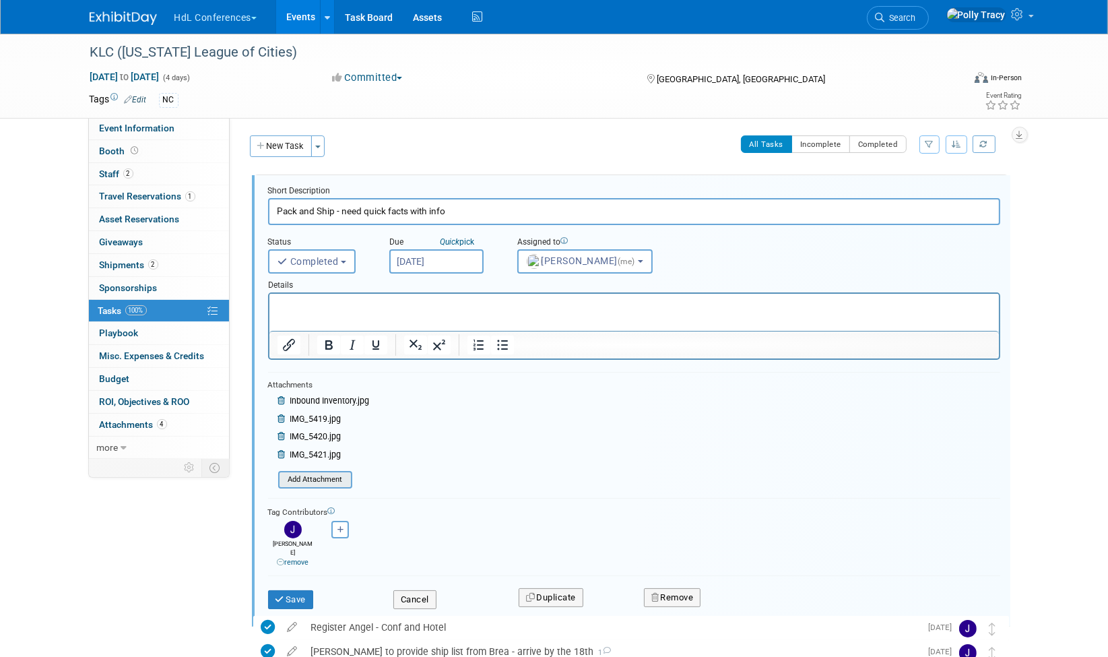
click at [321, 475] on input "file" at bounding box center [282, 479] width 137 height 15
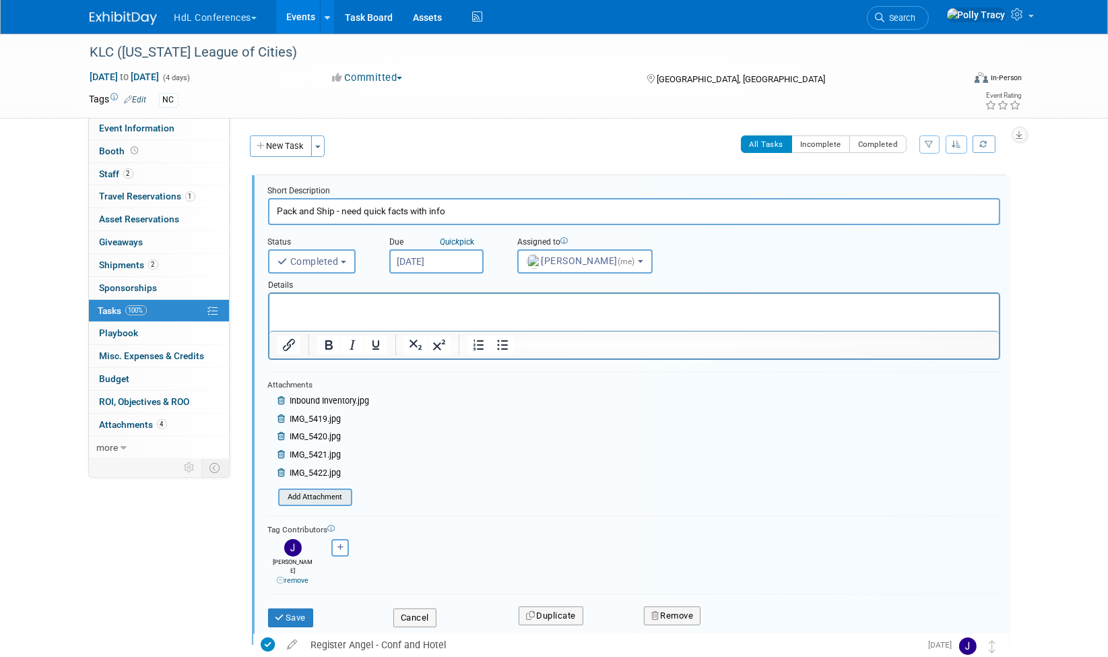
click at [315, 499] on input "file" at bounding box center [282, 497] width 137 height 15
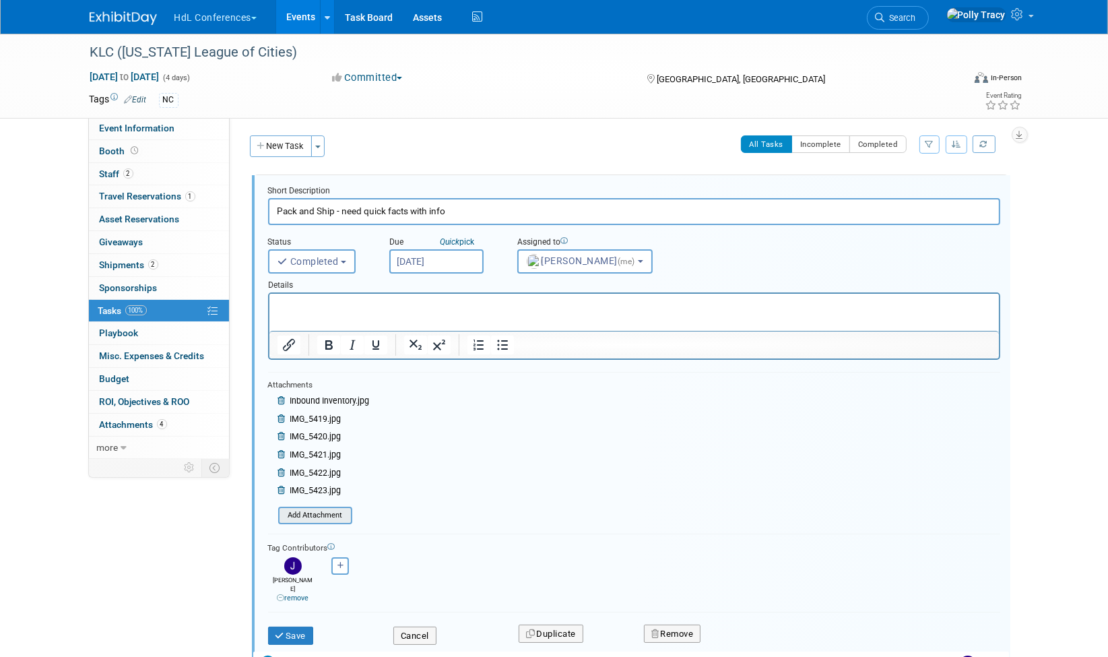
click at [333, 513] on input "file" at bounding box center [282, 515] width 137 height 15
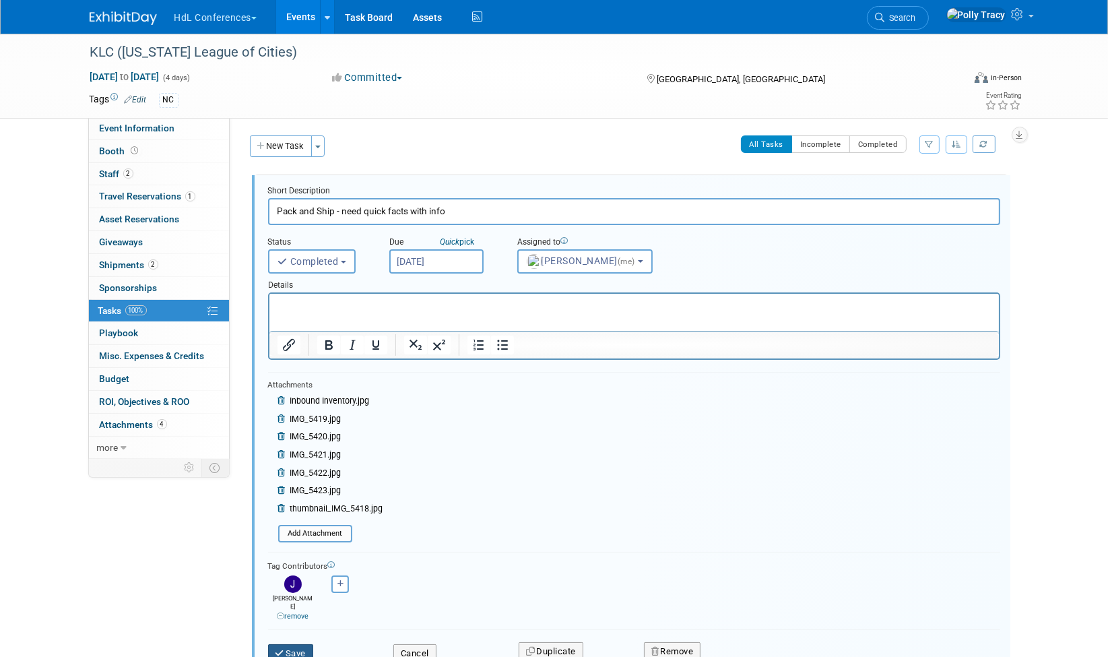
click at [286, 645] on button "Save" at bounding box center [291, 653] width 46 height 19
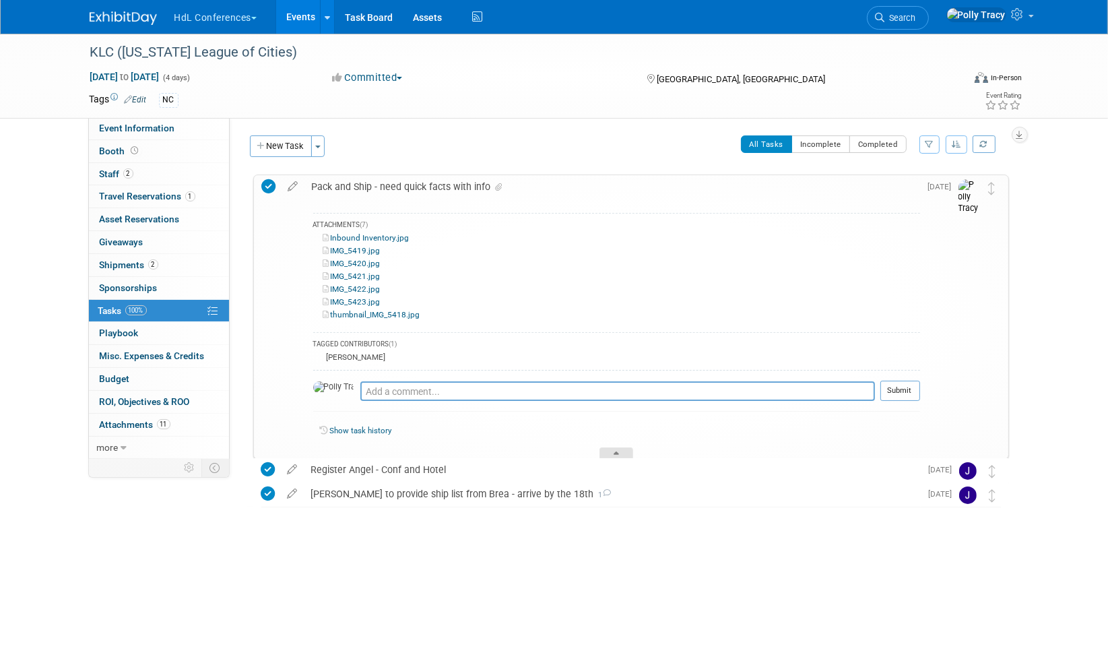
click at [625, 449] on div at bounding box center [617, 452] width 34 height 11
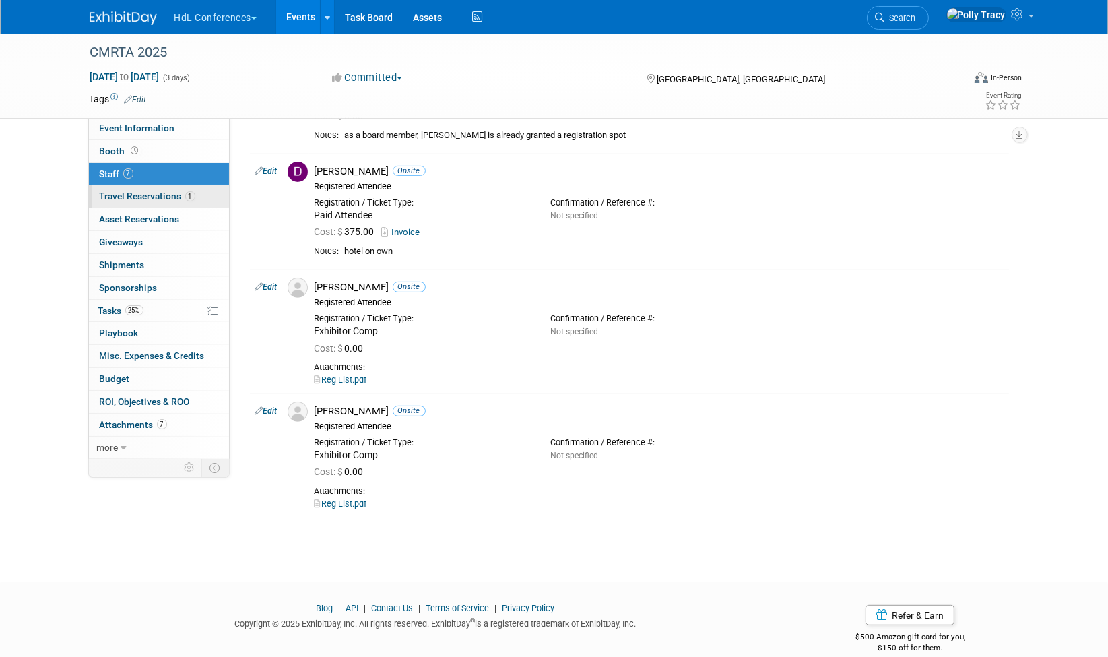
click at [125, 191] on span "Travel Reservations 1" at bounding box center [148, 196] width 96 height 11
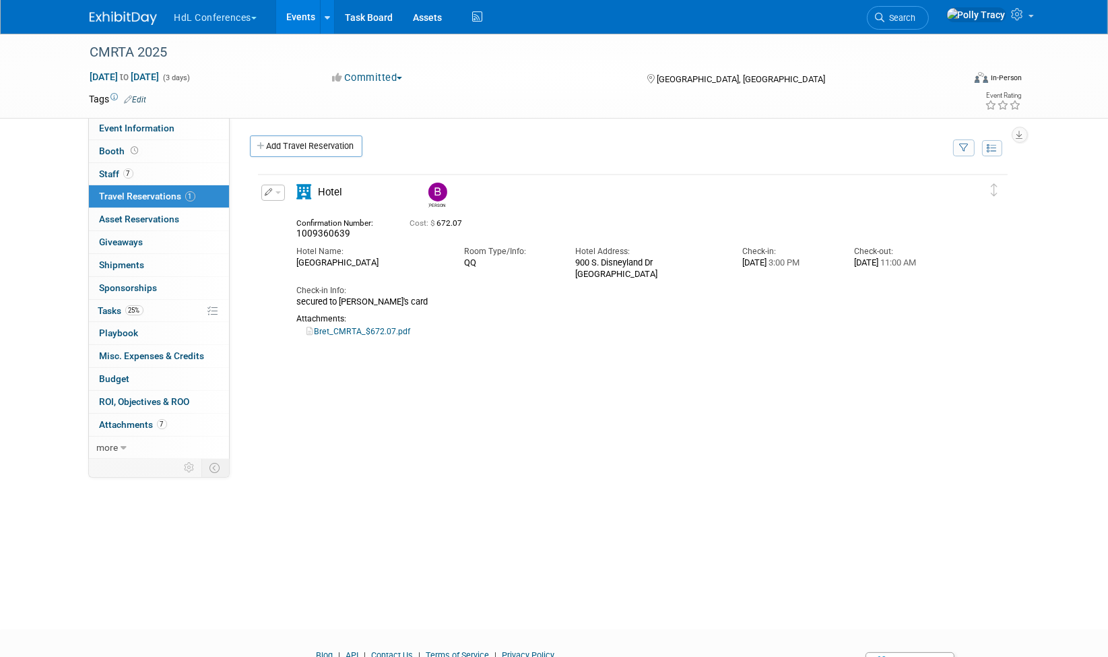
click at [279, 192] on span "button" at bounding box center [278, 192] width 5 height 3
click at [294, 258] on button "Duplicate" at bounding box center [319, 261] width 114 height 20
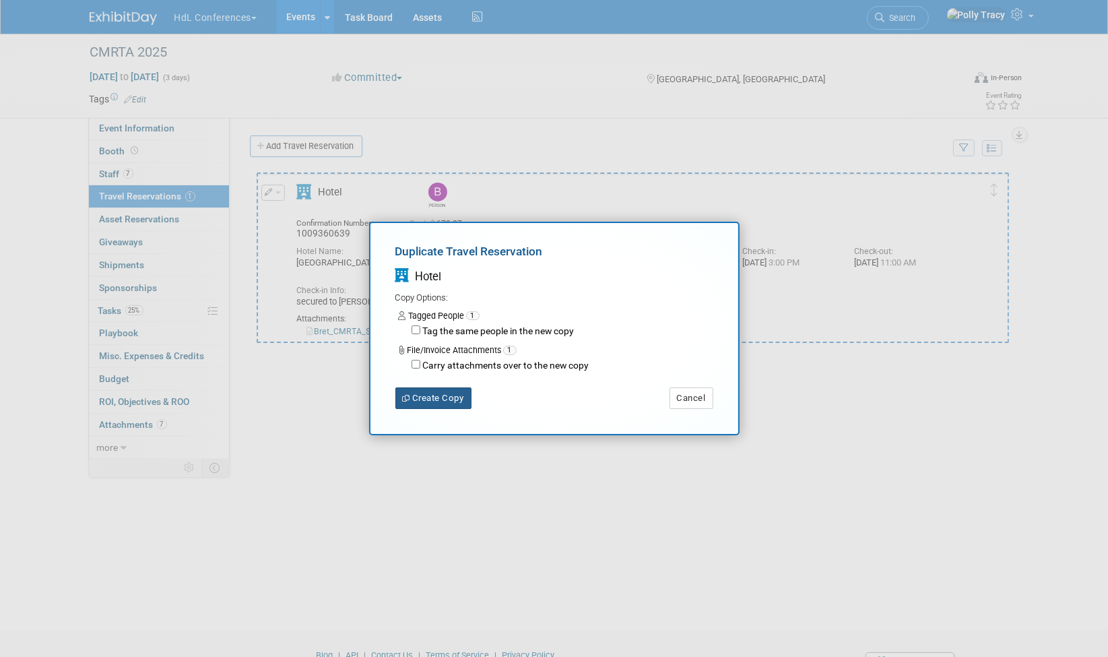
click at [443, 395] on button "Create Copy" at bounding box center [433, 398] width 76 height 22
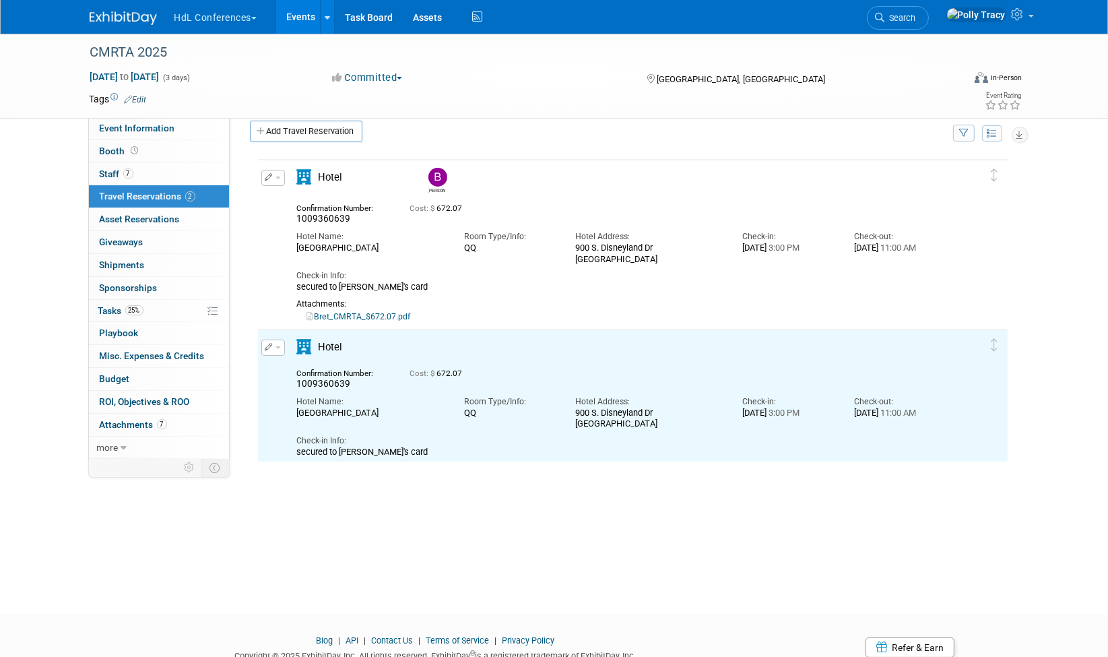
scroll to position [25, 0]
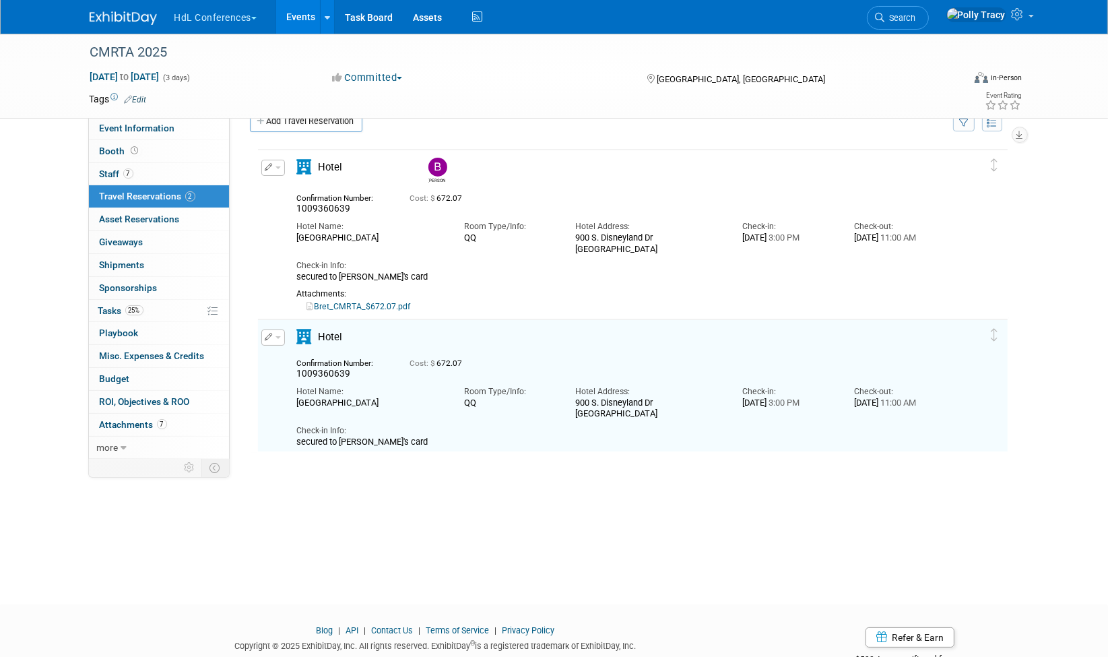
click at [267, 334] on icon "button" at bounding box center [269, 336] width 8 height 7
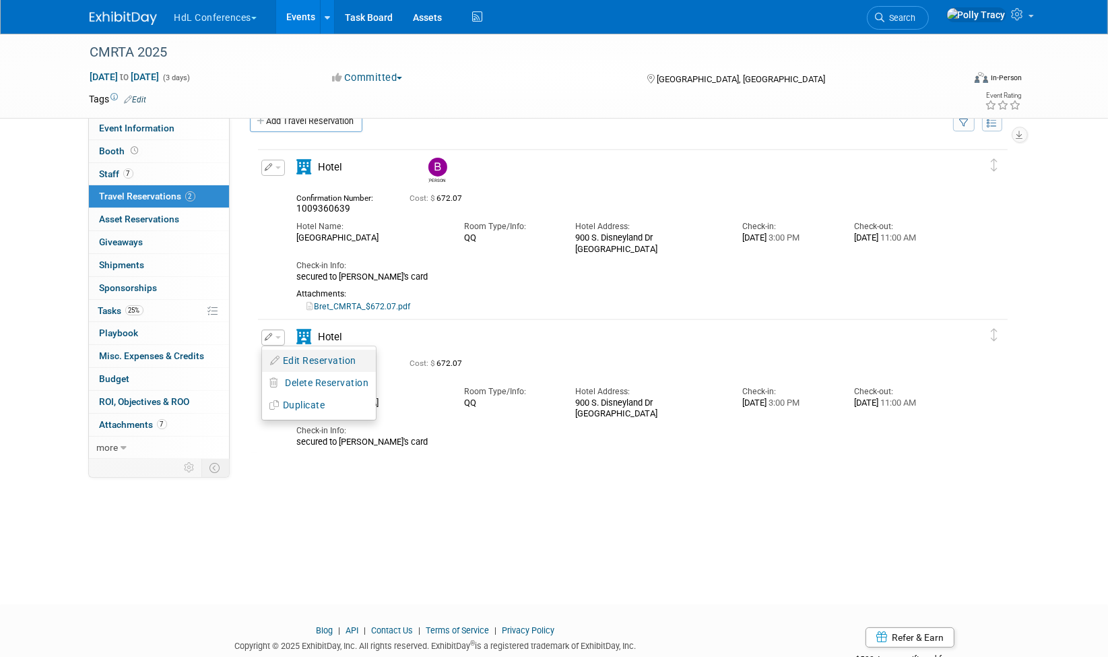
click at [319, 356] on button "Edit Reservation" at bounding box center [319, 361] width 114 height 20
select select "10"
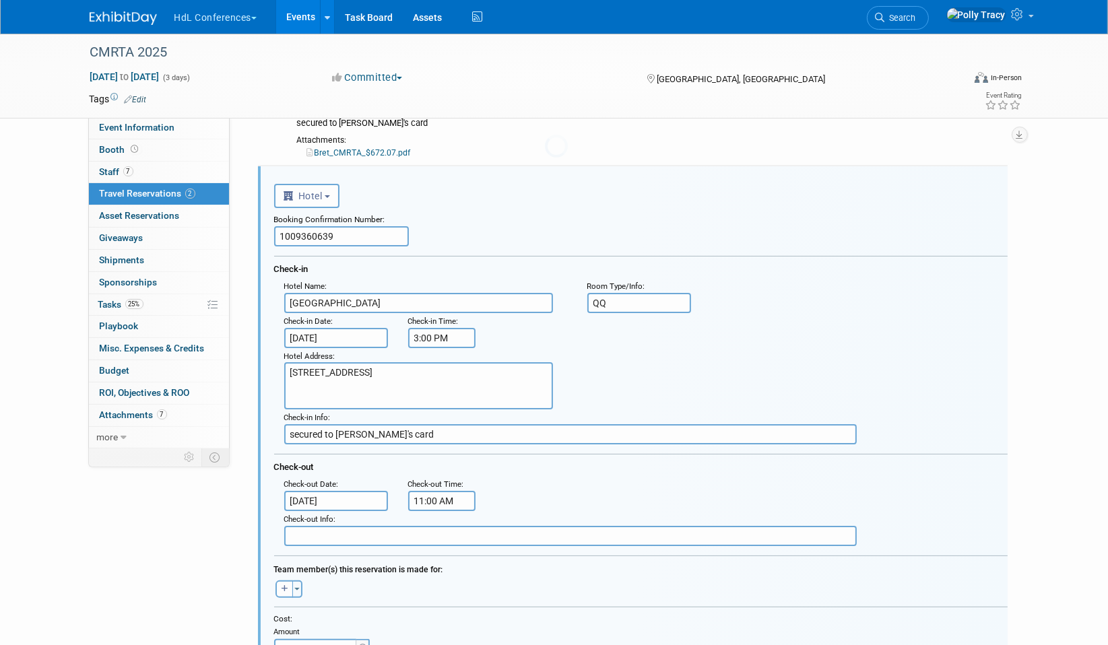
scroll to position [191, 0]
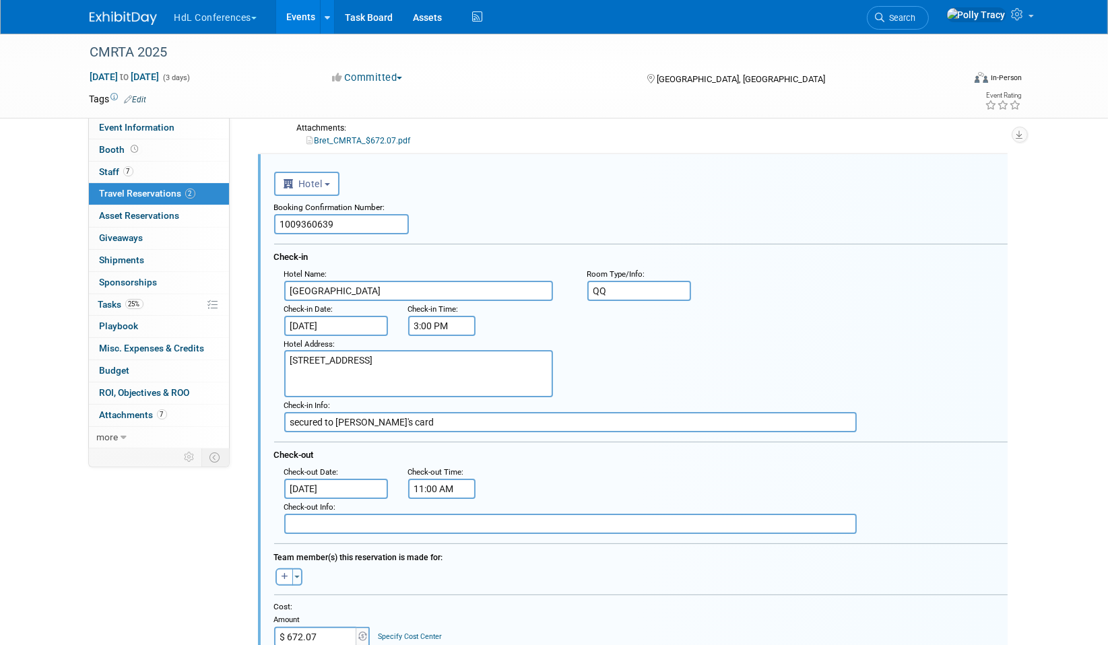
click at [323, 319] on input "Nov 4, 2025" at bounding box center [336, 326] width 104 height 20
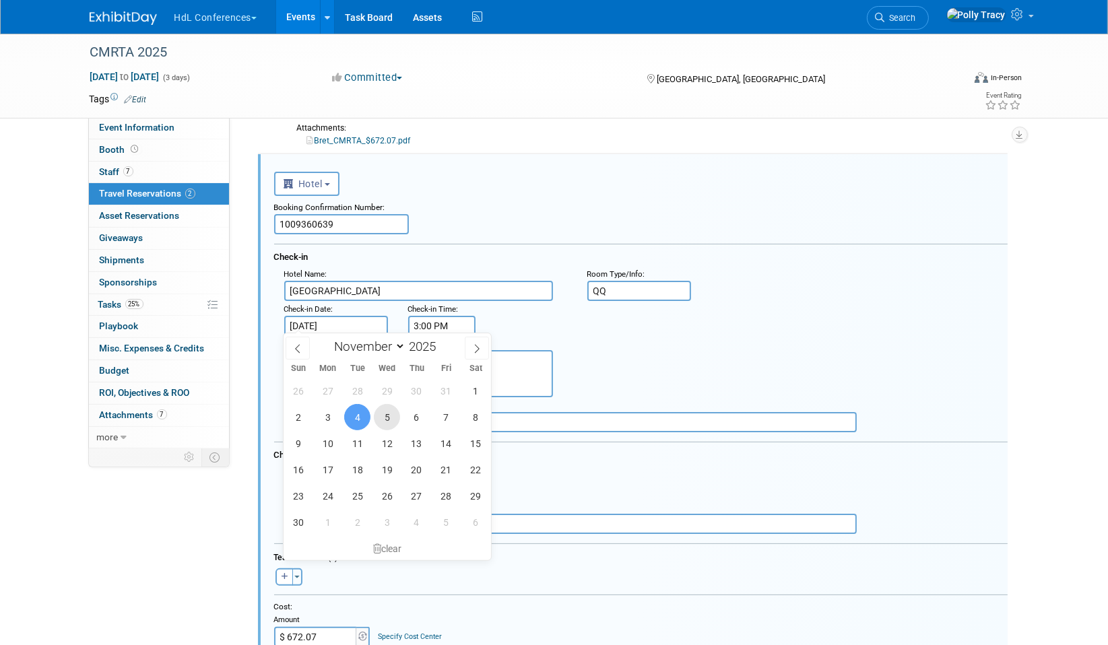
click at [389, 424] on span "5" at bounding box center [387, 417] width 26 height 26
type input "Nov 5, 2025"
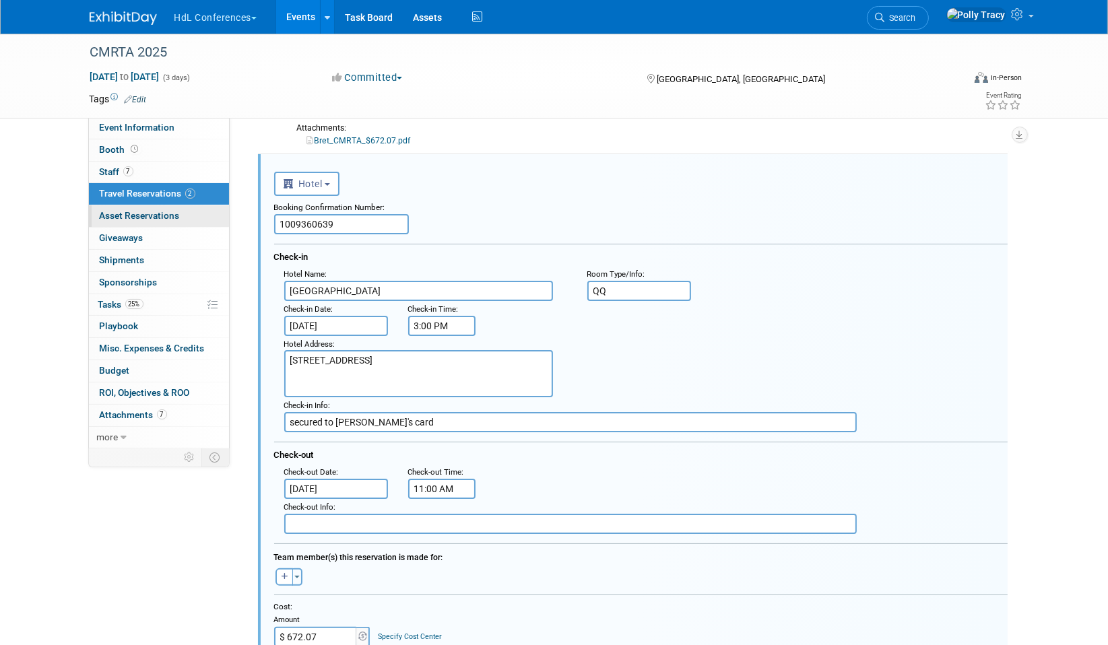
drag, startPoint x: 356, startPoint y: 220, endPoint x: 197, endPoint y: 215, distance: 159.1
click at [197, 215] on div "Event Information Event Info Booth Booth 7 Staff 7 Staff 2 Travel Reservations …" at bounding box center [555, 377] width 950 height 1068
paste input "Platinum: Marketing and networking opportunities with government officials thro…"
type input "Platinum: Marketing and networking opportunities with government officials thro…"
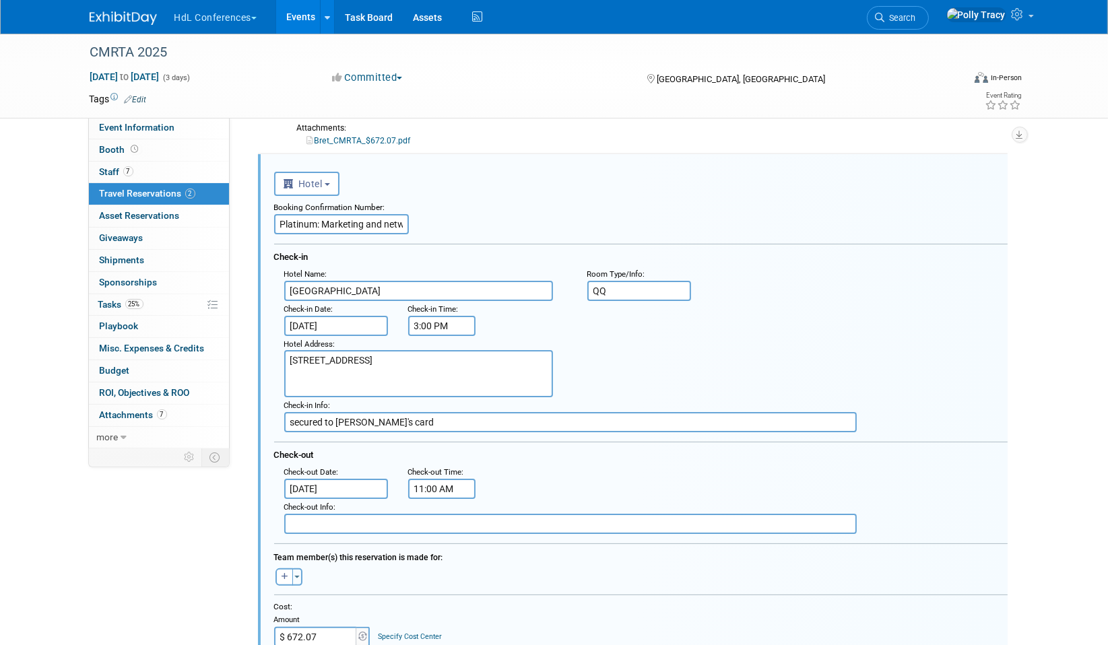
drag, startPoint x: 401, startPoint y: 220, endPoint x: 15, endPoint y: 227, distance: 386.1
click at [0, 234] on html "HdL Conferences Choose Workspace: Exhibit Management Services HdL Conferences E…" at bounding box center [554, 131] width 1108 height 645
paste input "1011198730"
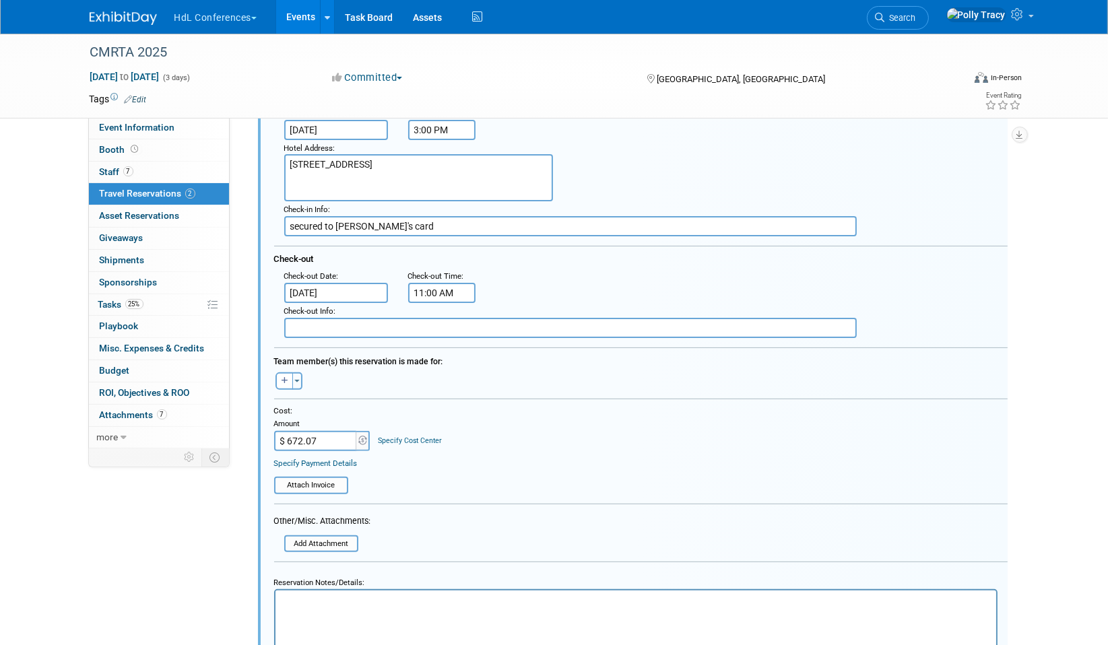
scroll to position [387, 0]
type input "1011198730"
drag, startPoint x: 331, startPoint y: 426, endPoint x: 325, endPoint y: 431, distance: 7.3
click at [325, 431] on input "$ 672.07" at bounding box center [316, 441] width 84 height 20
type input "$ 448.05"
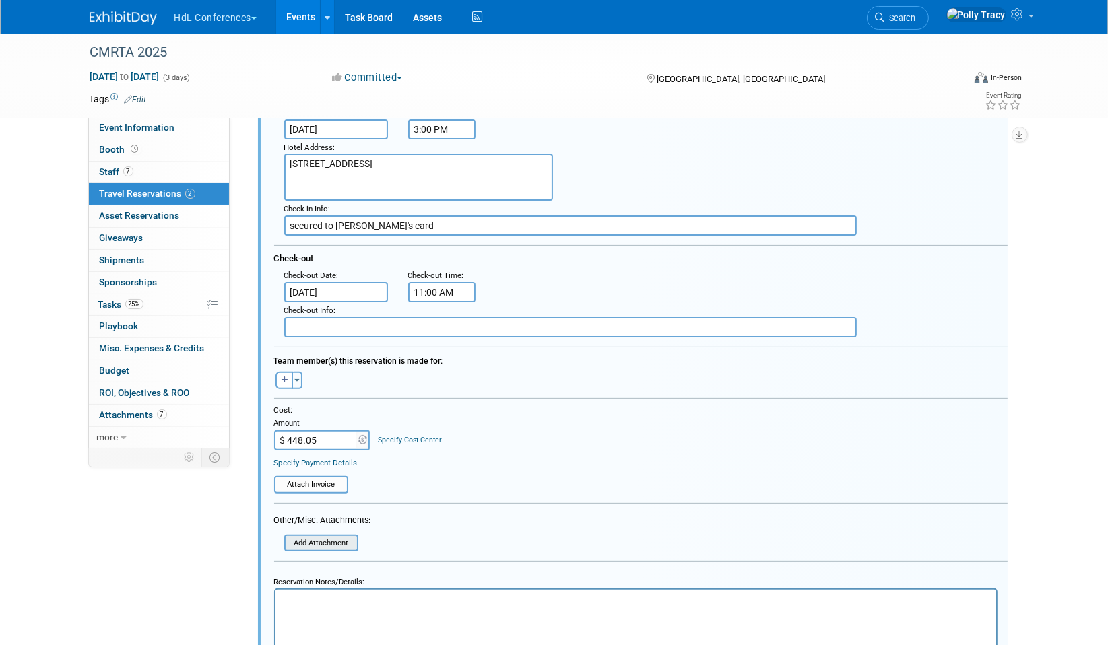
click at [350, 536] on input "file" at bounding box center [288, 543] width 137 height 14
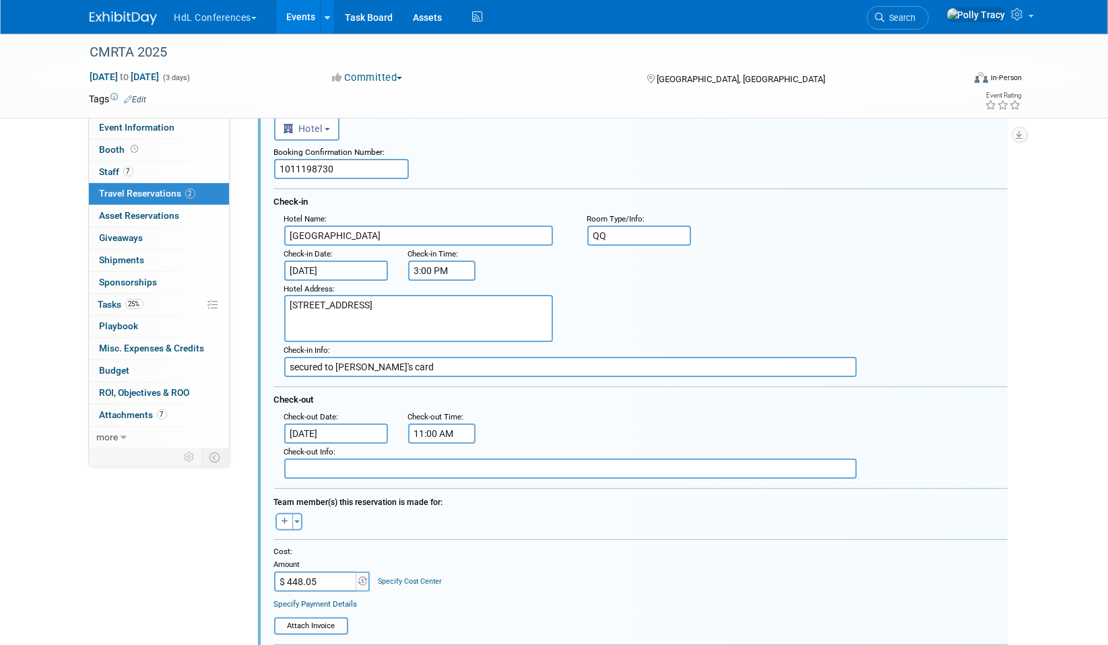
scroll to position [268, 0]
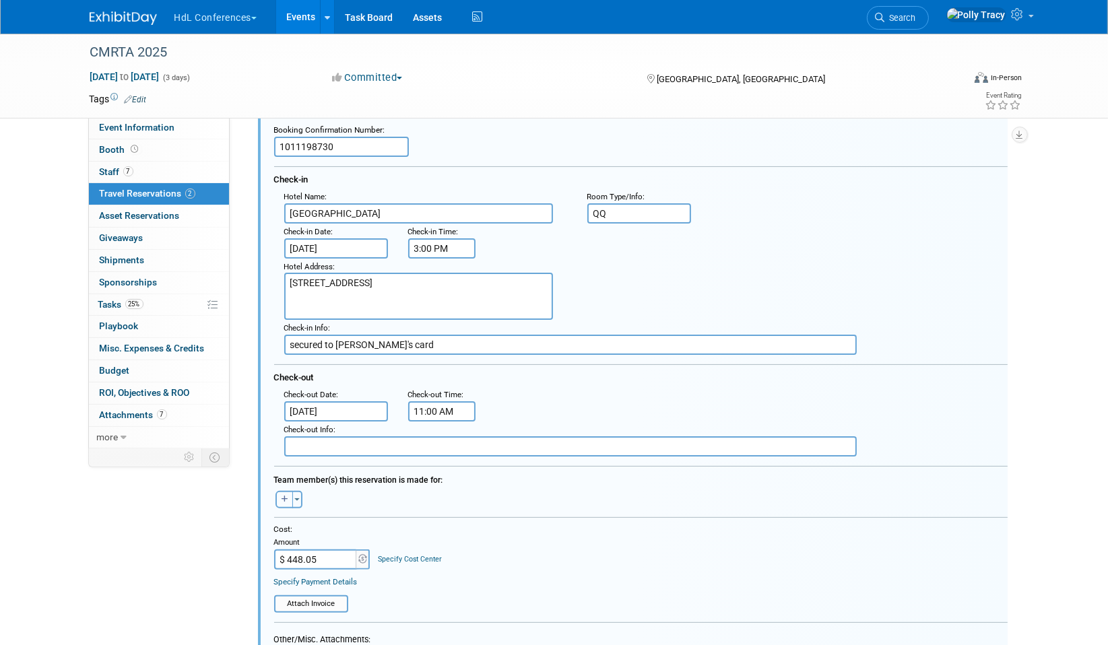
click at [279, 495] on button "button" at bounding box center [285, 500] width 18 height 18
select select
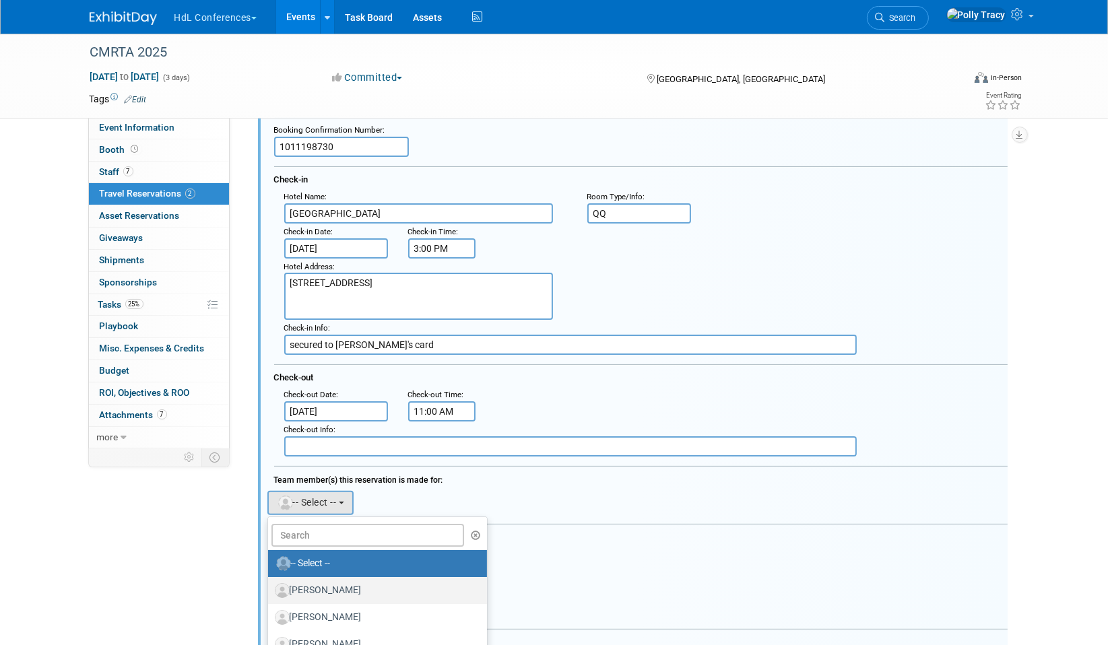
click at [314, 580] on label "[PERSON_NAME]" at bounding box center [374, 591] width 199 height 22
click at [270, 585] on input "[PERSON_NAME]" at bounding box center [265, 589] width 9 height 9
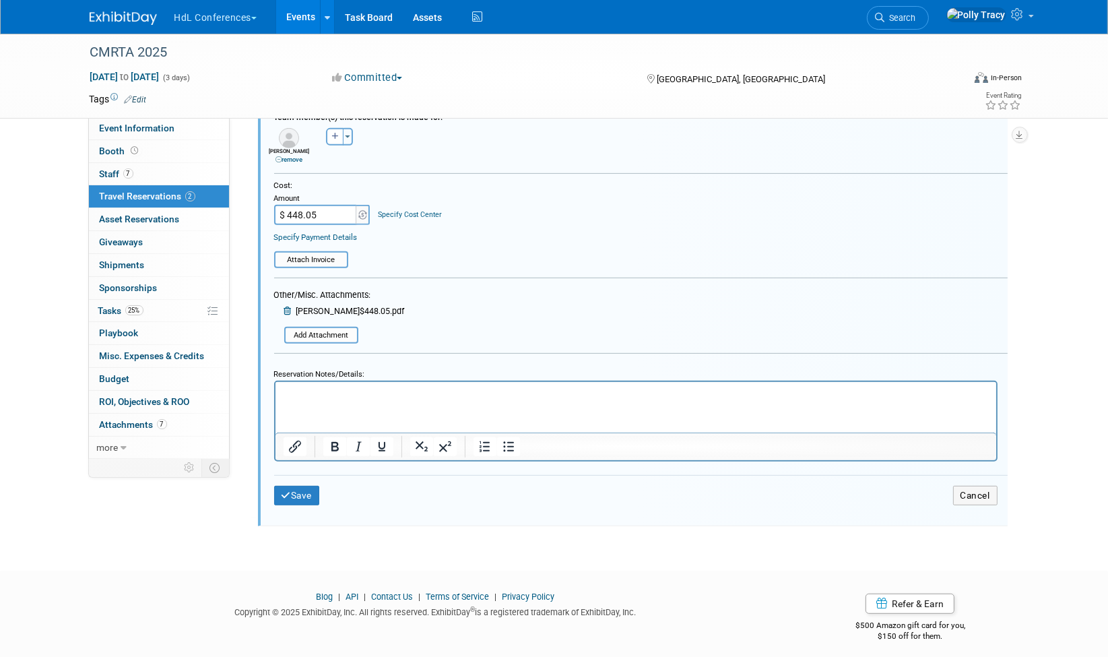
scroll to position [633, 0]
click at [296, 484] on button "Save" at bounding box center [297, 494] width 46 height 20
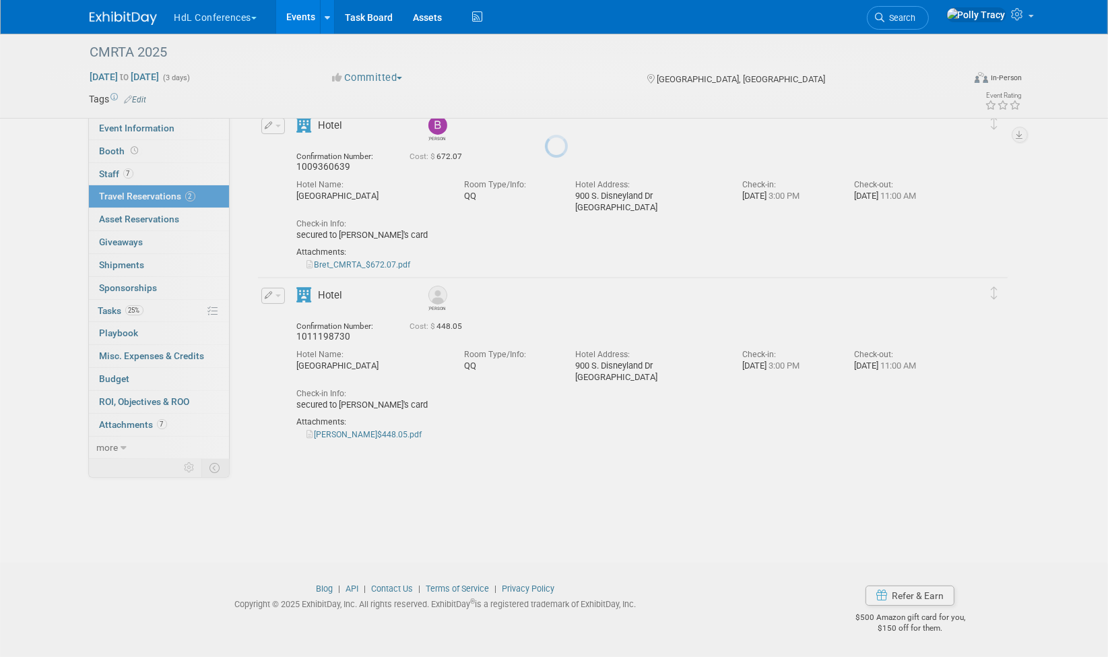
scroll to position [67, 0]
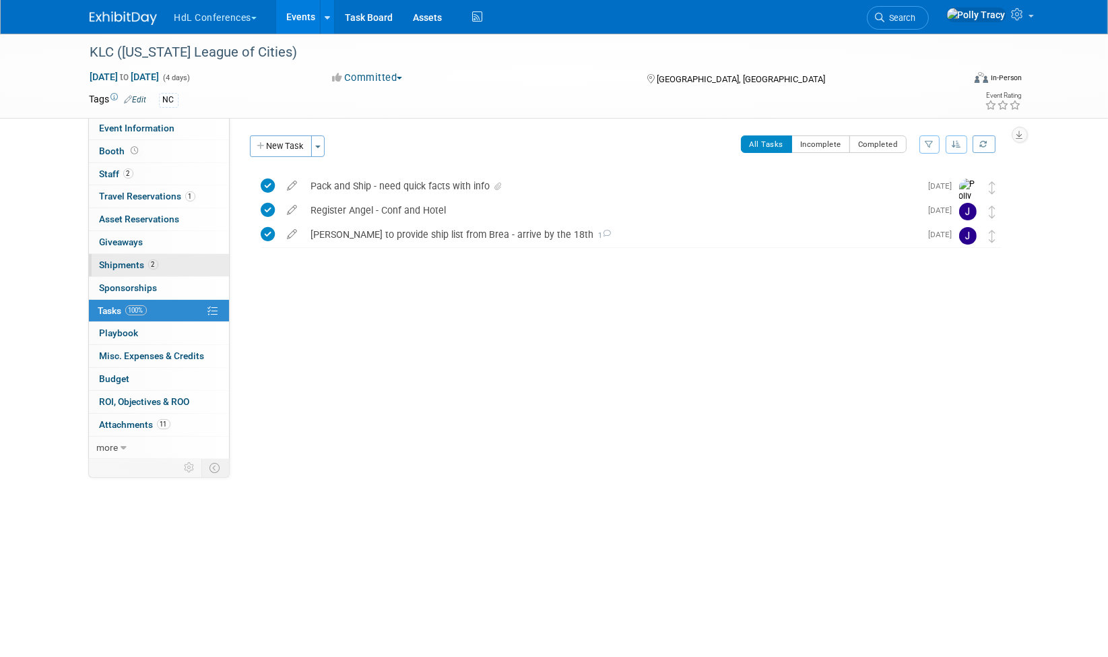
click at [129, 260] on span "Shipments 2" at bounding box center [129, 264] width 59 height 11
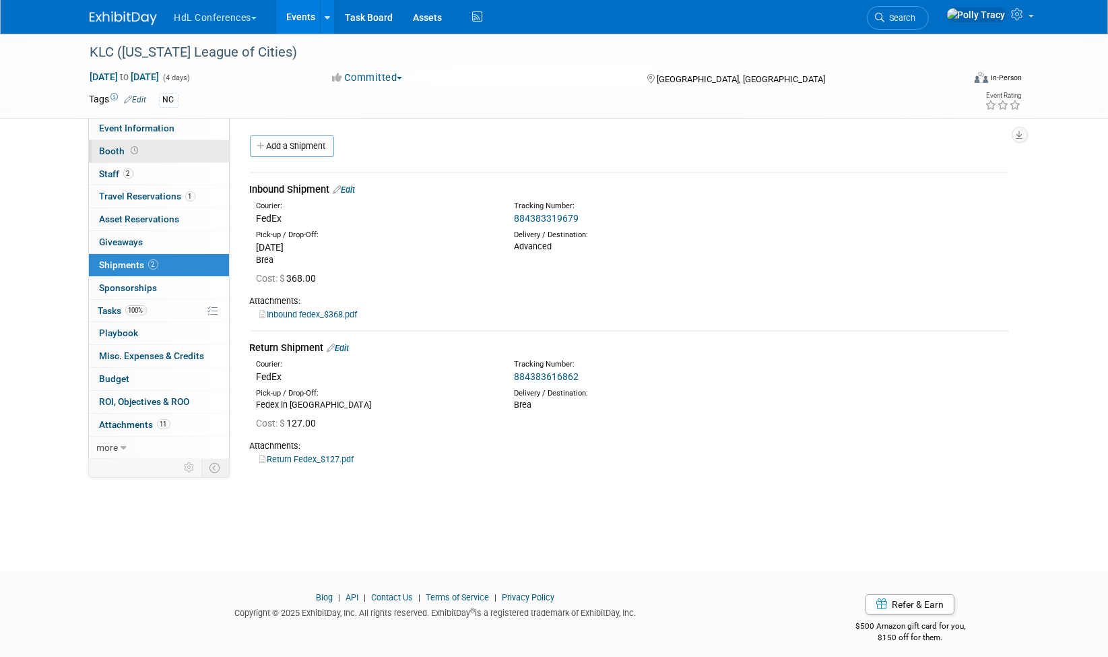
click at [115, 154] on span "Booth" at bounding box center [121, 151] width 42 height 11
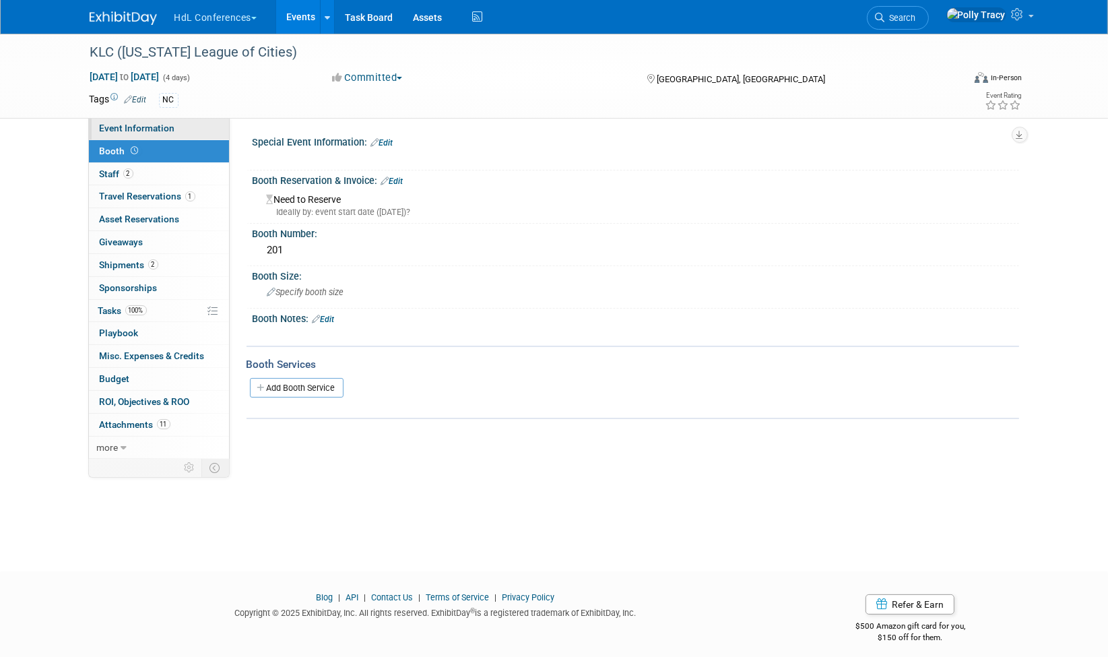
click at [136, 127] on span "Event Information" at bounding box center [137, 128] width 75 height 11
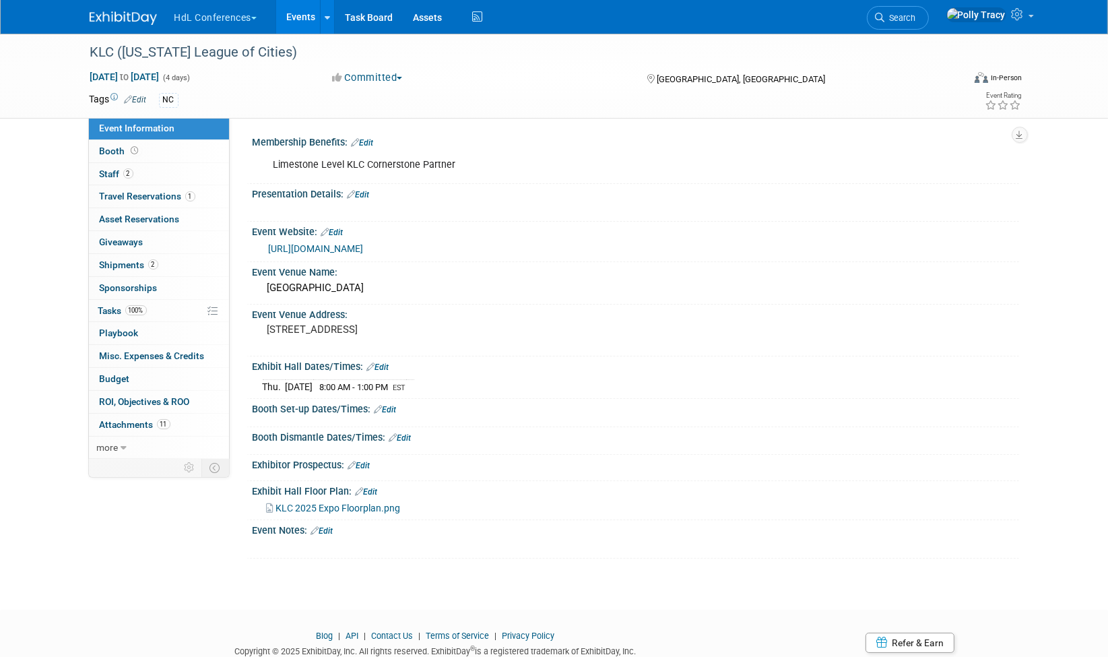
click at [391, 405] on link "Edit" at bounding box center [386, 409] width 22 height 9
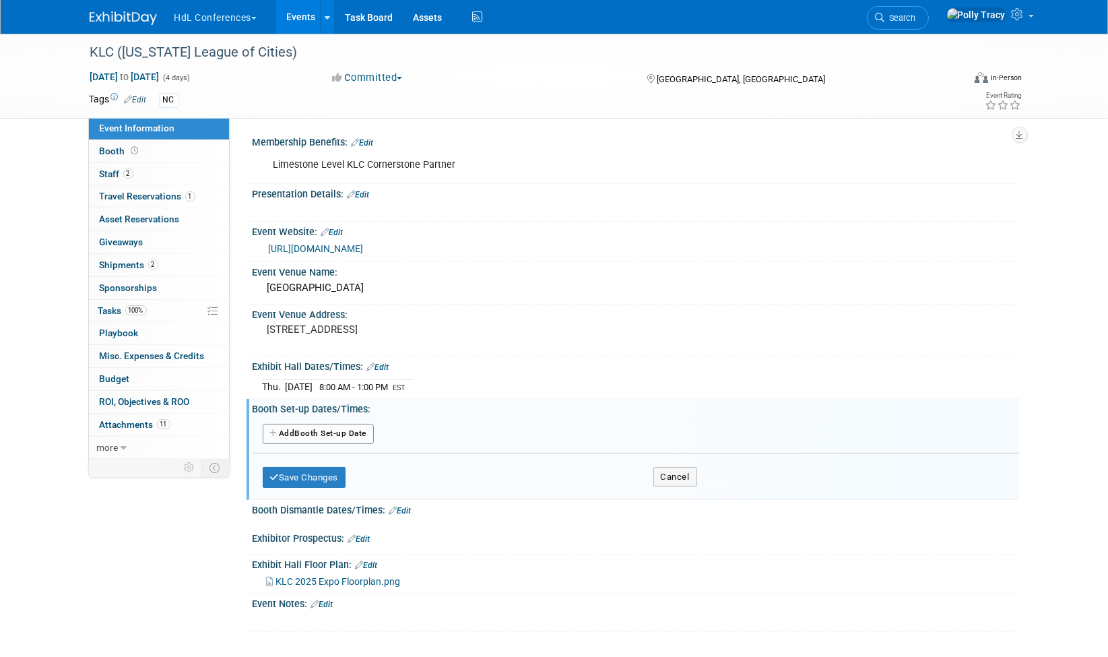
click at [298, 424] on button "Add Another Booth Set-up Date" at bounding box center [319, 434] width 112 height 20
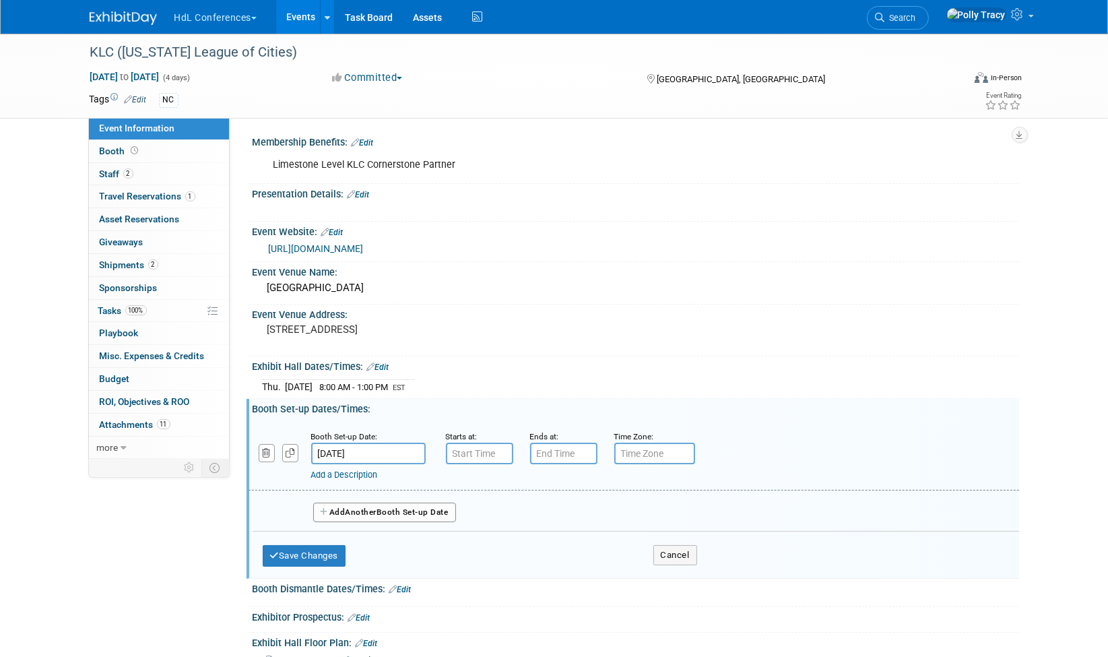
click at [364, 451] on input "[DATE]" at bounding box center [368, 454] width 115 height 22
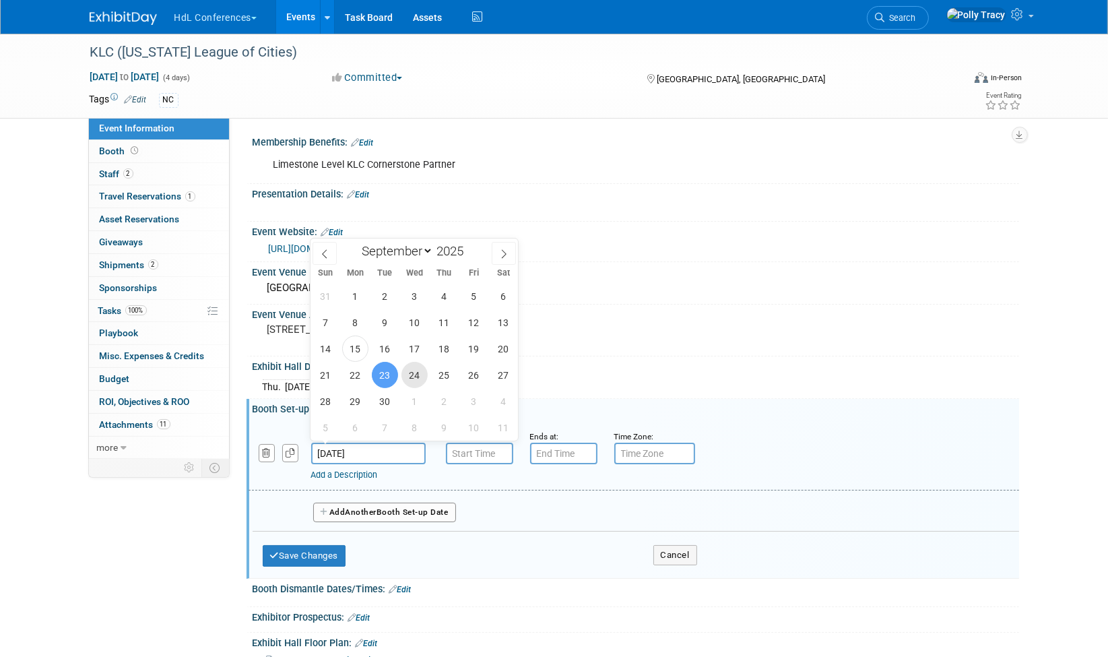
click at [416, 375] on span "24" at bounding box center [415, 375] width 26 height 26
type input "[DATE]"
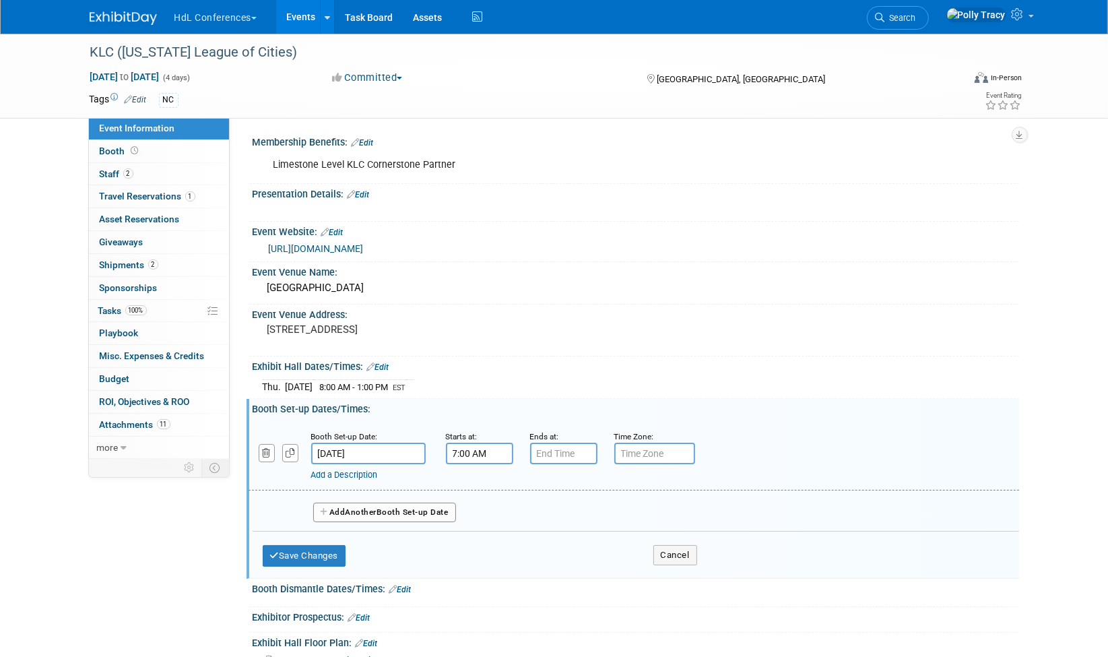
click at [469, 454] on input "7:00 AM" at bounding box center [479, 454] width 67 height 22
click at [482, 479] on span at bounding box center [478, 486] width 24 height 24
type input "9:00 AM"
click at [578, 575] on span at bounding box center [577, 575] width 91 height 24
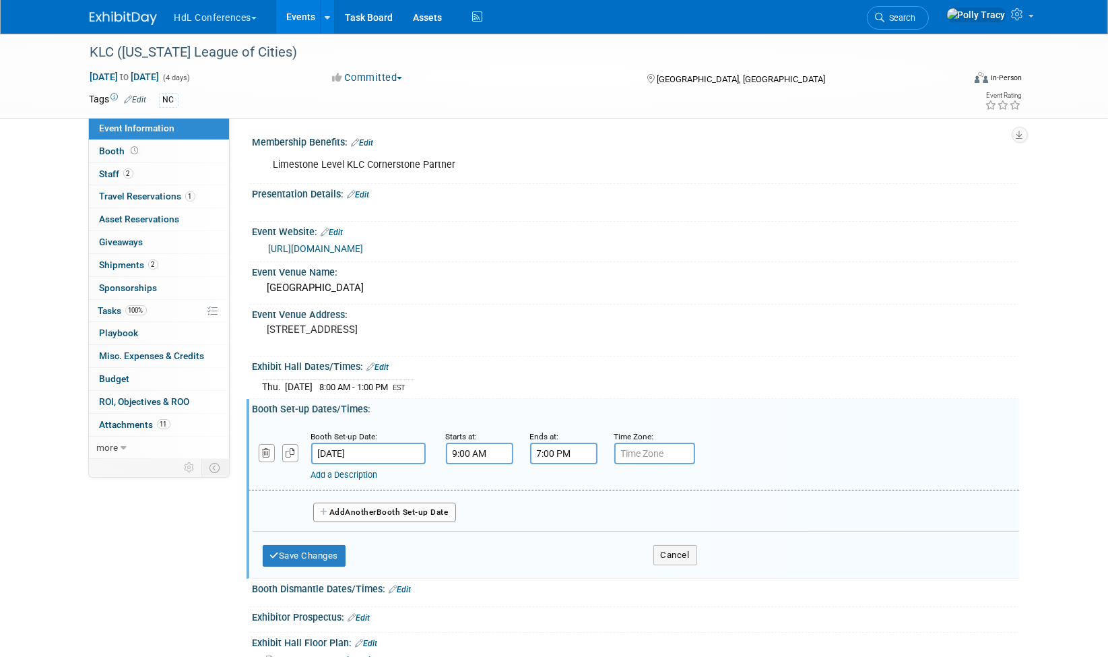
click at [554, 453] on input "7:00 PM" at bounding box center [563, 454] width 67 height 22
click at [564, 540] on span at bounding box center [562, 545] width 24 height 24
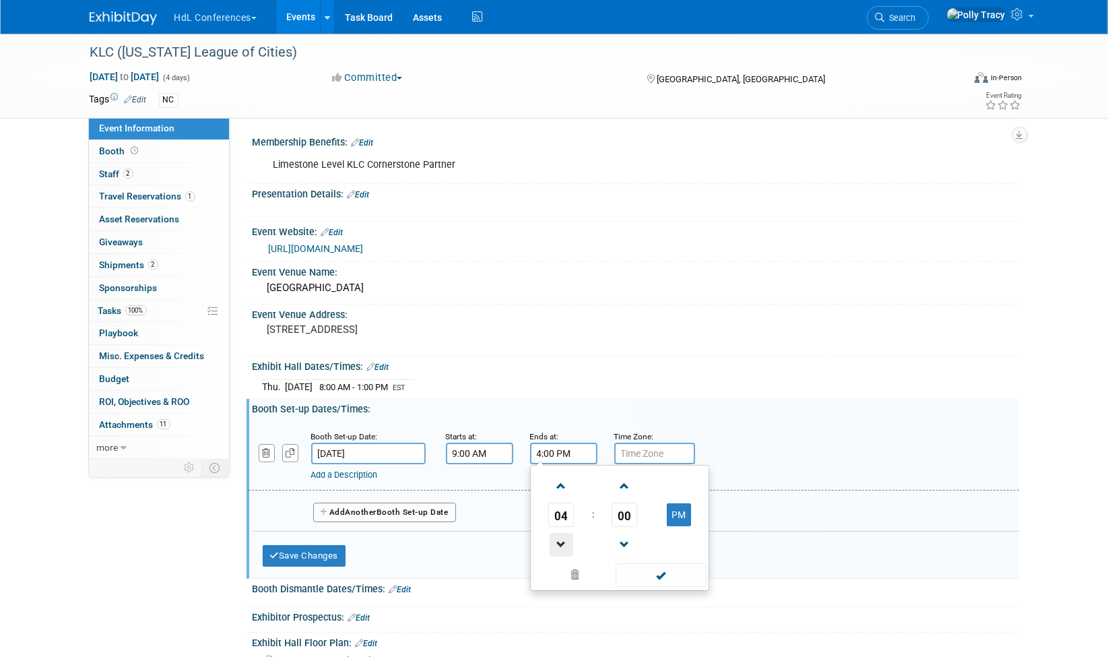
type input "3:00 PM"
click at [671, 575] on span at bounding box center [661, 575] width 91 height 24
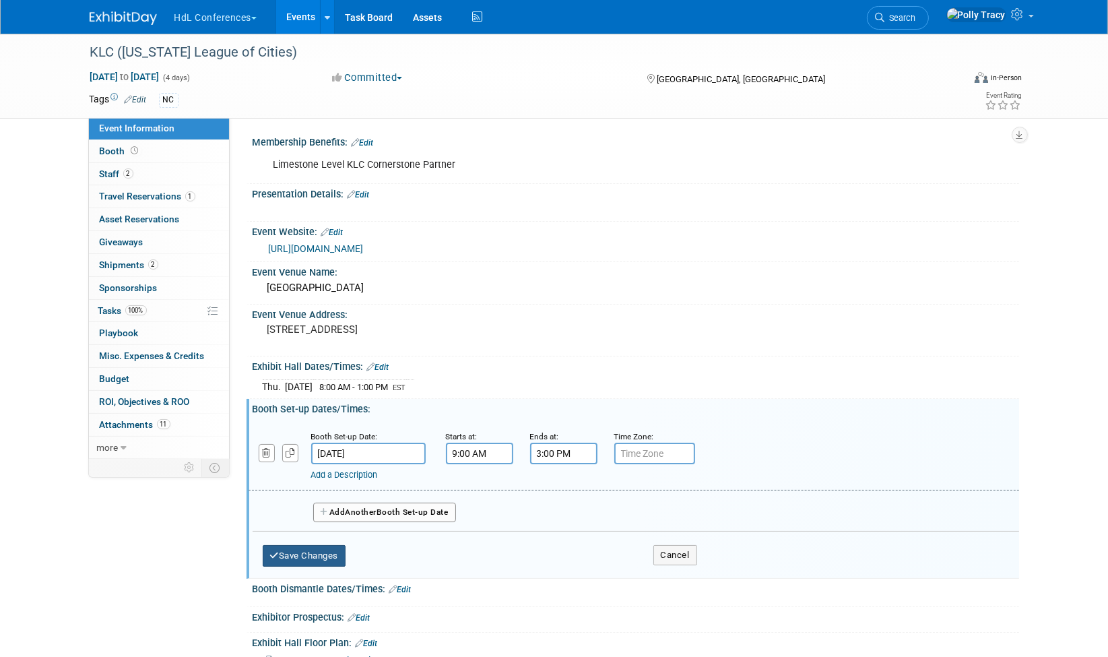
click at [309, 551] on button "Save Changes" at bounding box center [305, 556] width 84 height 22
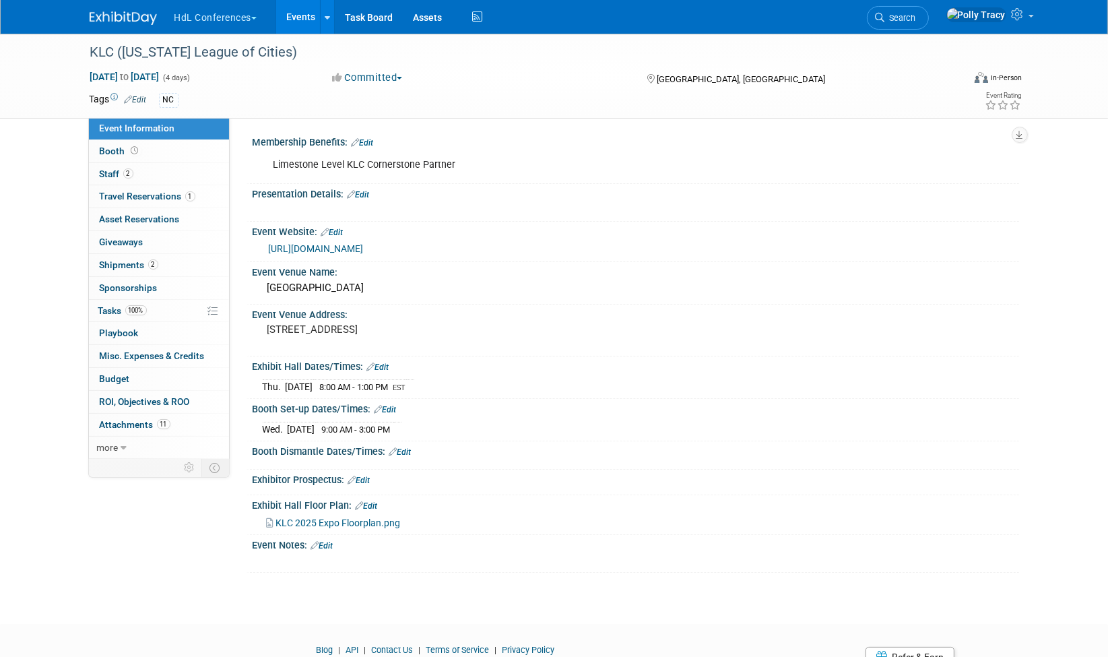
click at [383, 363] on link "Edit" at bounding box center [378, 366] width 22 height 9
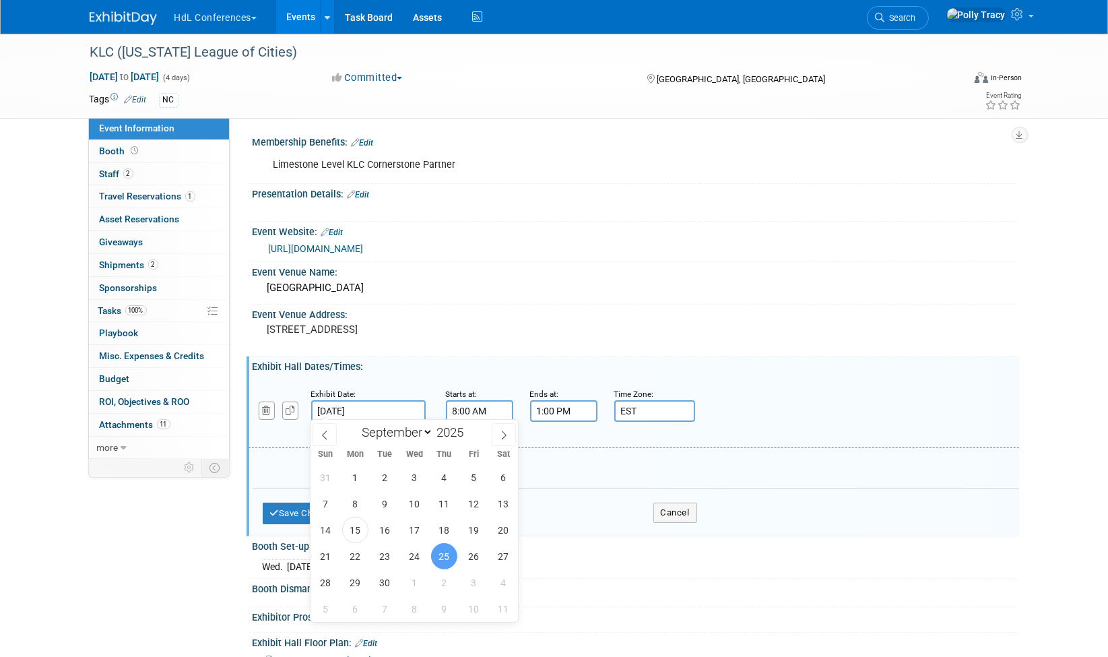
click at [386, 412] on input "[DATE]" at bounding box center [368, 411] width 115 height 22
click at [412, 560] on span "24" at bounding box center [415, 556] width 26 height 26
type input "[DATE]"
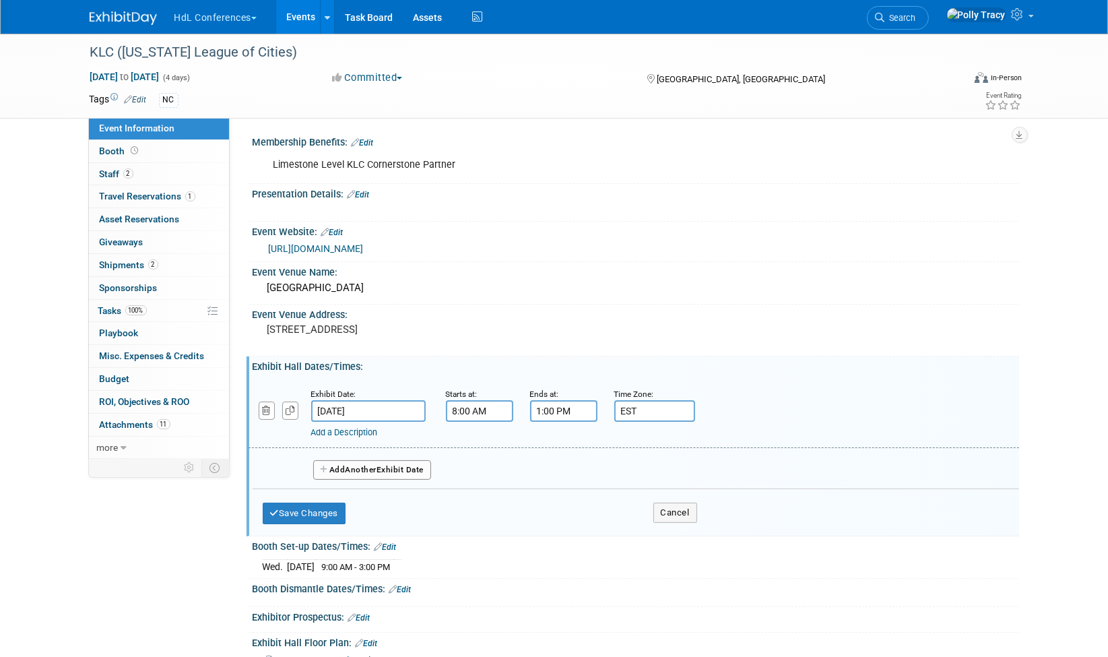
click at [472, 400] on input "8:00 AM" at bounding box center [479, 411] width 67 height 22
click at [478, 490] on span at bounding box center [478, 502] width 24 height 24
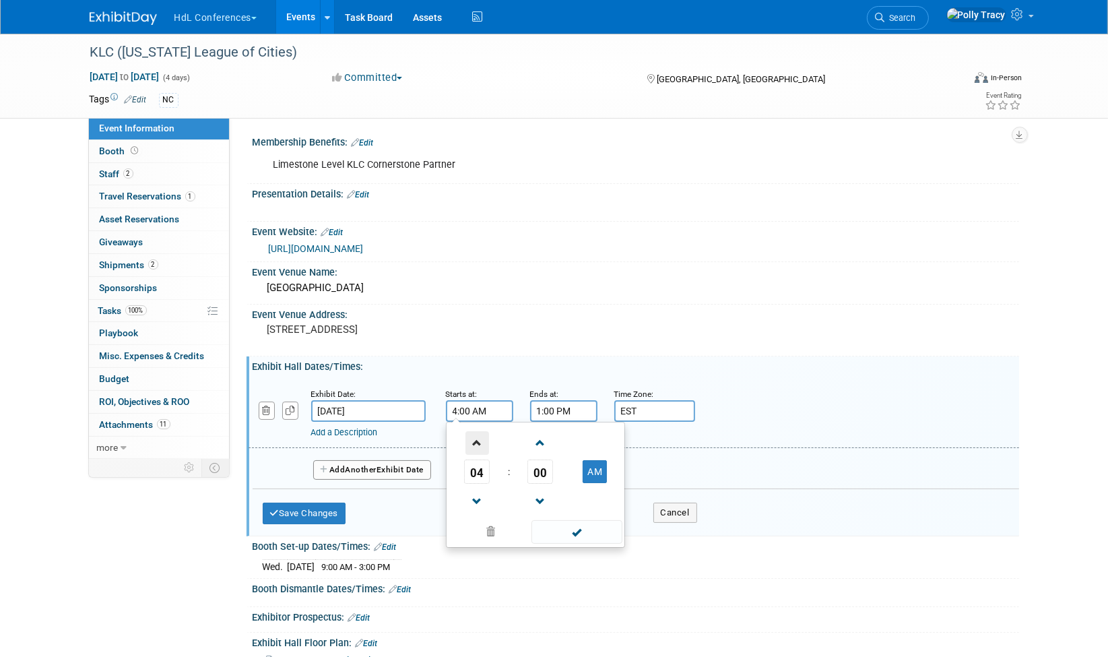
click at [478, 432] on span at bounding box center [478, 443] width 24 height 24
click at [542, 472] on span "00" at bounding box center [541, 471] width 26 height 24
click at [559, 473] on td "30" at bounding box center [557, 480] width 43 height 36
click at [593, 466] on button "AM" at bounding box center [595, 471] width 24 height 23
type input "5:30 PM"
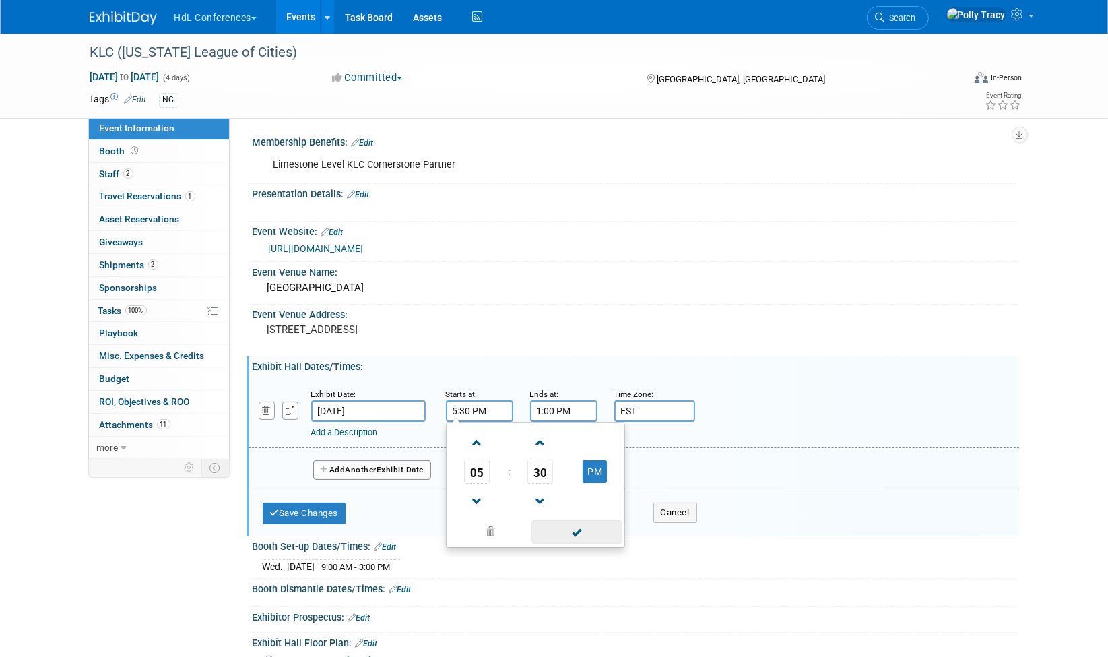
click at [576, 525] on span at bounding box center [577, 532] width 91 height 24
click at [553, 413] on input "1:00 PM" at bounding box center [563, 411] width 67 height 22
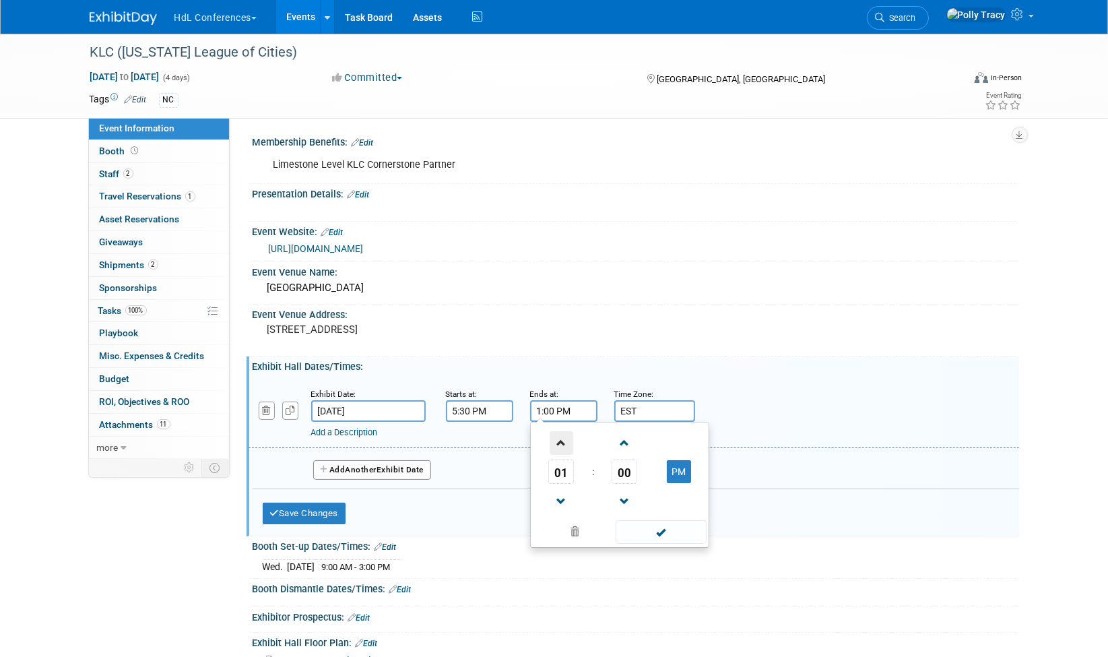
click at [563, 443] on span at bounding box center [562, 443] width 24 height 24
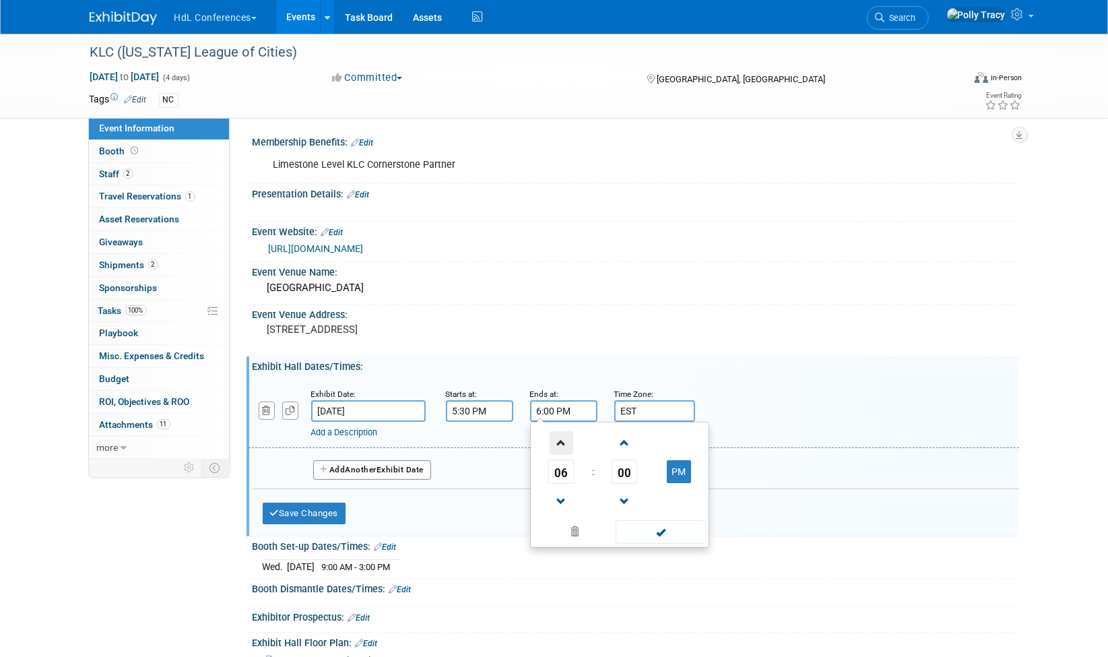
click at [563, 443] on span at bounding box center [562, 443] width 24 height 24
click at [637, 471] on span "00" at bounding box center [625, 471] width 26 height 24
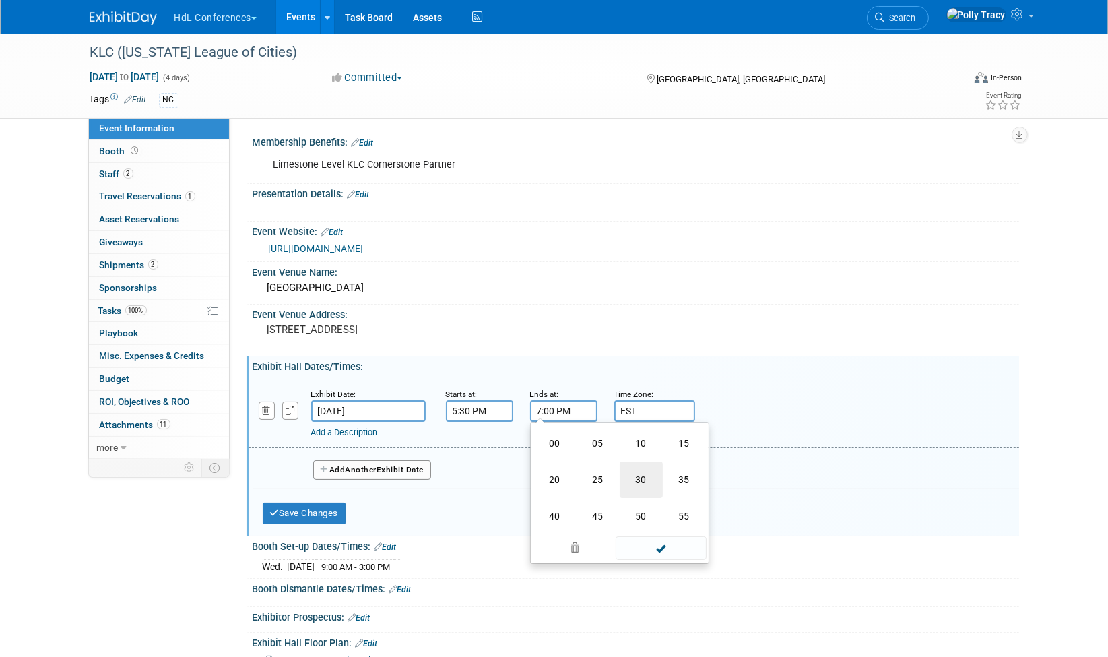
click at [641, 474] on td "30" at bounding box center [641, 480] width 43 height 36
type input "7:30 PM"
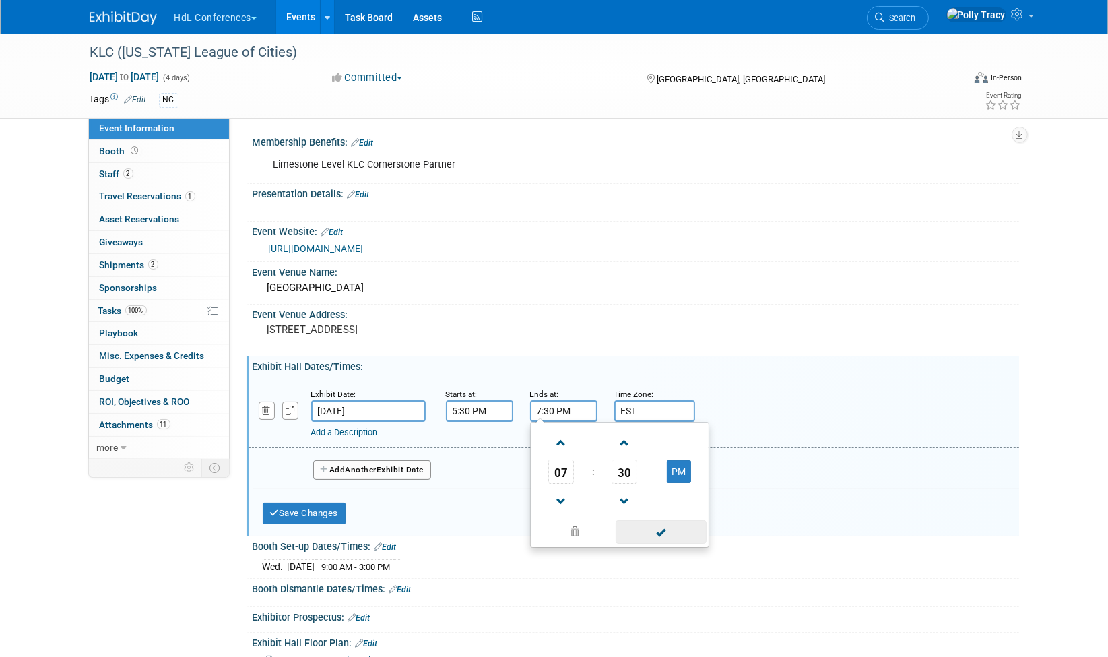
click at [658, 531] on span at bounding box center [661, 532] width 91 height 24
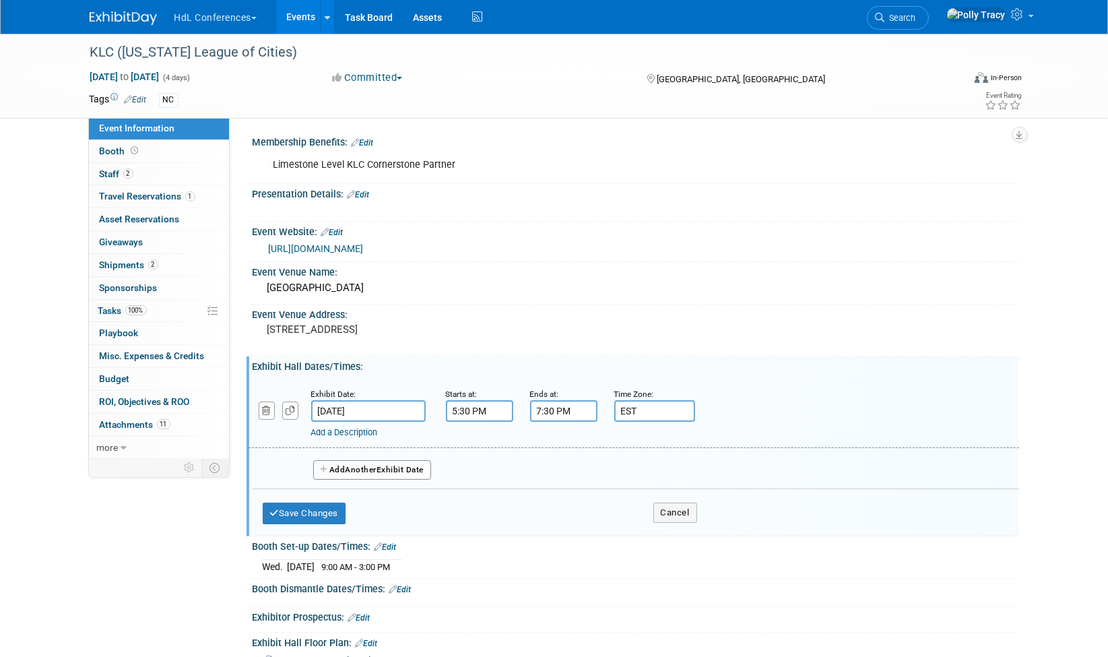
click at [345, 460] on button "Add Another Exhibit Date" at bounding box center [372, 470] width 119 height 20
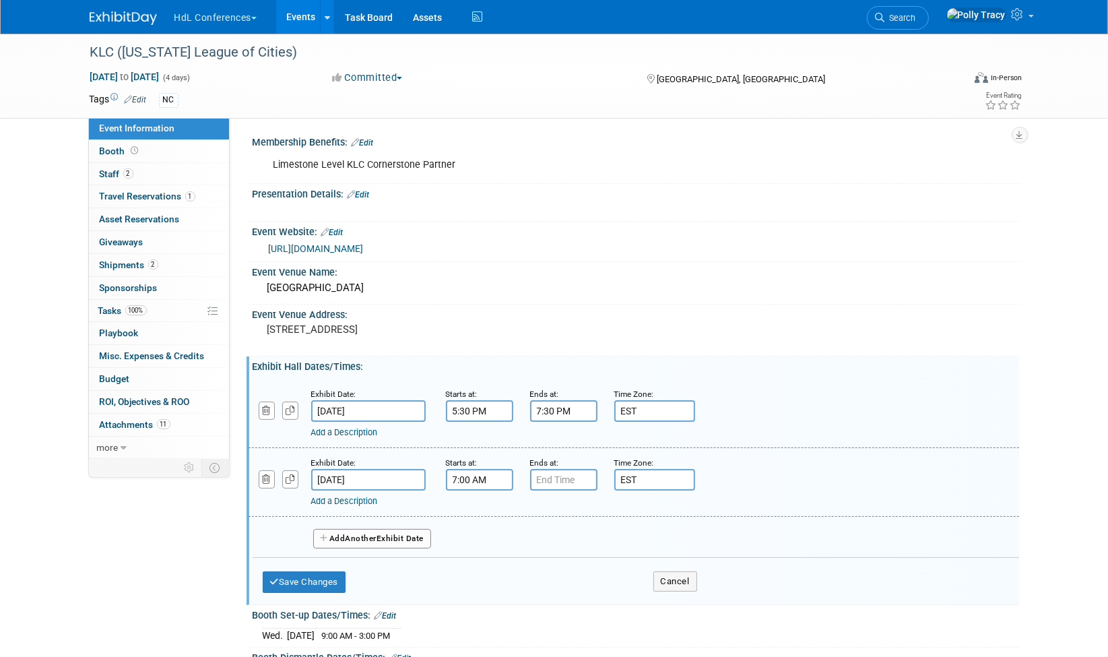
click at [462, 474] on input "7:00 AM" at bounding box center [479, 480] width 67 height 22
click at [476, 513] on span at bounding box center [478, 512] width 24 height 24
type input "8:00 AM"
click at [577, 593] on span at bounding box center [577, 601] width 91 height 24
click at [554, 476] on input "7:00 PM" at bounding box center [563, 480] width 67 height 22
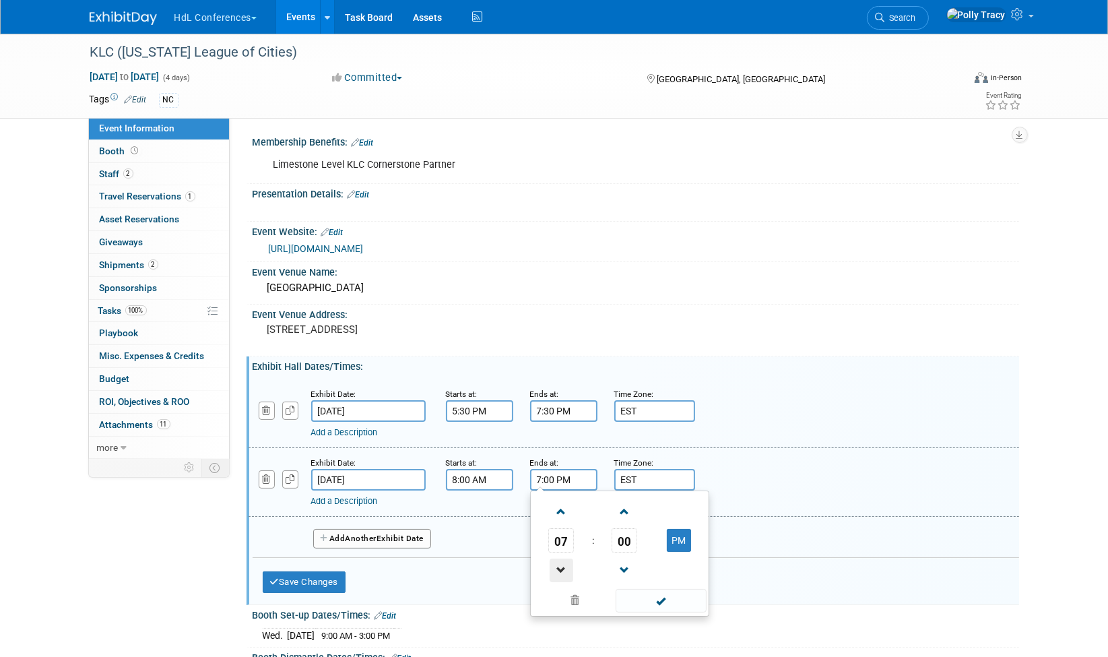
click at [555, 559] on span at bounding box center [562, 571] width 24 height 24
click at [554, 559] on span at bounding box center [562, 571] width 24 height 24
click at [552, 559] on span at bounding box center [562, 571] width 24 height 24
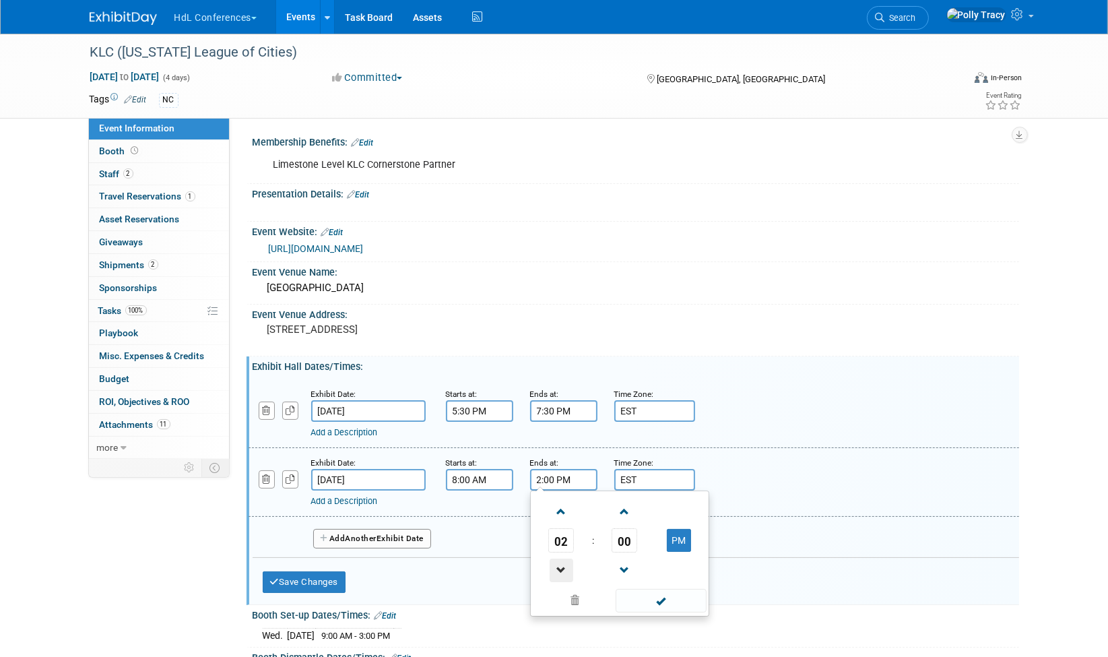
click at [553, 561] on span at bounding box center [562, 571] width 24 height 24
type input "1:00 PM"
click at [675, 593] on span at bounding box center [661, 601] width 91 height 24
click at [337, 565] on div "Save Changes Cancel" at bounding box center [480, 579] width 435 height 42
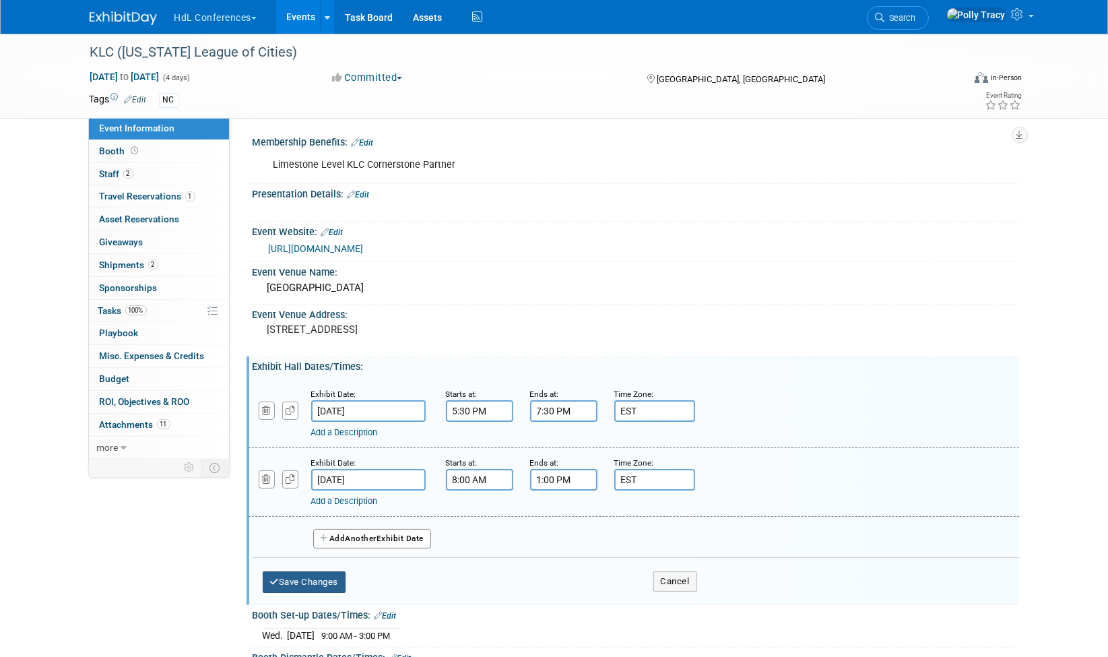
click at [337, 571] on button "Save Changes" at bounding box center [305, 582] width 84 height 22
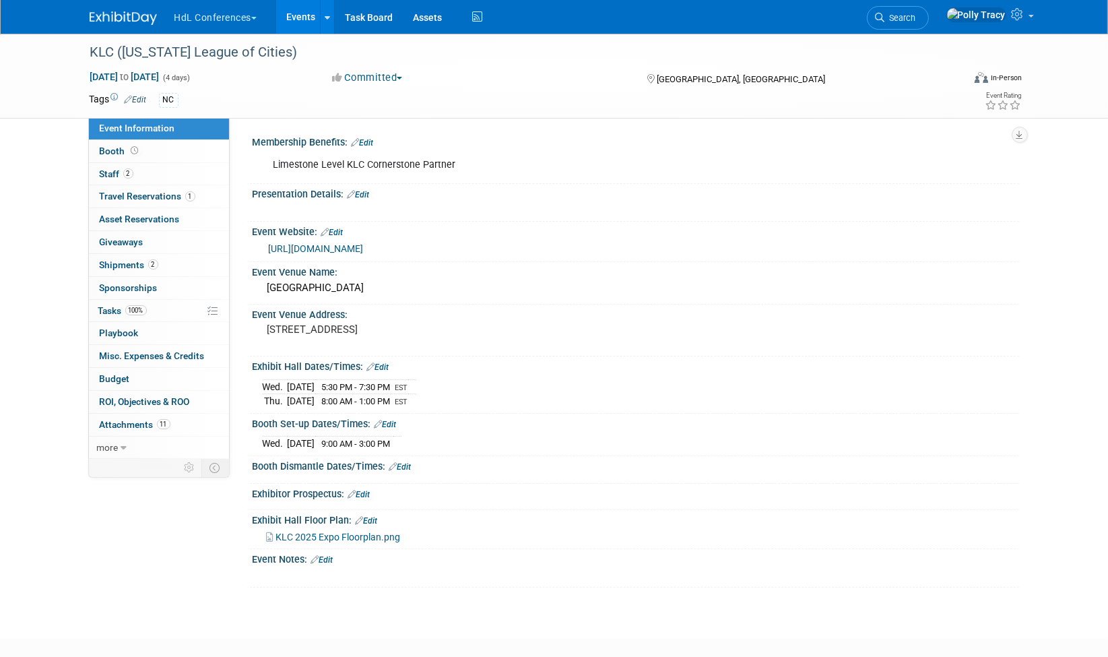
click at [405, 466] on link "Edit" at bounding box center [400, 466] width 22 height 9
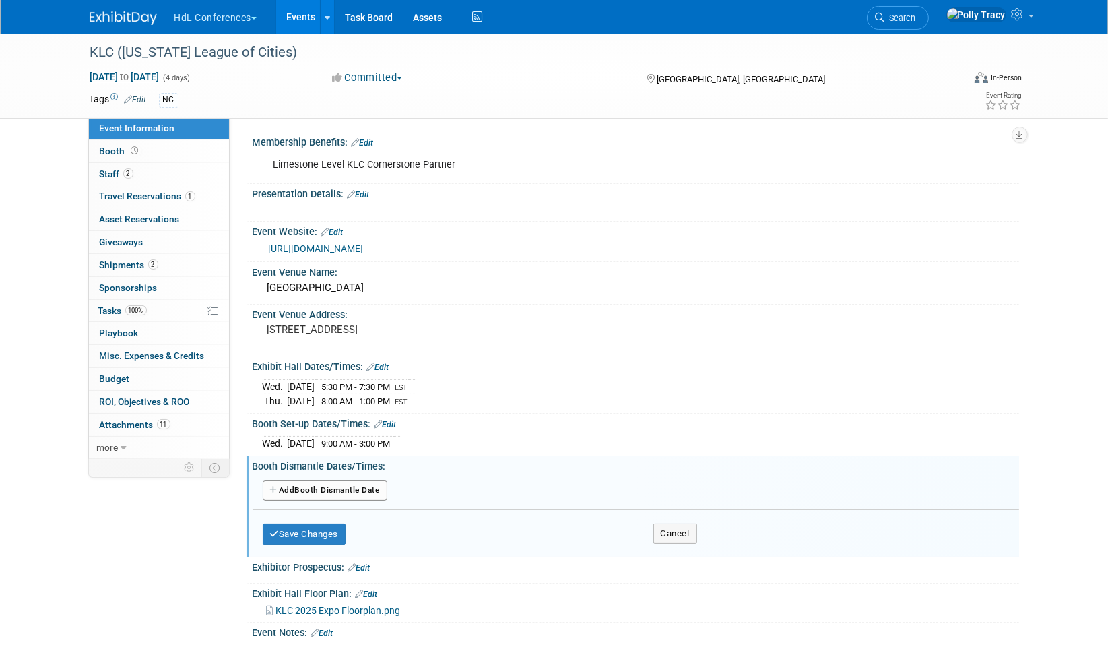
click at [342, 483] on button "Add Another Booth Dismantle Date" at bounding box center [325, 490] width 125 height 20
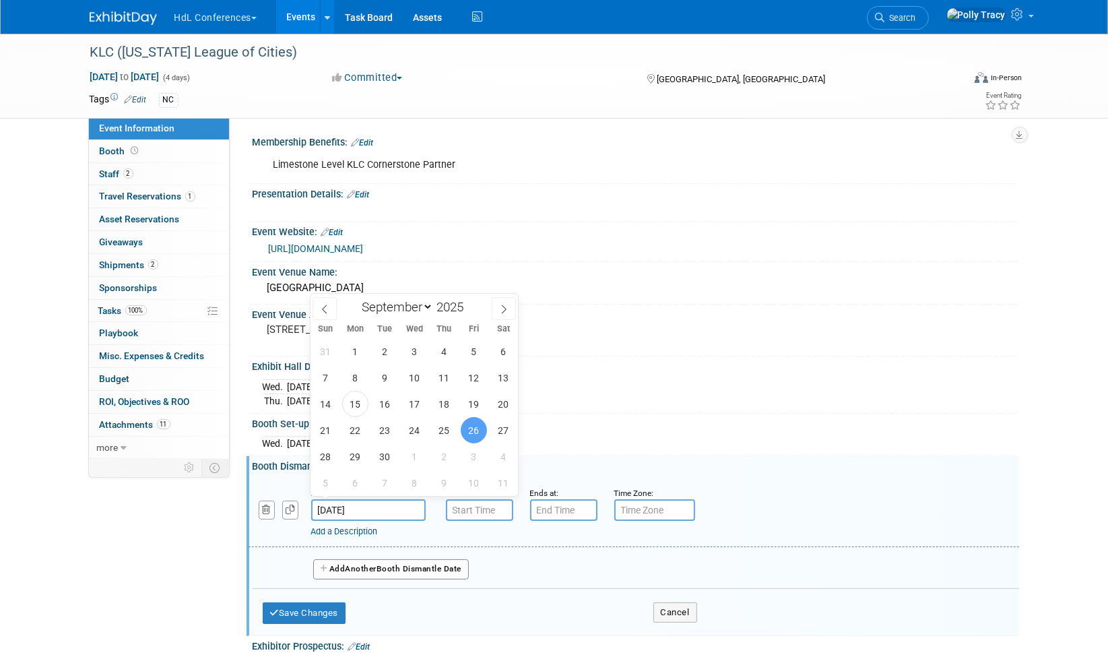
click at [342, 503] on input "[DATE]" at bounding box center [368, 510] width 115 height 22
click at [440, 430] on span "25" at bounding box center [444, 430] width 26 height 26
type input "[DATE]"
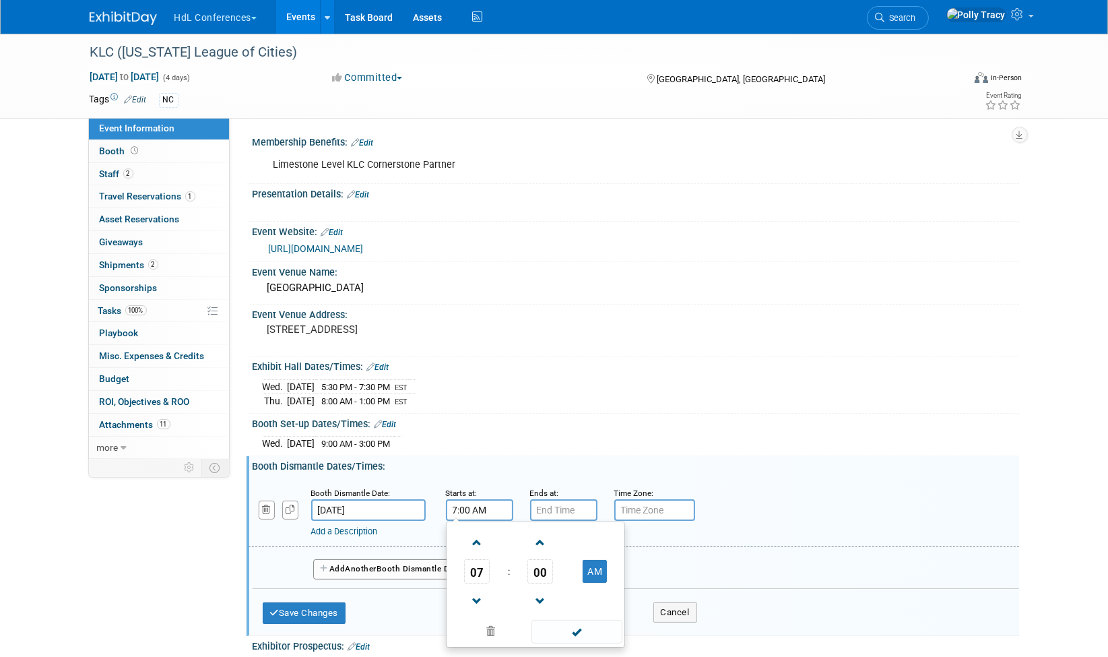
click at [470, 501] on input "7:00 AM" at bounding box center [479, 510] width 67 height 22
click at [476, 592] on span at bounding box center [478, 602] width 24 height 24
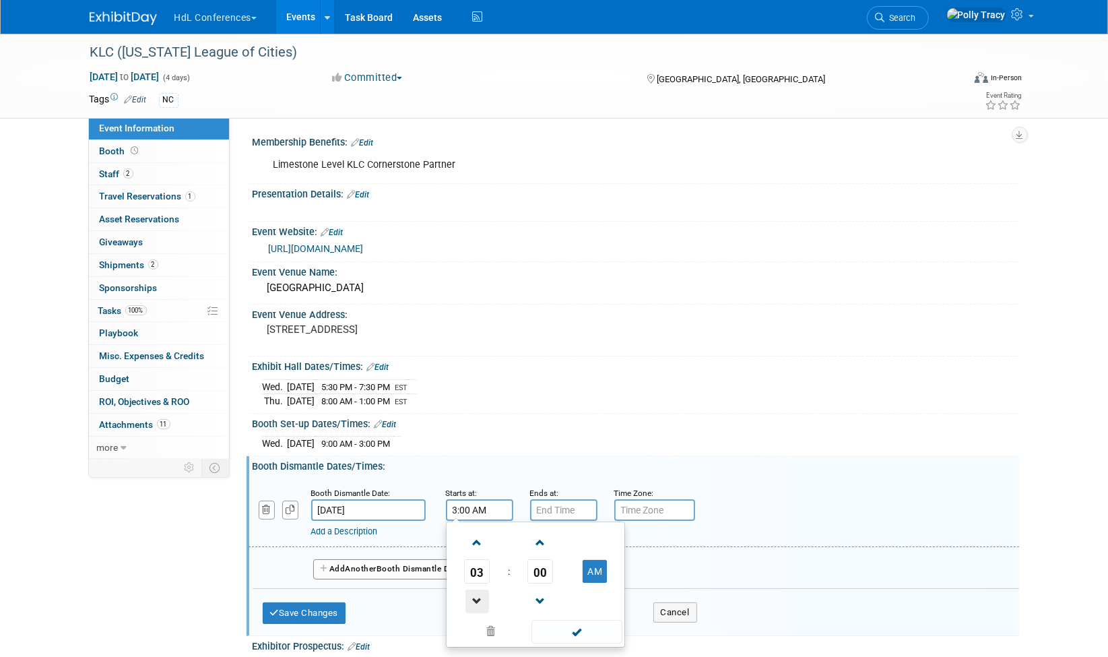
click at [476, 592] on span at bounding box center [478, 602] width 24 height 24
click at [592, 560] on button "AM" at bounding box center [595, 571] width 24 height 23
type input "1:00 PM"
click at [571, 623] on span at bounding box center [577, 632] width 91 height 24
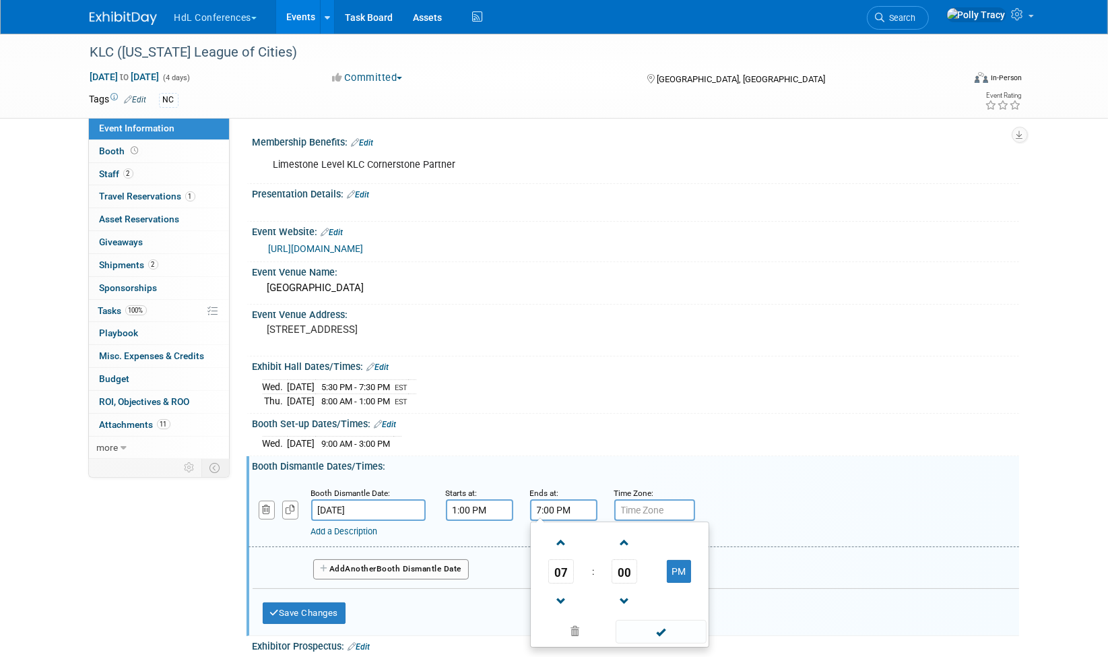
click at [561, 511] on input "7:00 PM" at bounding box center [563, 510] width 67 height 22
click at [565, 590] on span at bounding box center [562, 602] width 24 height 24
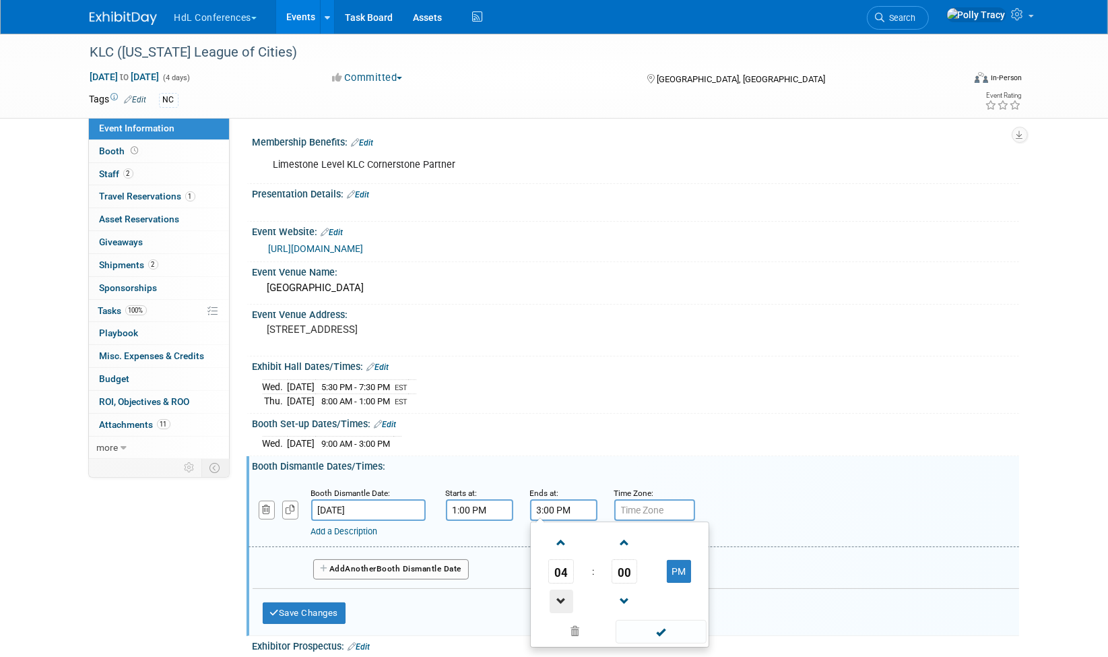
click at [565, 590] on span at bounding box center [562, 602] width 24 height 24
click at [561, 542] on span at bounding box center [562, 543] width 24 height 24
type input "3:00 PM"
click at [675, 631] on span at bounding box center [661, 632] width 91 height 24
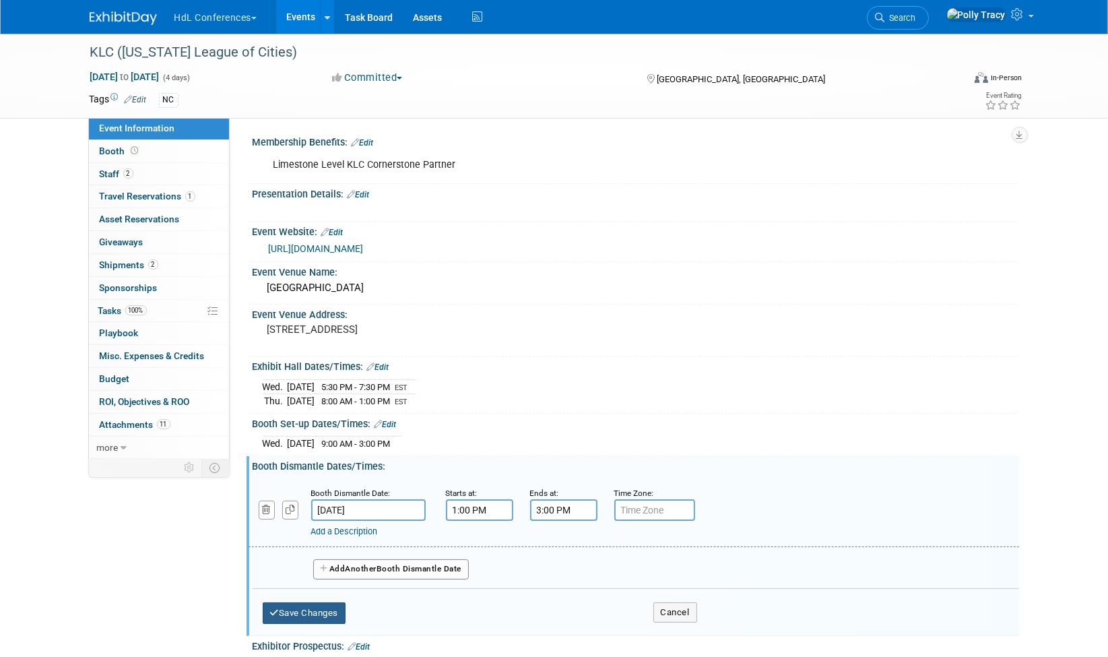
click at [329, 602] on button "Save Changes" at bounding box center [305, 613] width 84 height 22
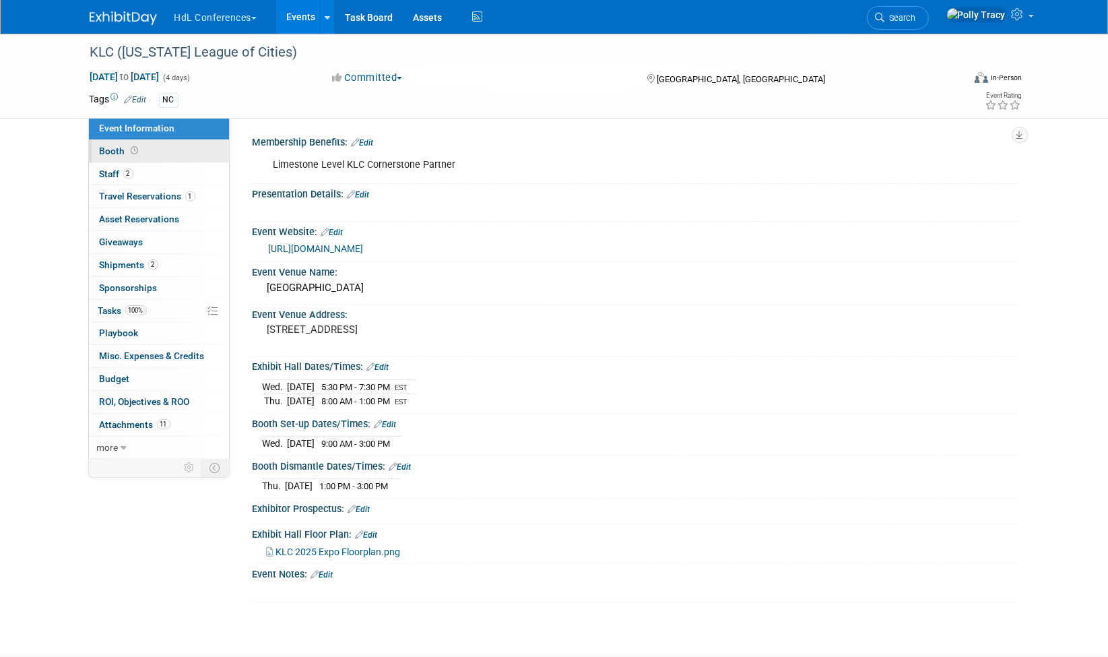
click at [106, 148] on span "Booth" at bounding box center [121, 151] width 42 height 11
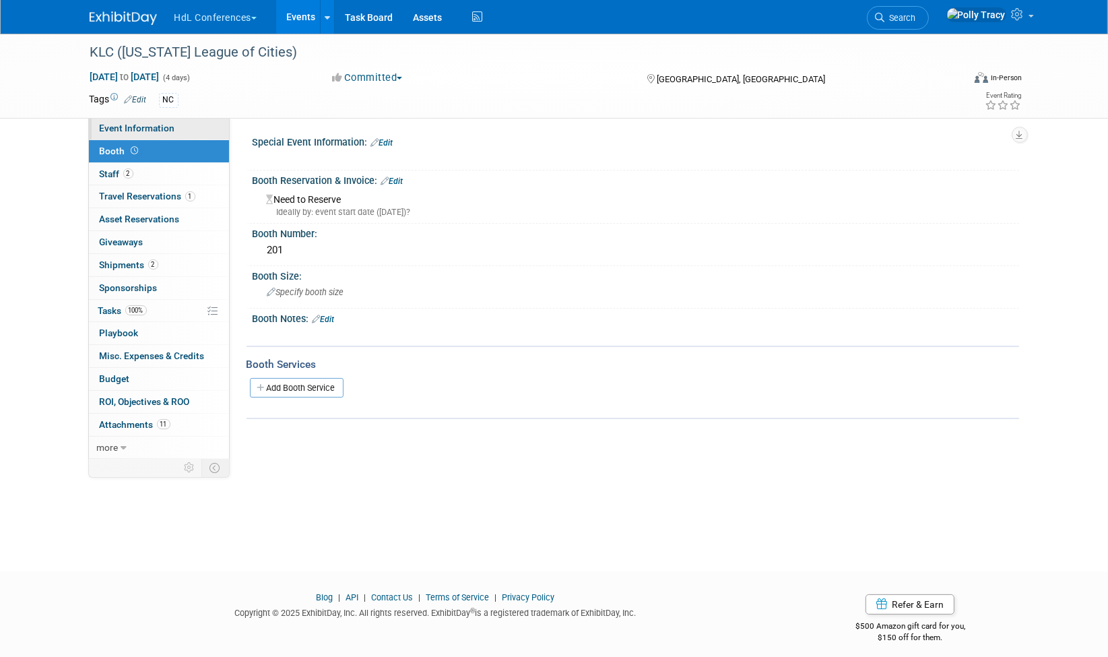
click at [123, 133] on span "Event Information" at bounding box center [137, 128] width 75 height 11
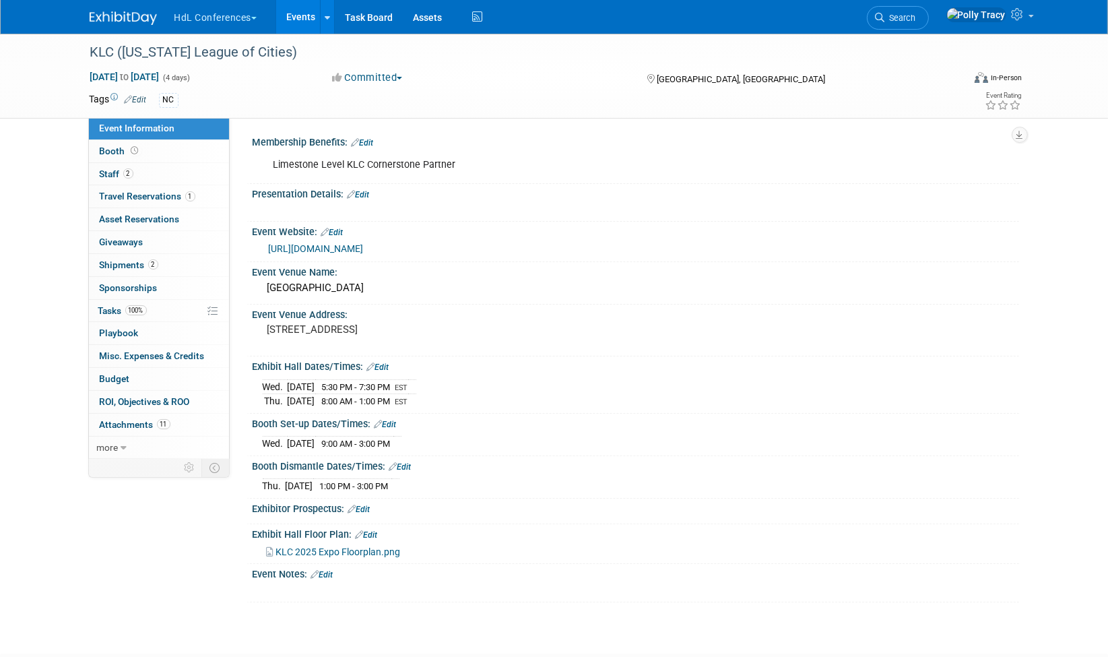
click at [374, 142] on link "Edit" at bounding box center [363, 142] width 22 height 9
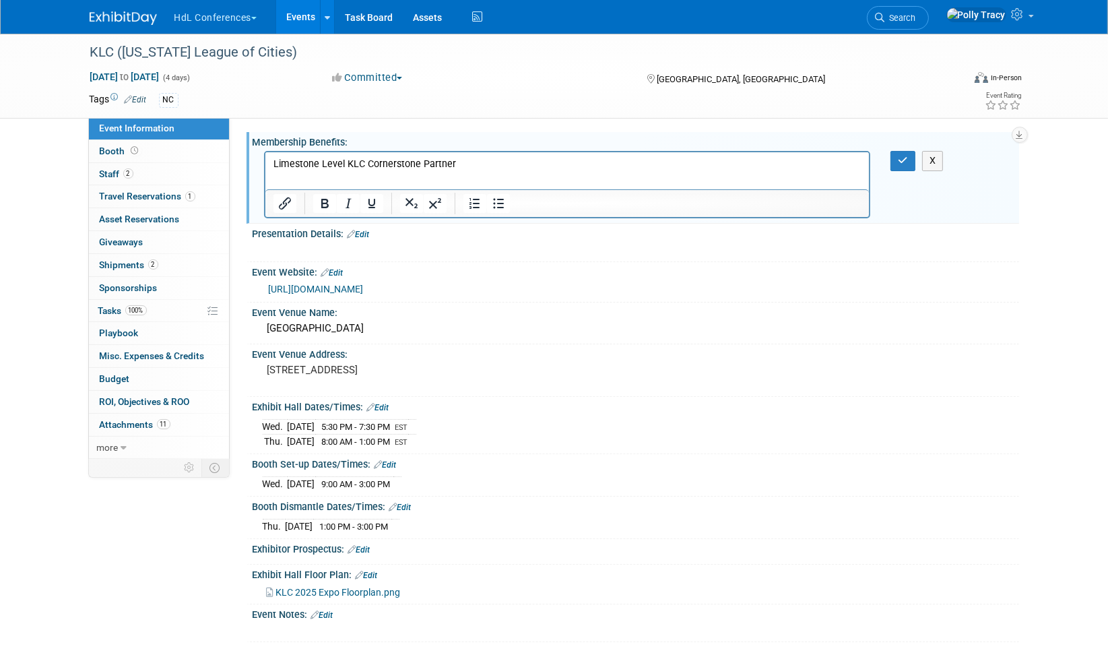
click at [474, 162] on p "Limestone Level KLC Cornerstone Partner" at bounding box center [567, 164] width 589 height 13
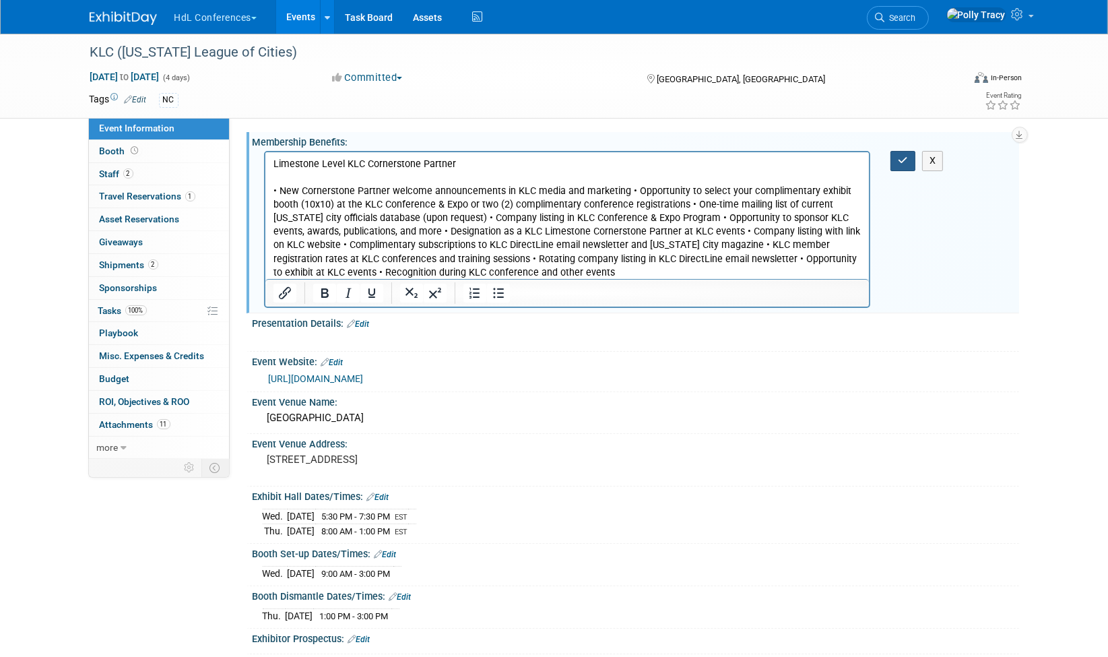
click at [910, 162] on button "button" at bounding box center [903, 161] width 25 height 20
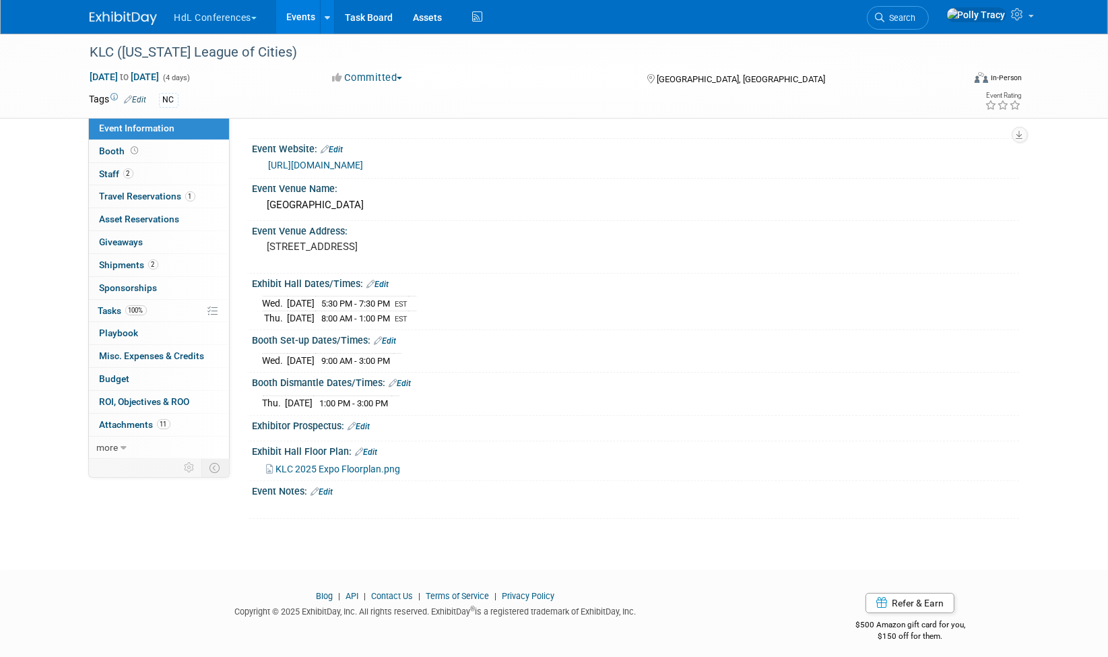
scroll to position [192, 0]
click at [102, 154] on span "Booth" at bounding box center [121, 151] width 42 height 11
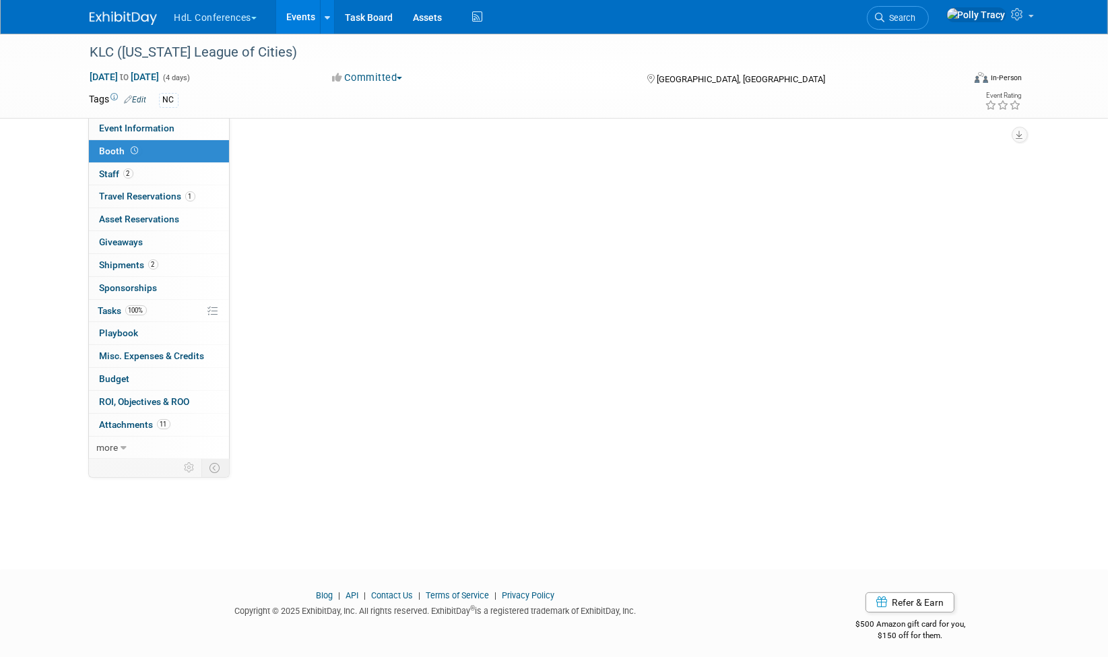
scroll to position [0, 0]
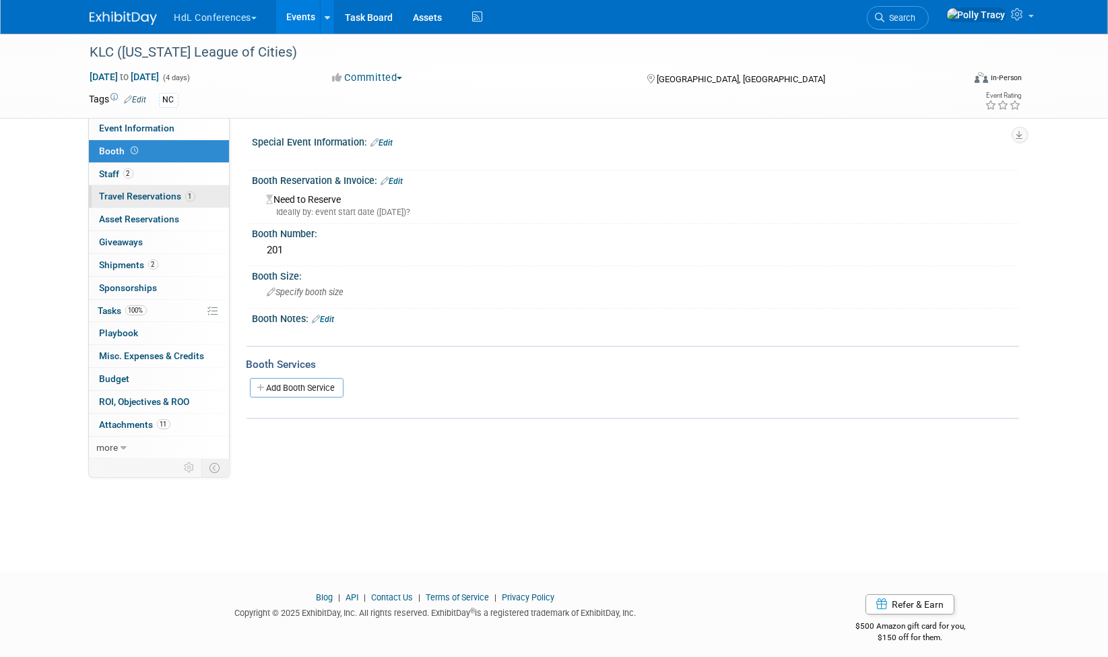
click at [118, 192] on span "Travel Reservations 1" at bounding box center [148, 196] width 96 height 11
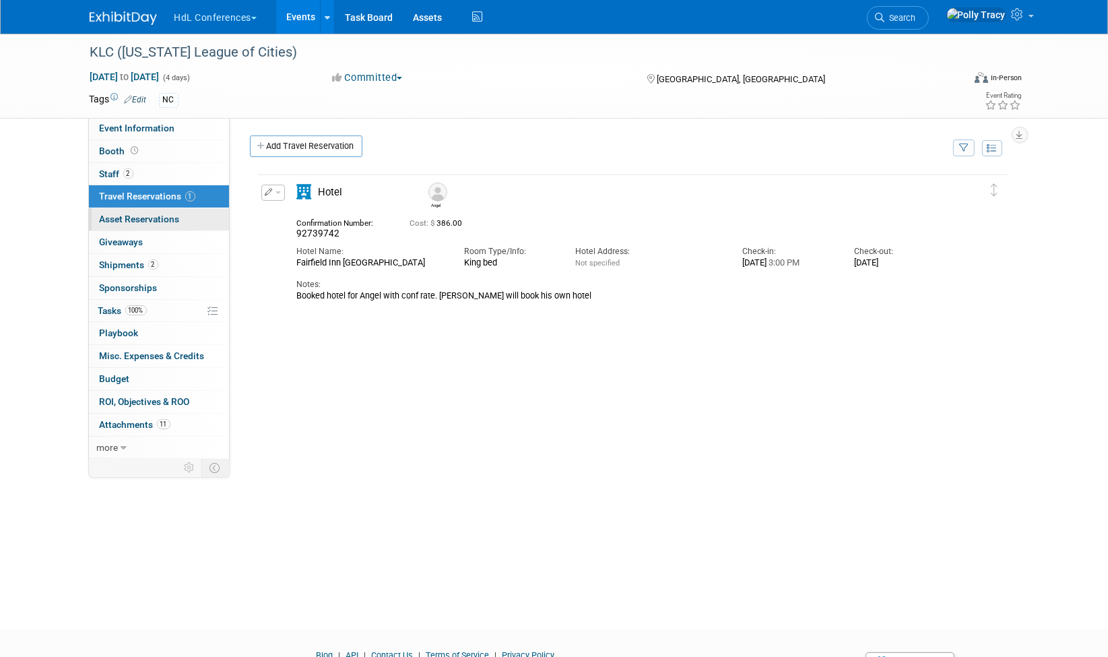
click at [119, 208] on link "0 Asset Reservations 0" at bounding box center [159, 219] width 140 height 22
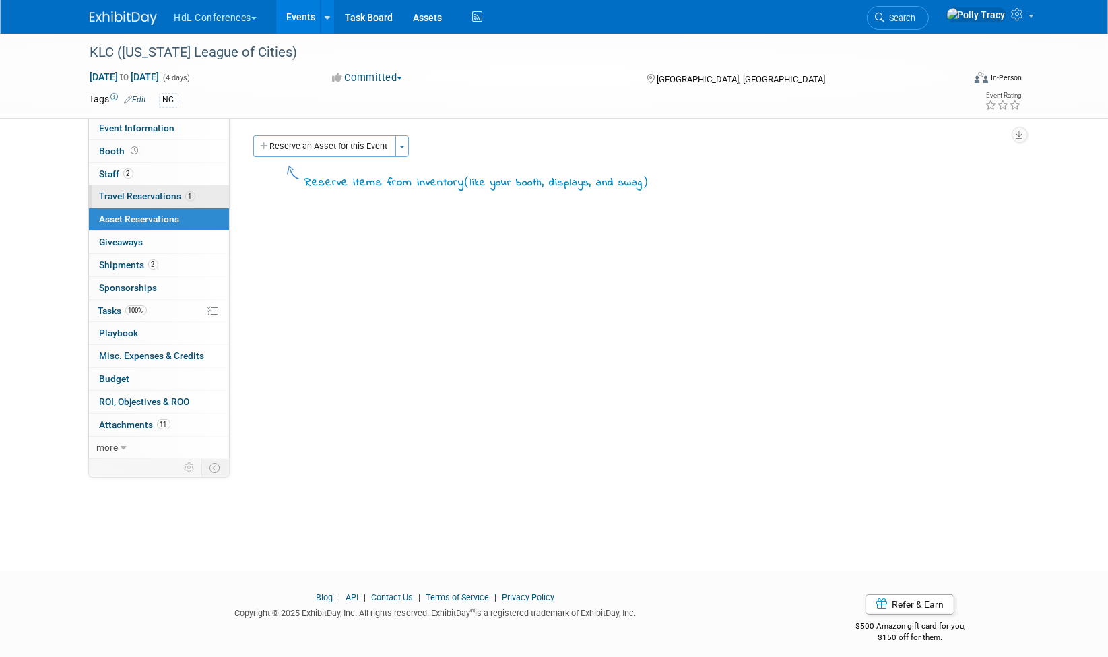
click at [125, 202] on link "1 Travel Reservations 1" at bounding box center [159, 196] width 140 height 22
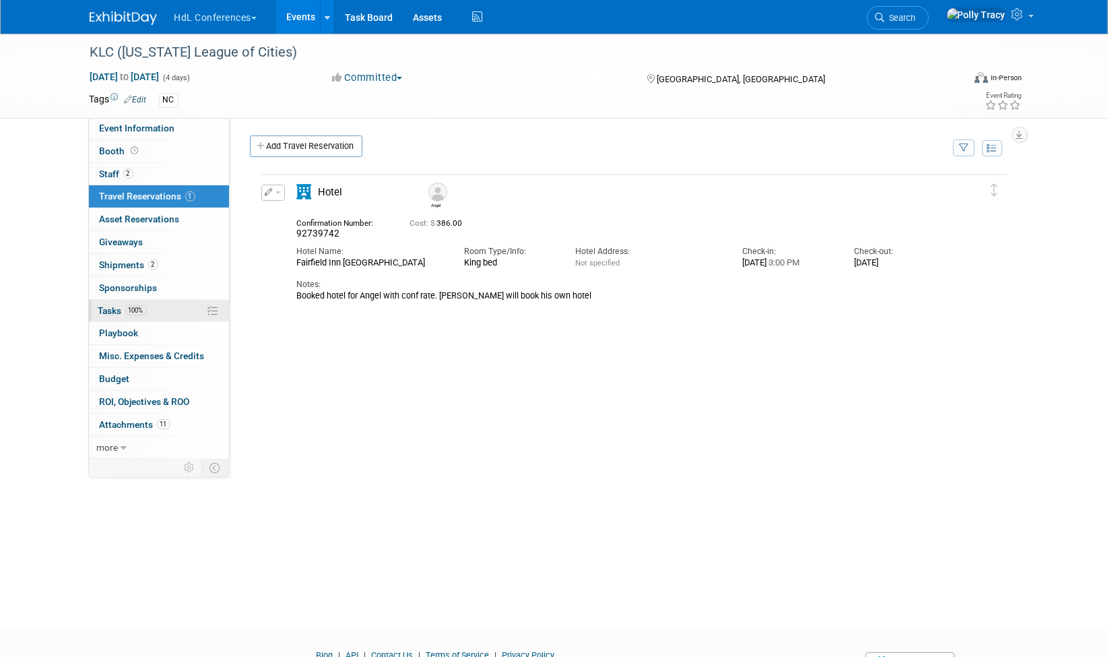
click at [110, 300] on link "100% Tasks 100%" at bounding box center [159, 311] width 140 height 22
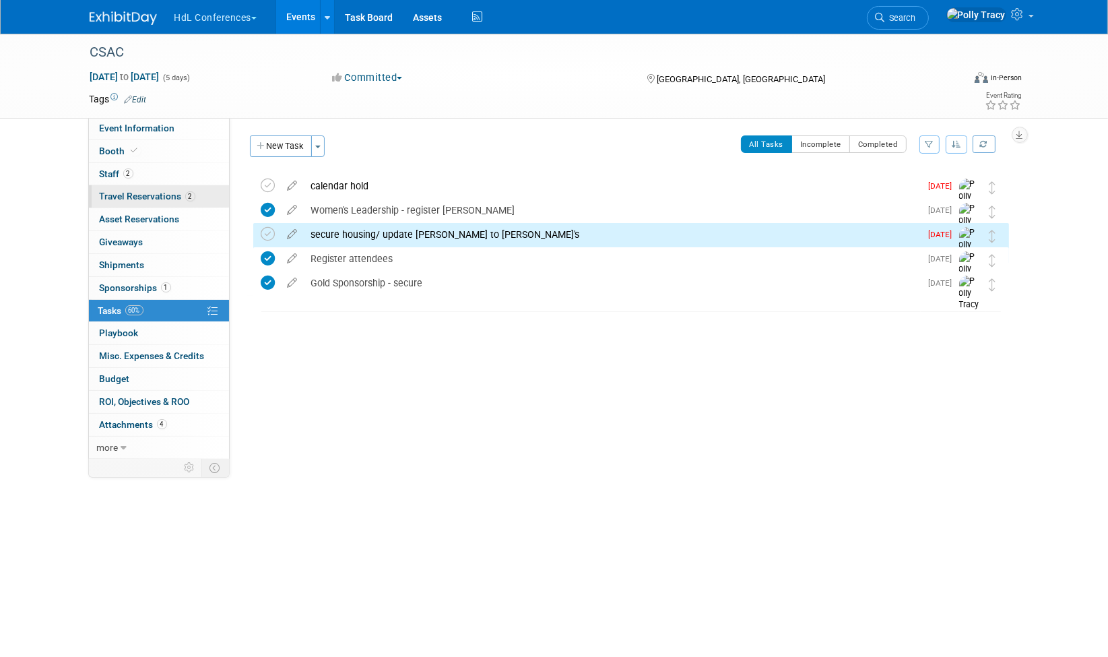
click at [117, 203] on link "2 Travel Reservations 2" at bounding box center [159, 196] width 140 height 22
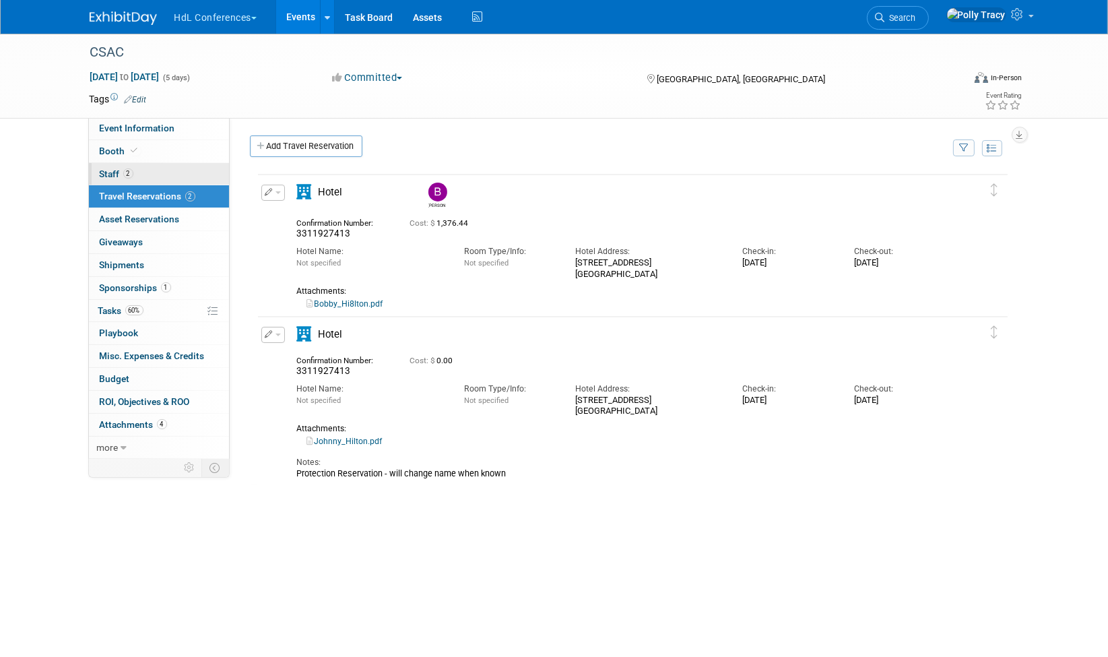
click at [106, 168] on span "Staff 2" at bounding box center [117, 173] width 34 height 11
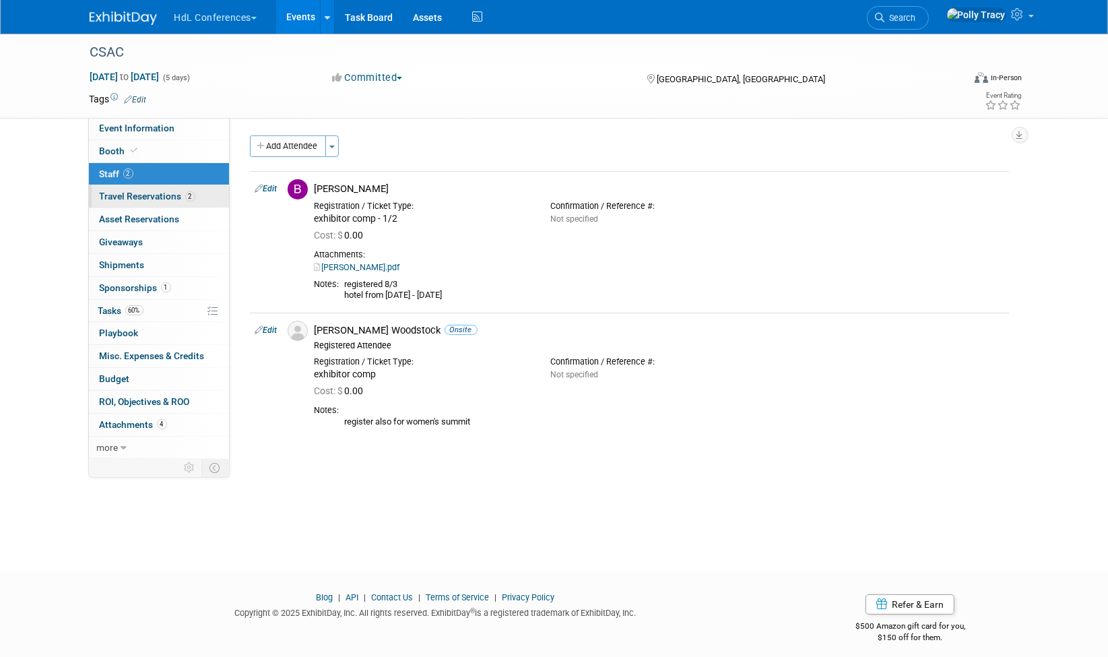
click at [108, 187] on link "2 Travel Reservations 2" at bounding box center [159, 196] width 140 height 22
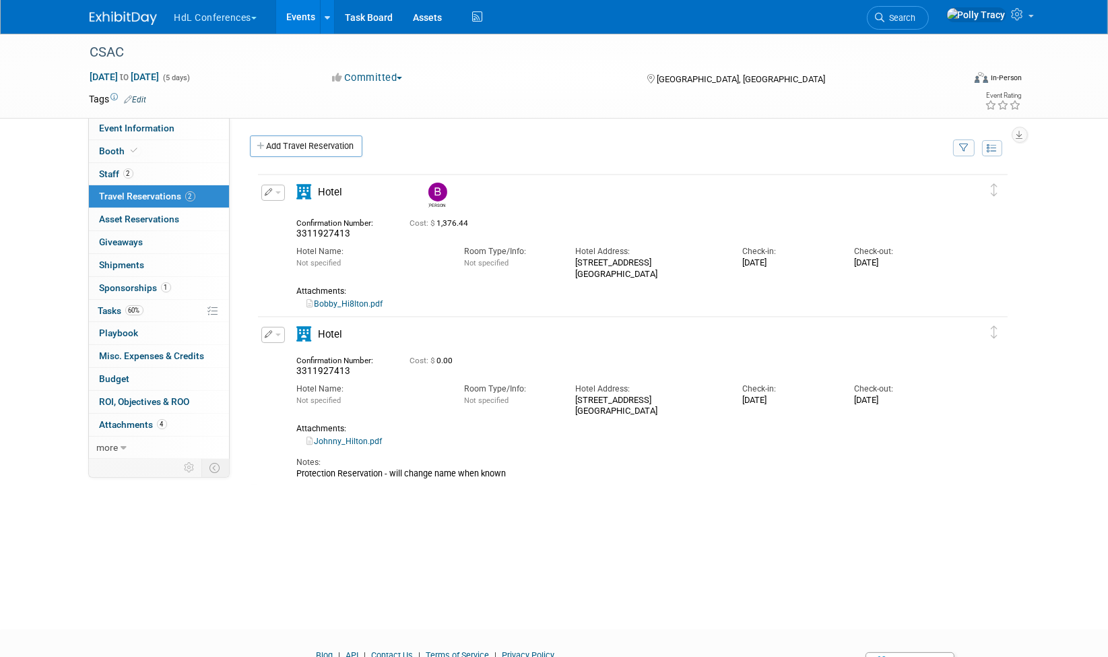
click at [347, 441] on link "Johnny_Hilton.pdf" at bounding box center [344, 441] width 75 height 9
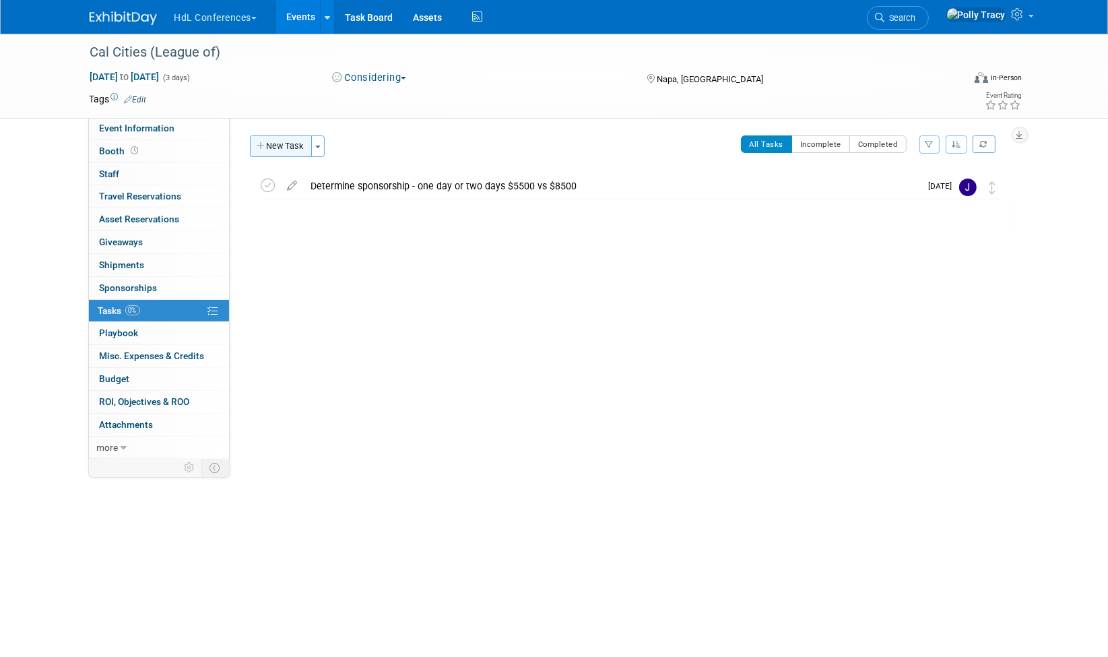
click at [283, 138] on button "New Task" at bounding box center [281, 146] width 62 height 22
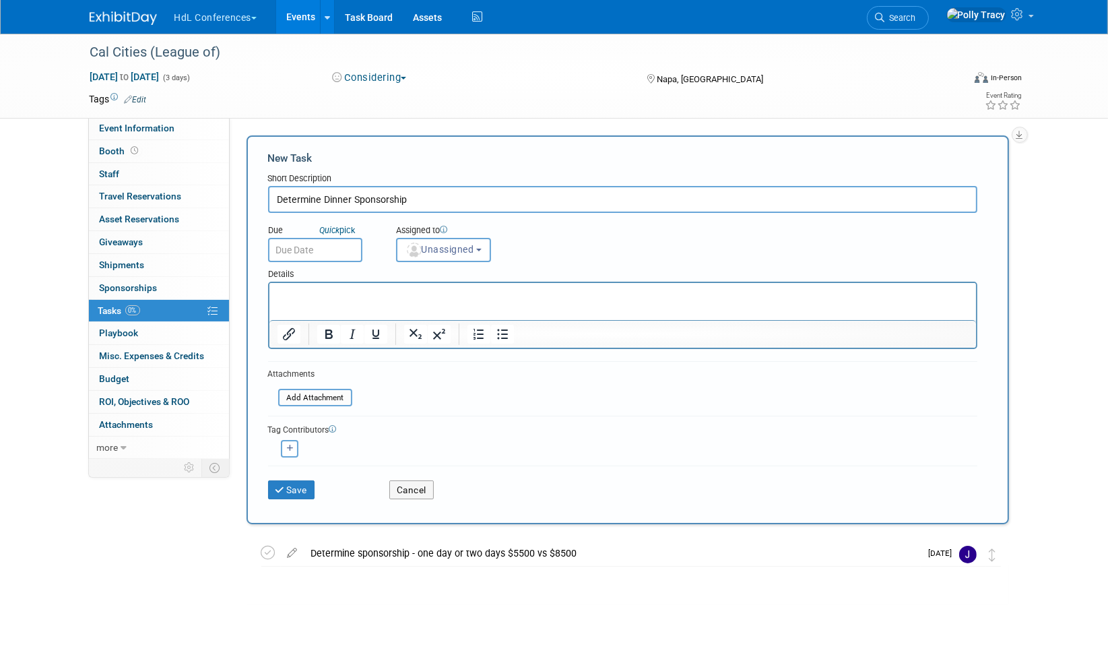
type input "Determine Dinner Sponsorship"
click at [301, 256] on input "text" at bounding box center [315, 250] width 94 height 24
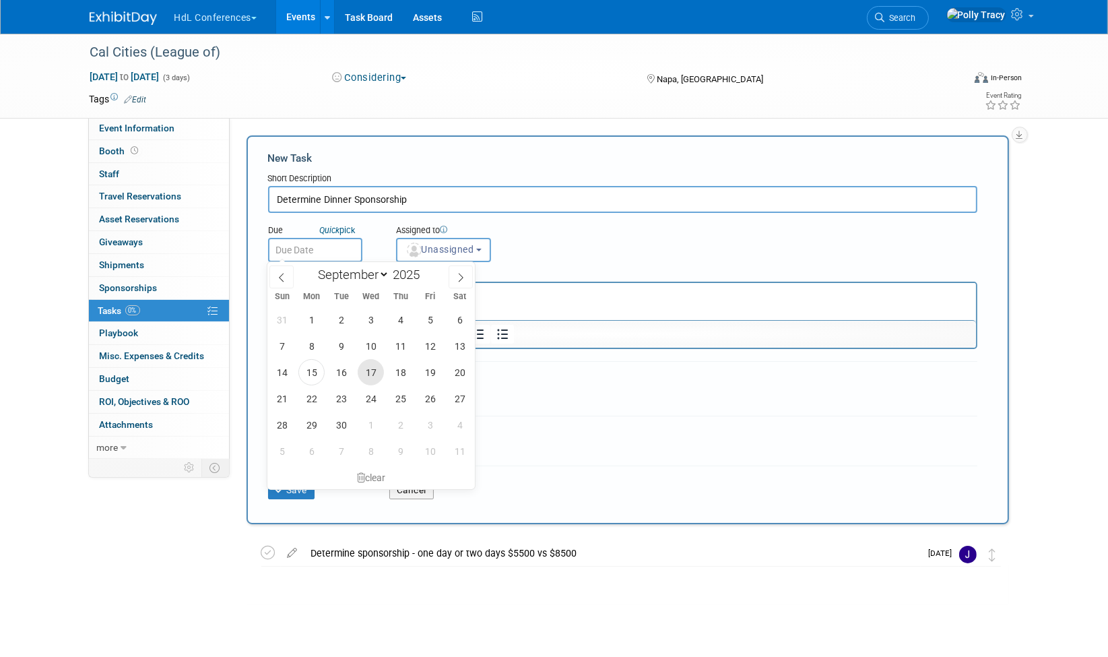
click at [364, 375] on span "17" at bounding box center [371, 372] width 26 height 26
type input "[DATE]"
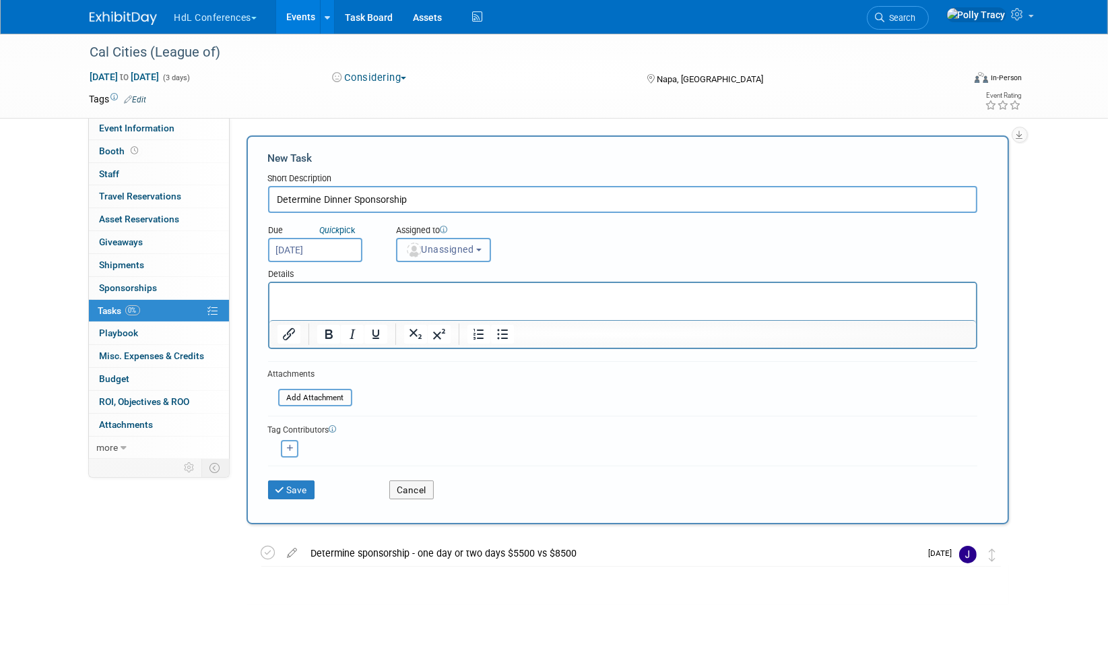
click at [426, 250] on span "Unassigned" at bounding box center [440, 249] width 69 height 11
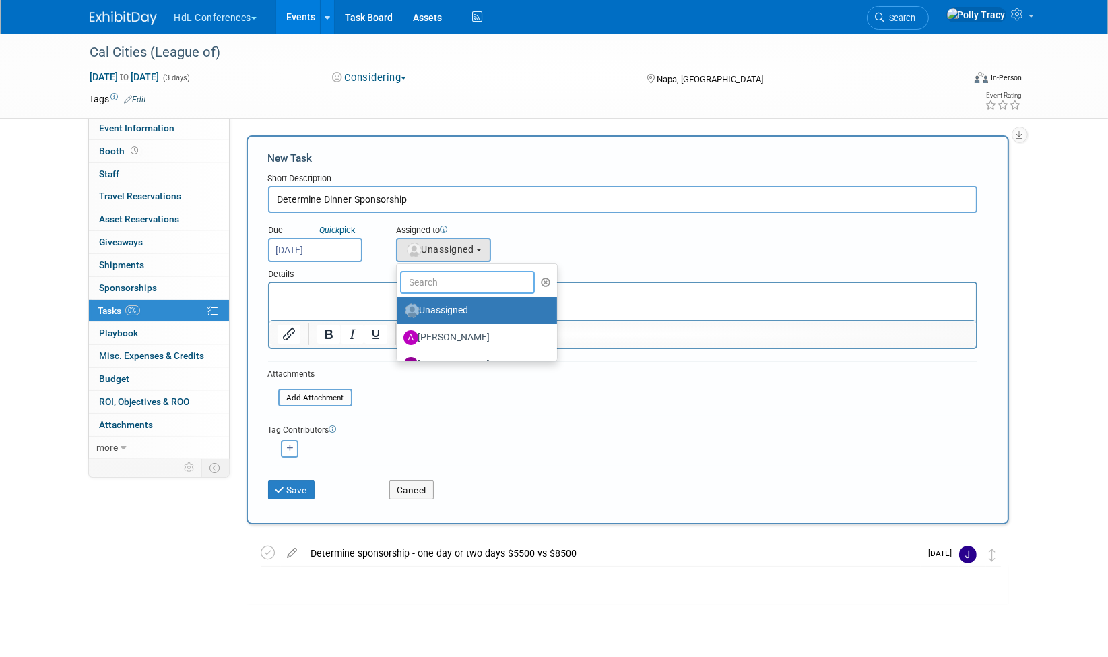
click at [443, 288] on input "text" at bounding box center [467, 282] width 135 height 23
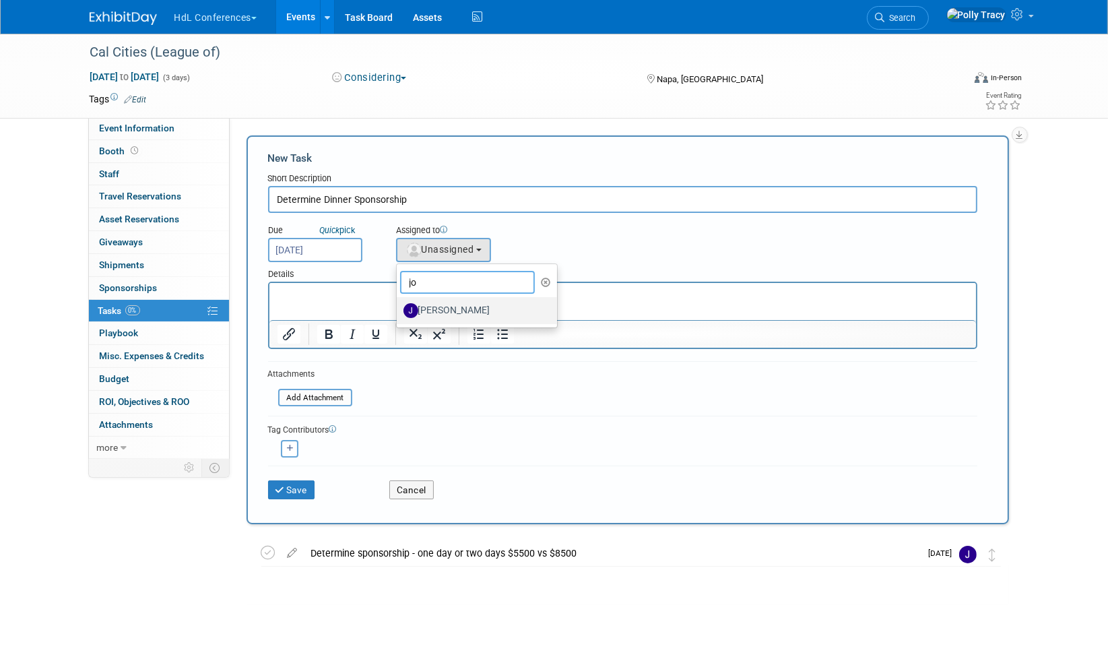
type input "jo"
click at [451, 313] on label "[PERSON_NAME]" at bounding box center [474, 311] width 141 height 22
click at [399, 313] on input "[PERSON_NAME]" at bounding box center [394, 309] width 9 height 9
select select "7ad0ca50-c2e1-45ff-affb-70136651c9ce"
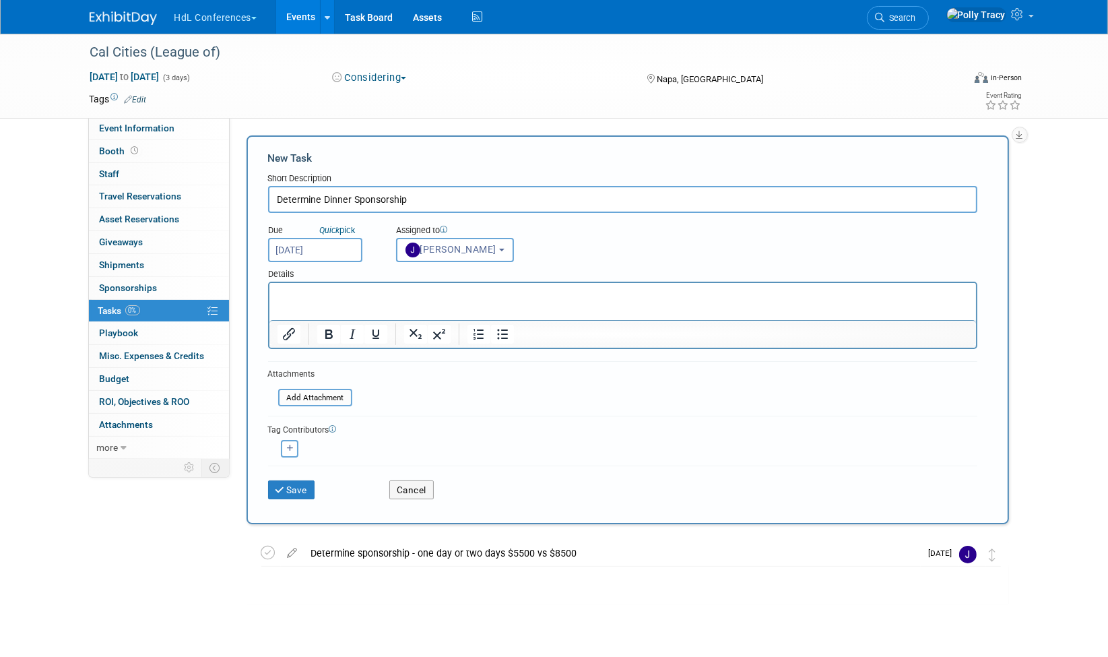
click at [315, 298] on p "Rich Text Area. Press ALT-0 for help." at bounding box center [622, 294] width 691 height 13
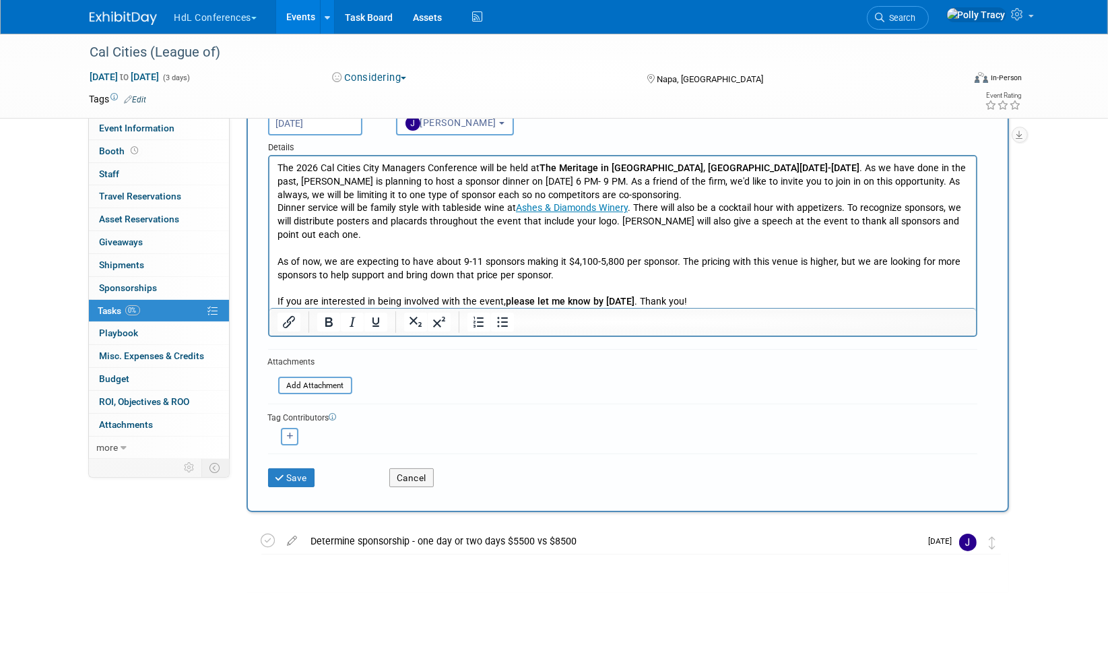
scroll to position [141, 0]
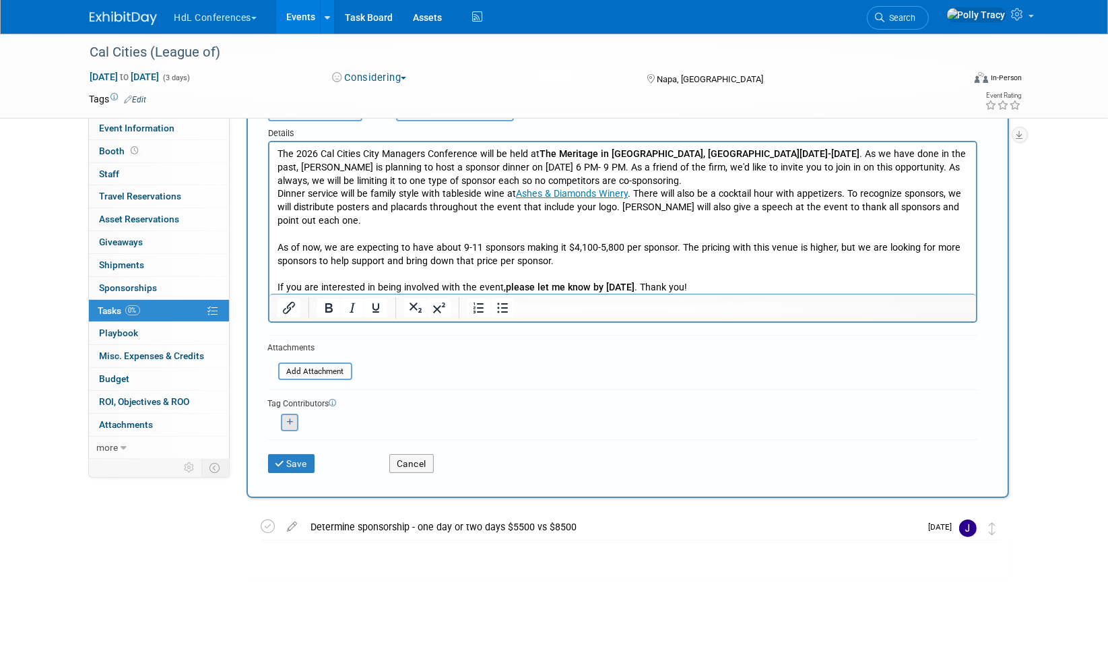
click at [284, 426] on button "button" at bounding box center [290, 423] width 18 height 18
select select
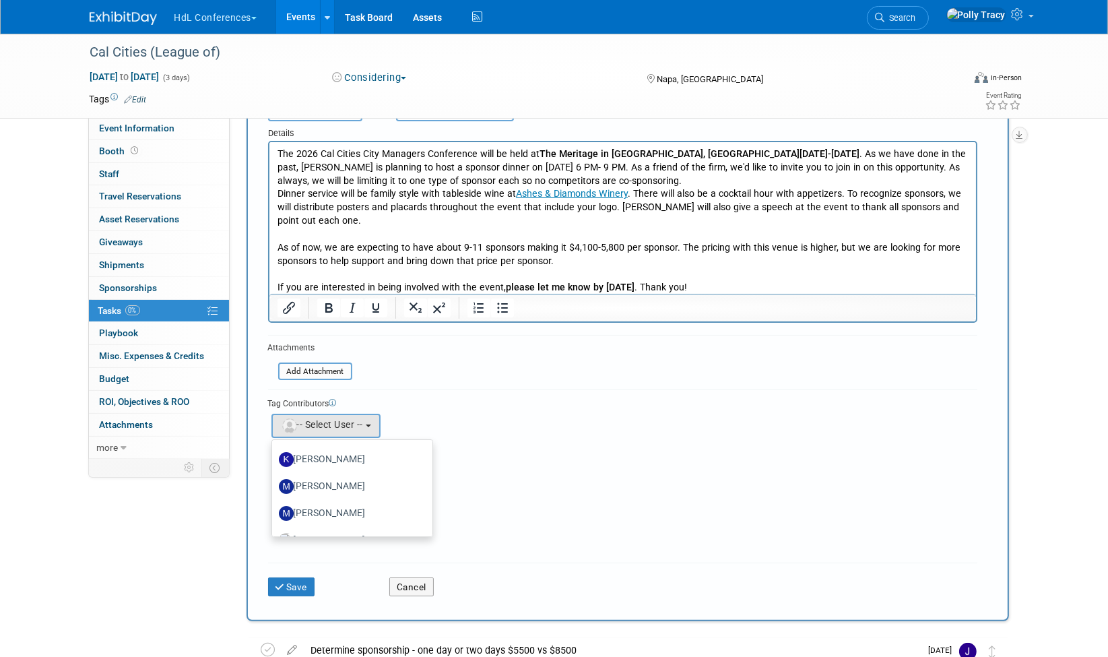
scroll to position [333, 0]
click at [323, 449] on label "[PERSON_NAME]" at bounding box center [349, 450] width 141 height 22
click at [274, 449] on input "[PERSON_NAME]" at bounding box center [269, 448] width 9 height 9
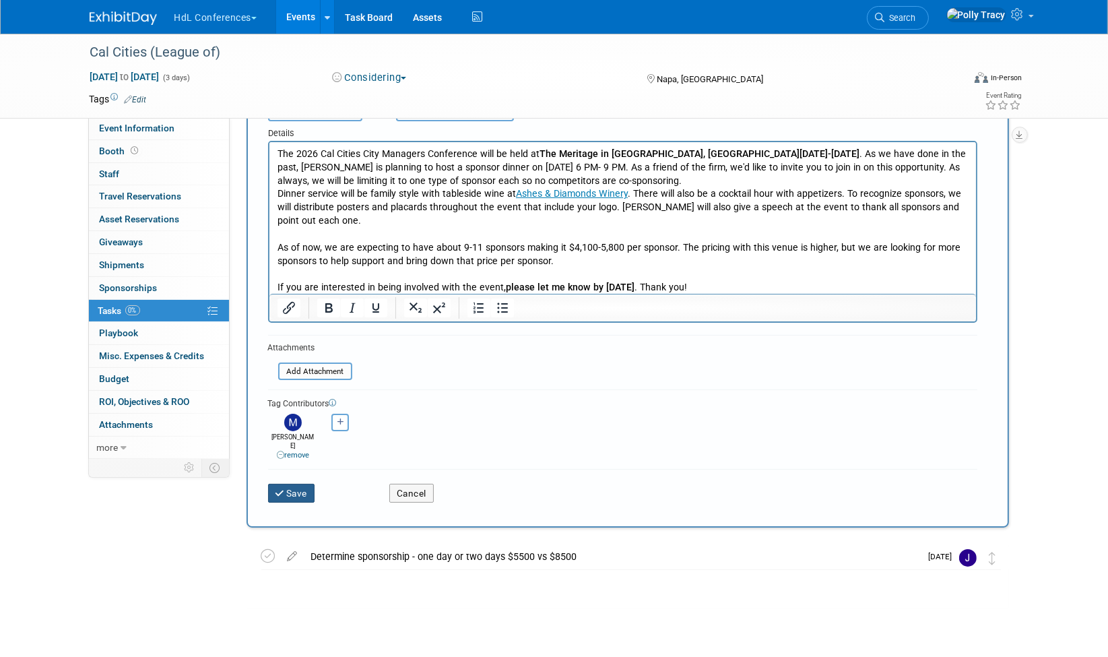
click at [297, 484] on button "Save" at bounding box center [291, 493] width 47 height 19
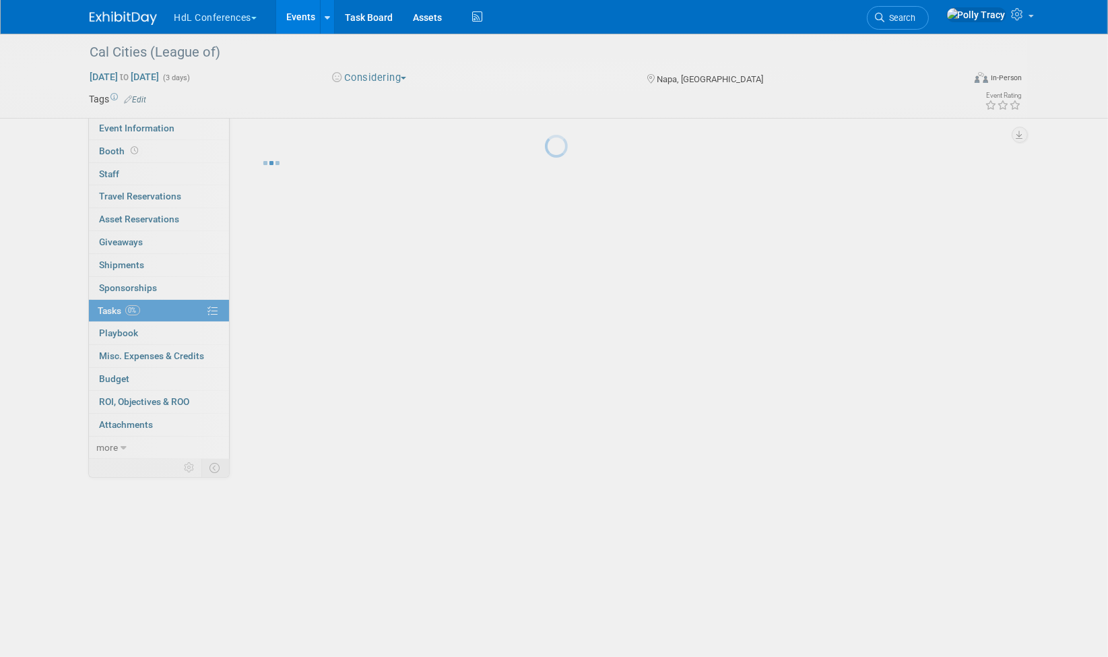
scroll to position [0, 0]
